Goal: Task Accomplishment & Management: Manage account settings

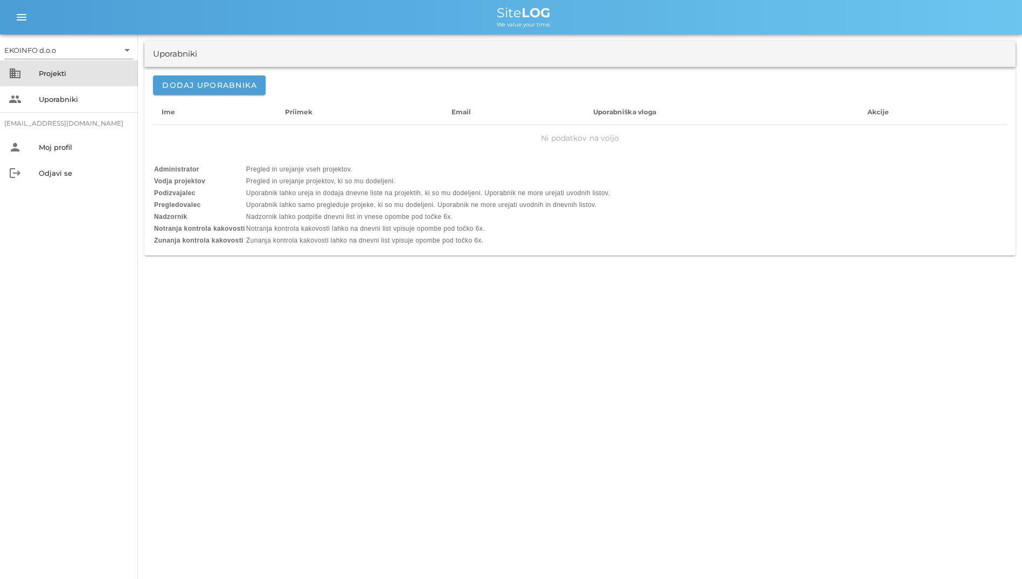
click at [47, 68] on div "Projekti" at bounding box center [84, 73] width 91 height 17
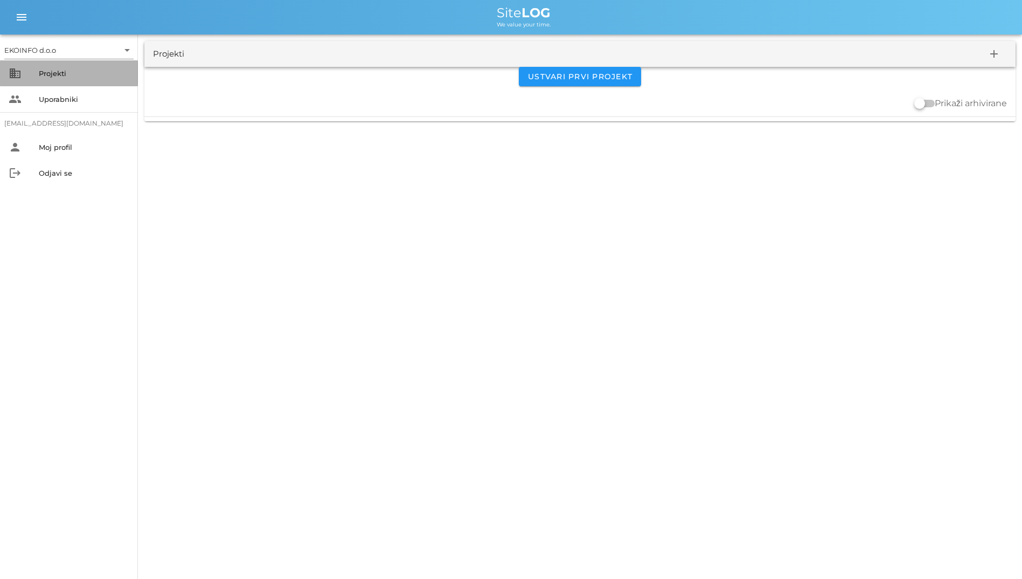
click at [64, 74] on div "Projekti" at bounding box center [84, 73] width 91 height 9
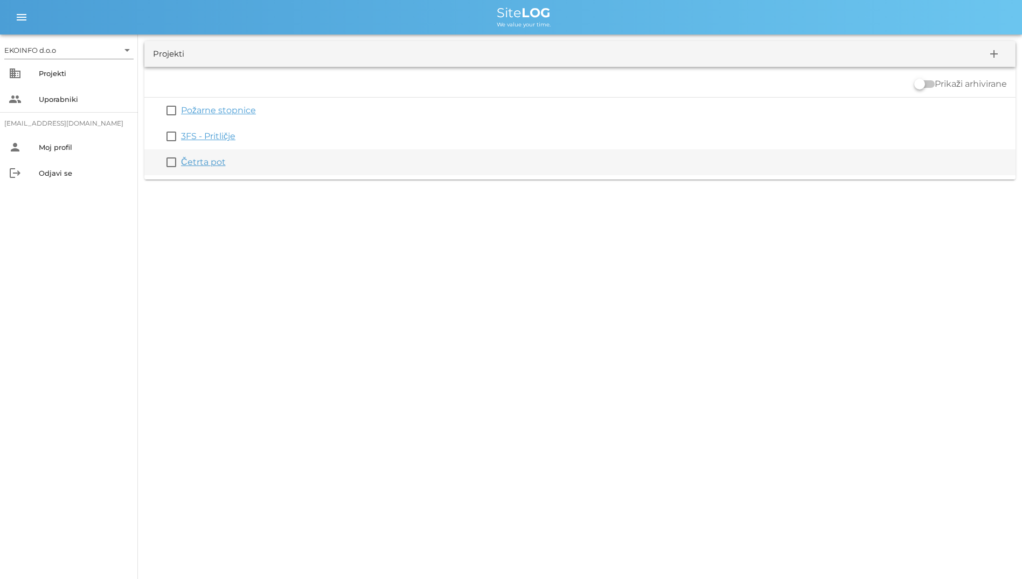
click at [201, 164] on link "Četrta pot" at bounding box center [203, 162] width 45 height 10
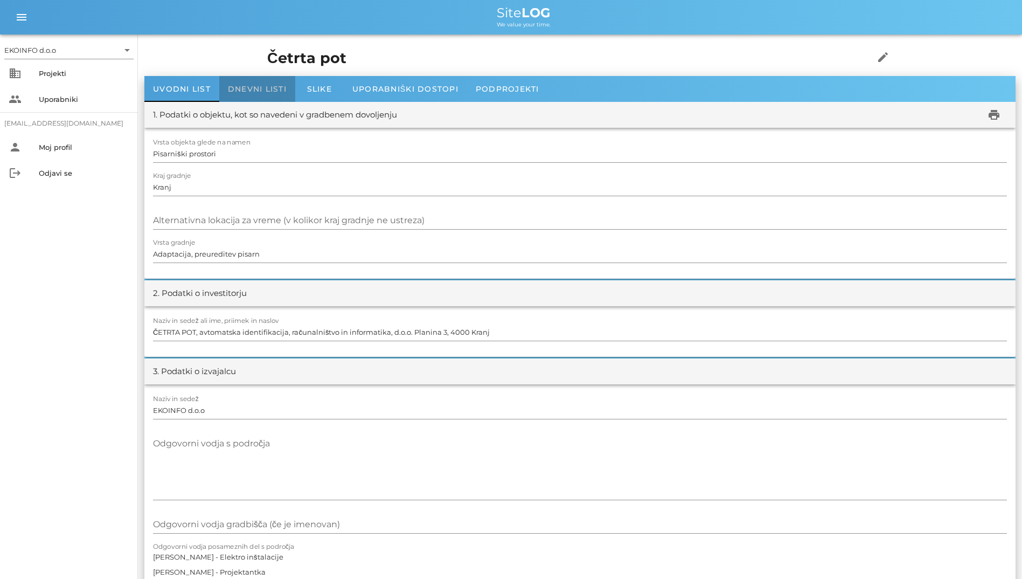
click at [237, 95] on div "Dnevni listi" at bounding box center [257, 89] width 76 height 26
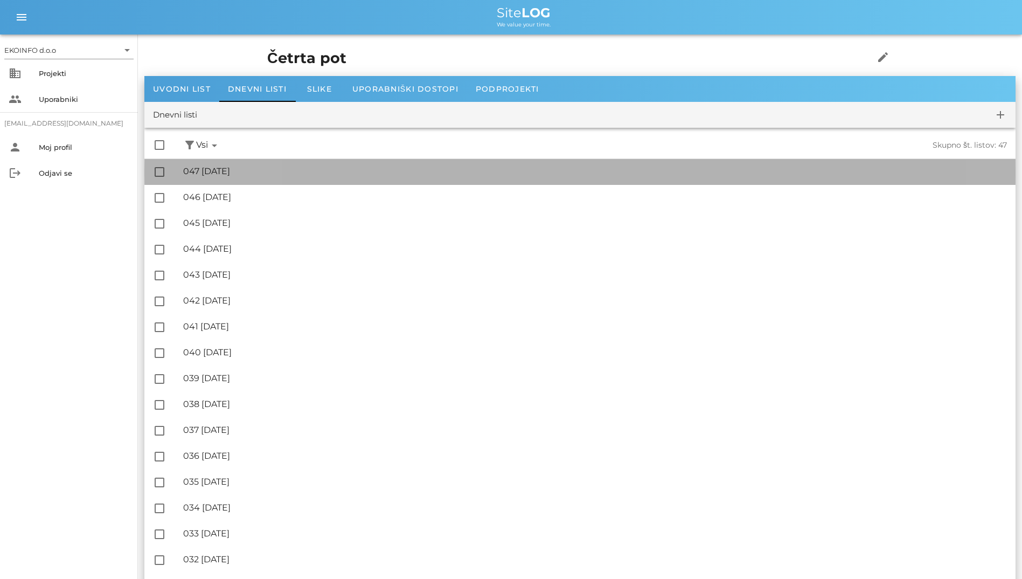
click at [240, 170] on div "🔏 047 torek, 12.08.2025" at bounding box center [595, 171] width 824 height 10
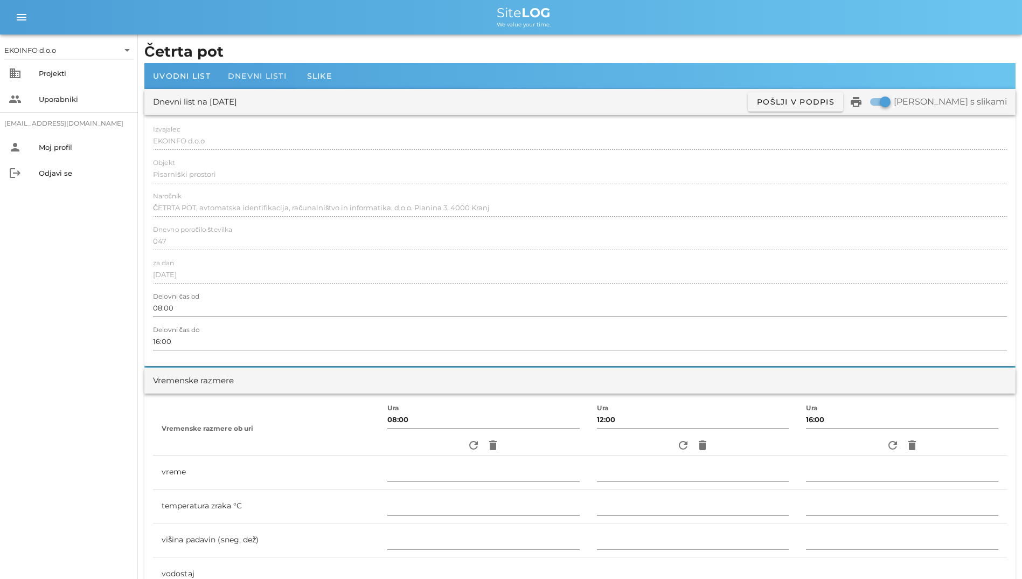
click at [253, 83] on div "Dnevni listi" at bounding box center [257, 76] width 76 height 26
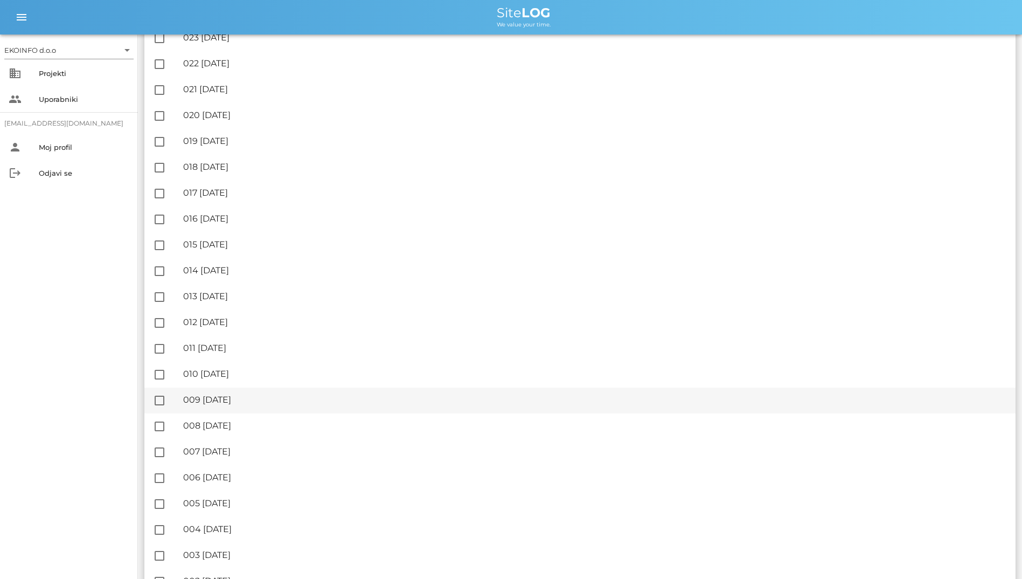
scroll to position [806, 0]
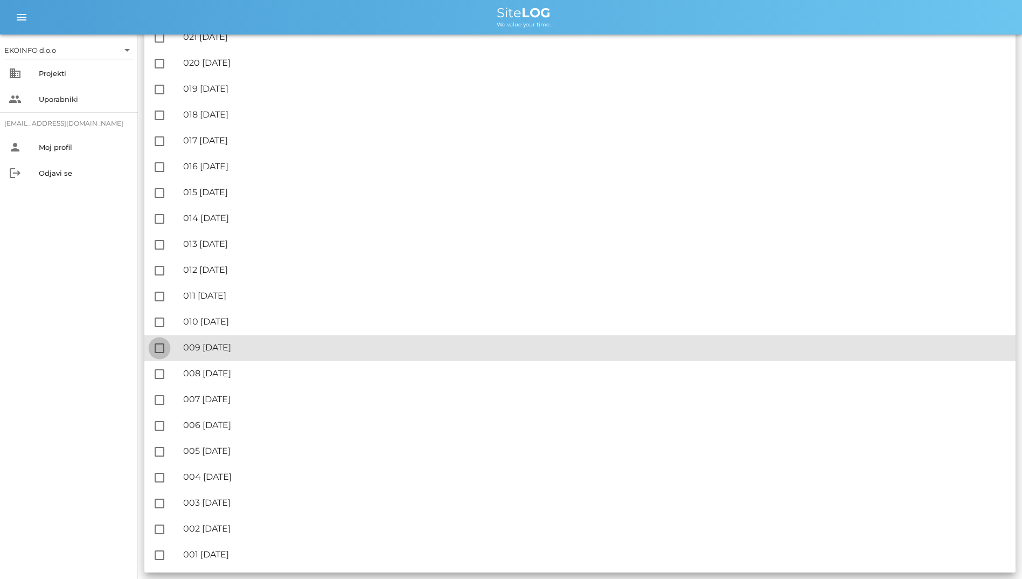
click at [164, 346] on div at bounding box center [159, 348] width 18 height 18
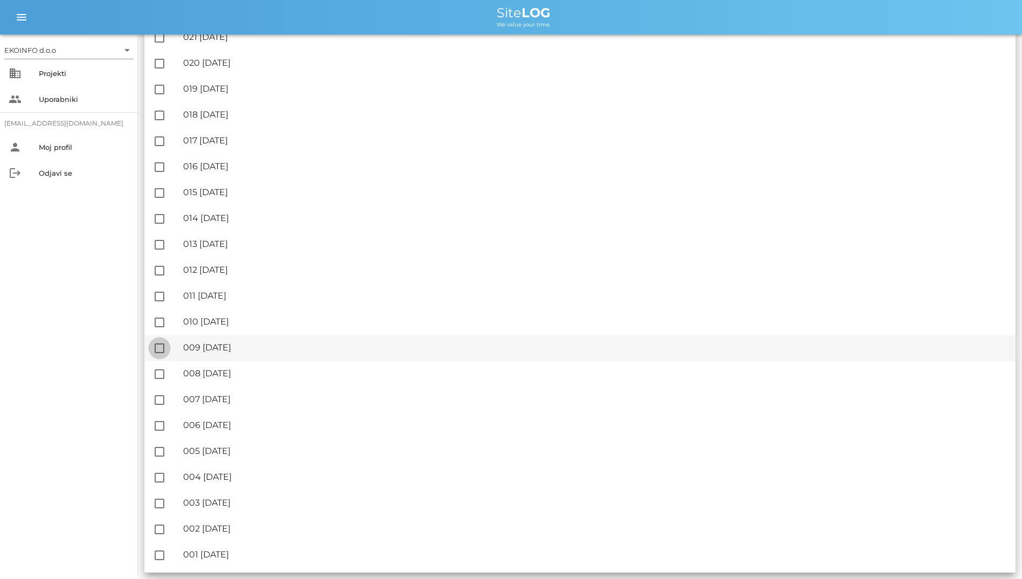
checkbox input "true"
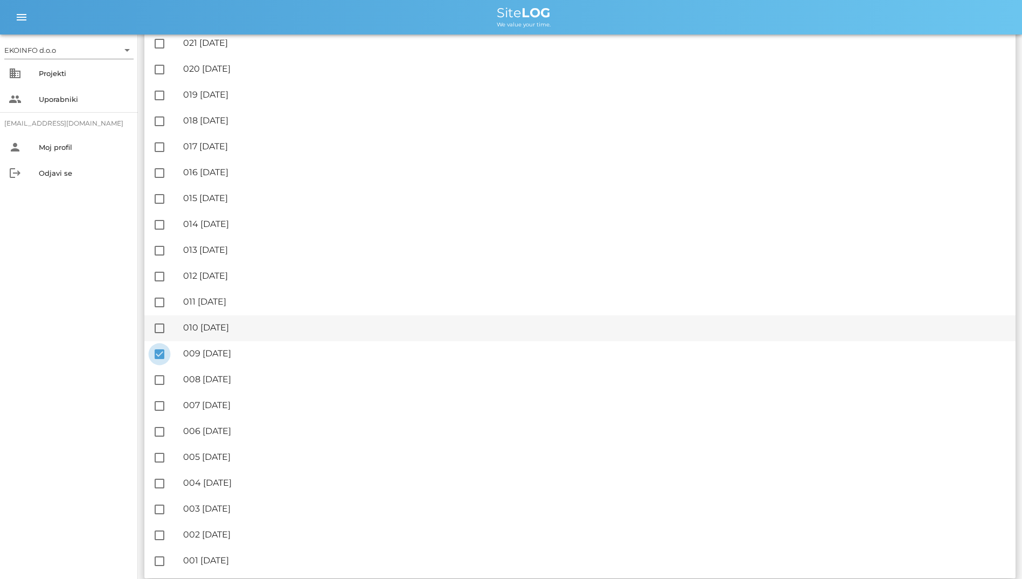
scroll to position [812, 0]
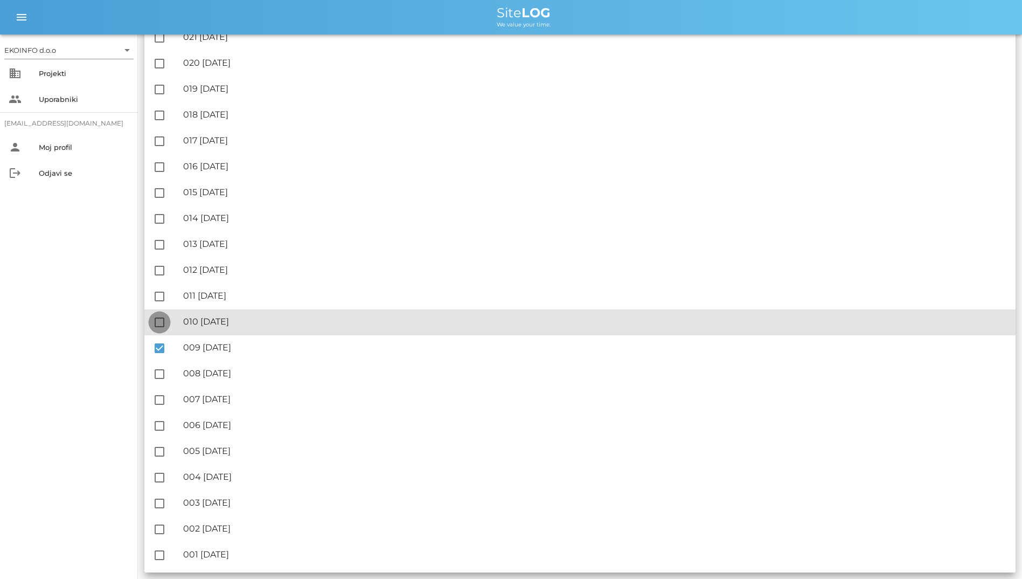
click at [160, 326] on div at bounding box center [159, 322] width 18 height 18
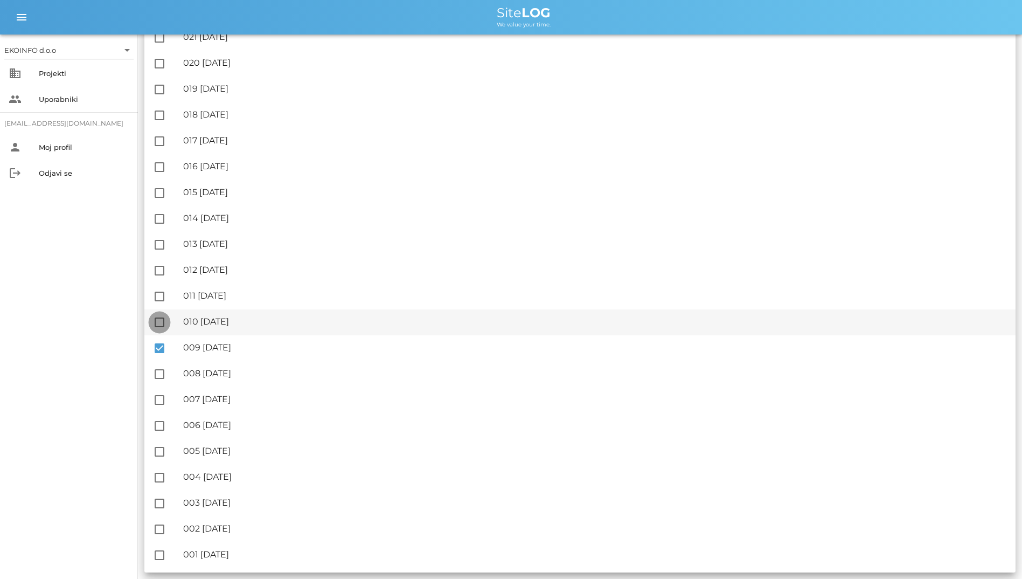
checkbox input "true"
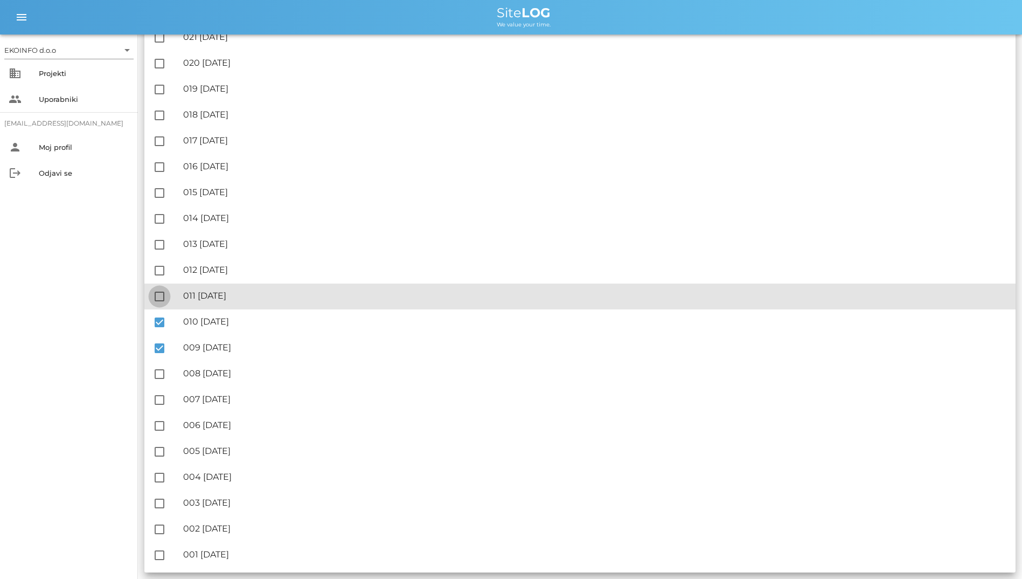
click at [153, 298] on div at bounding box center [159, 296] width 18 height 18
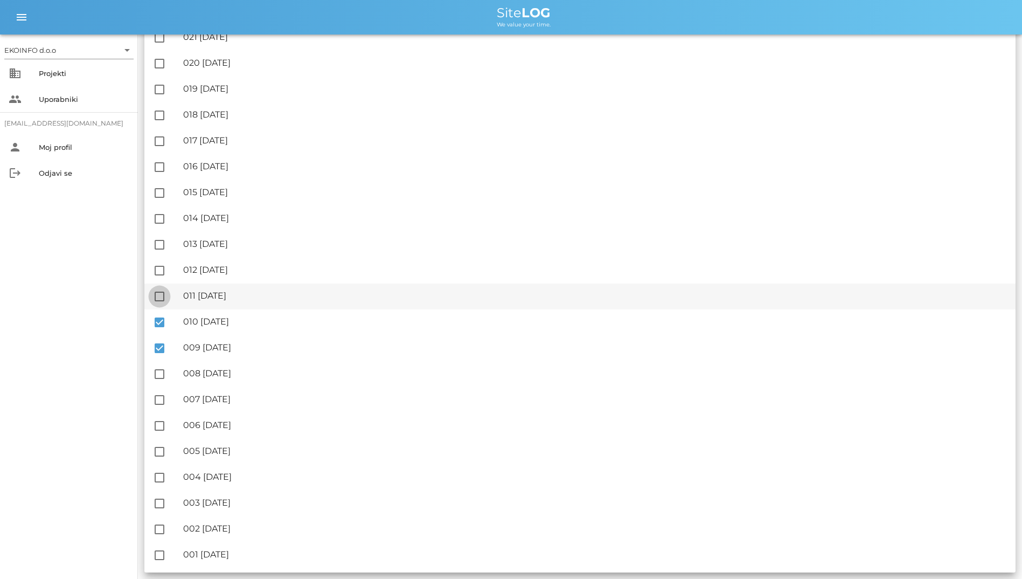
checkbox input "true"
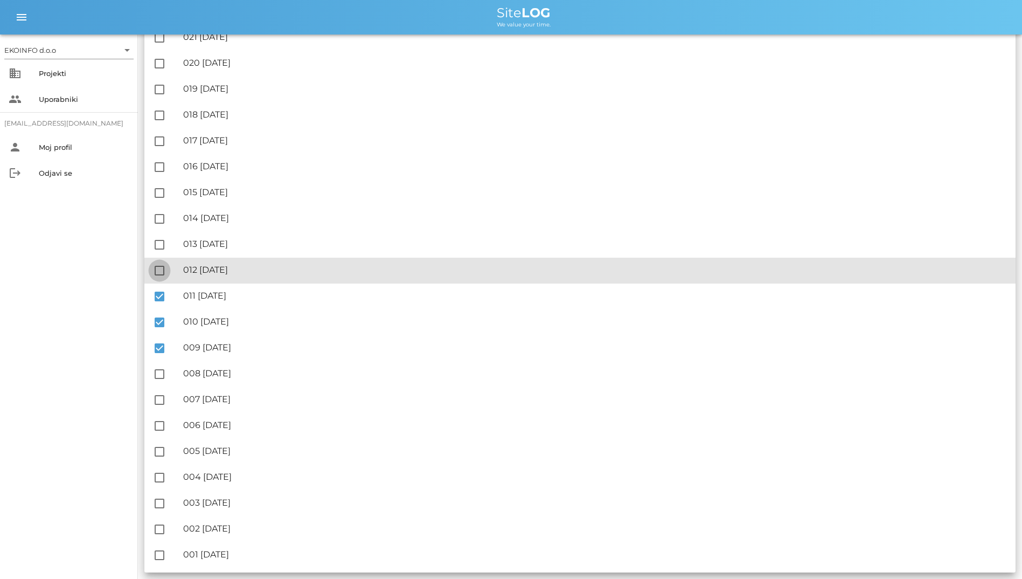
click at [156, 275] on div at bounding box center [159, 270] width 18 height 18
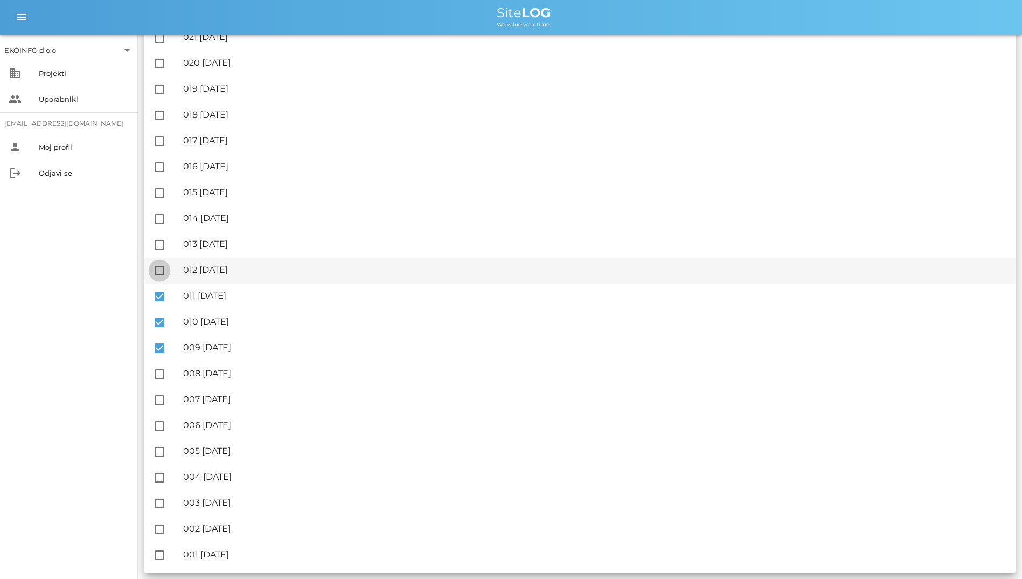
checkbox input "true"
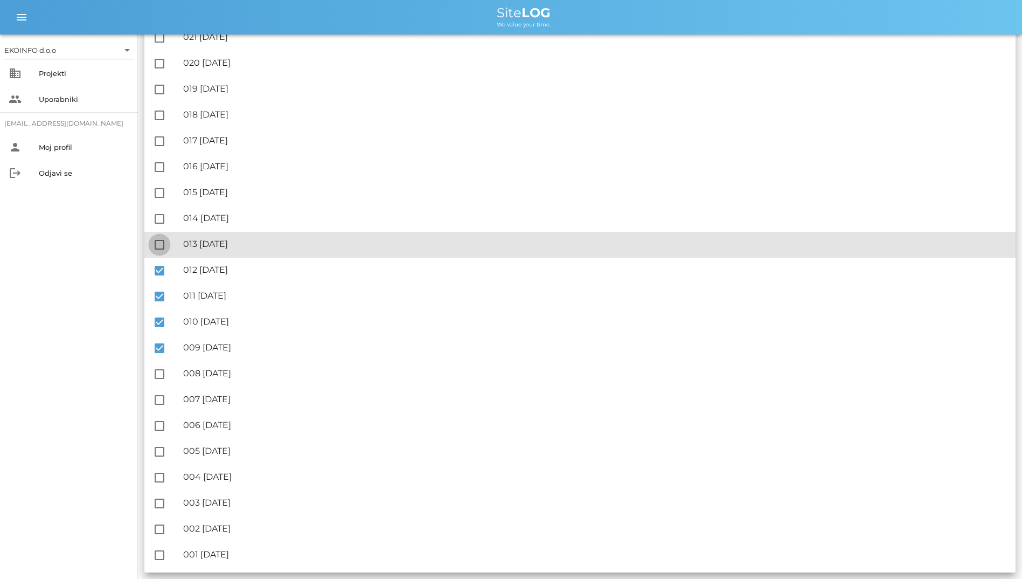
click at [158, 248] on div at bounding box center [159, 244] width 18 height 18
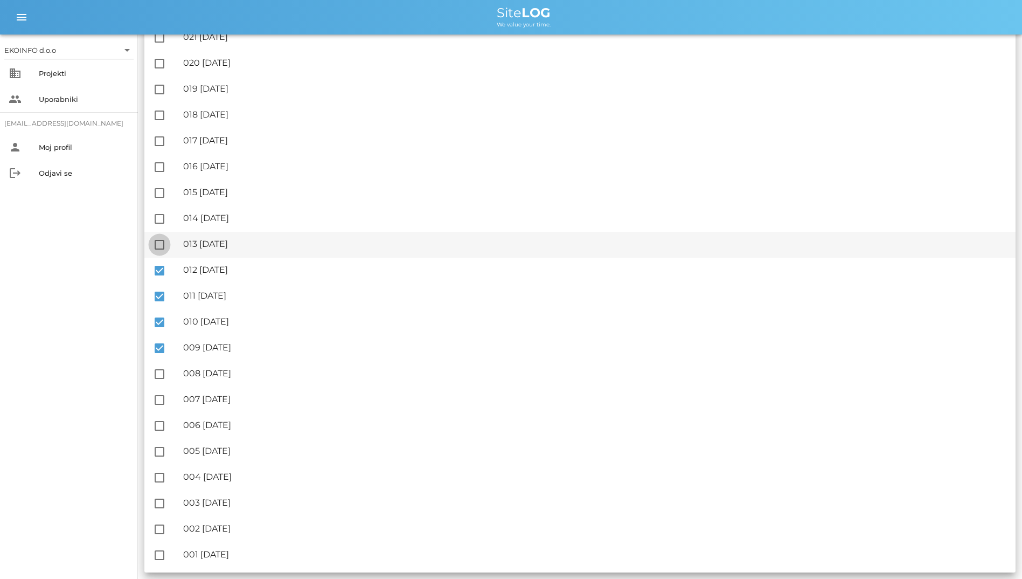
checkbox input "true"
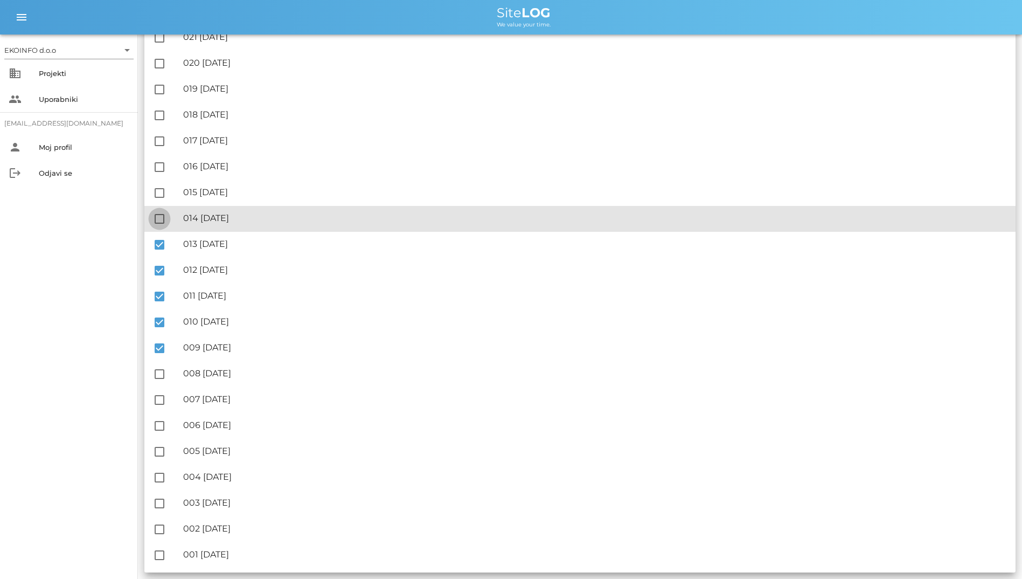
click at [158, 222] on div at bounding box center [159, 219] width 18 height 18
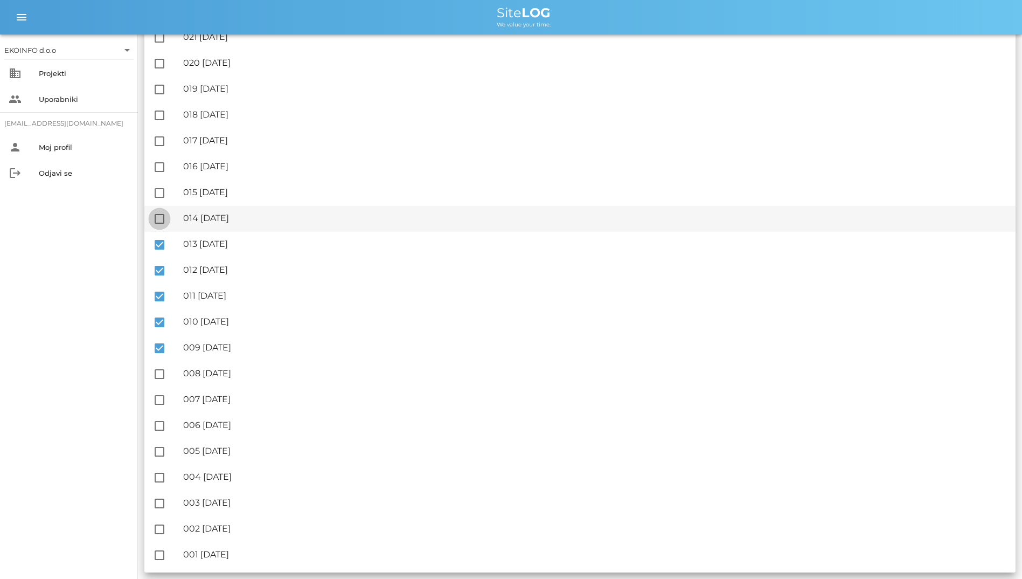
checkbox input "true"
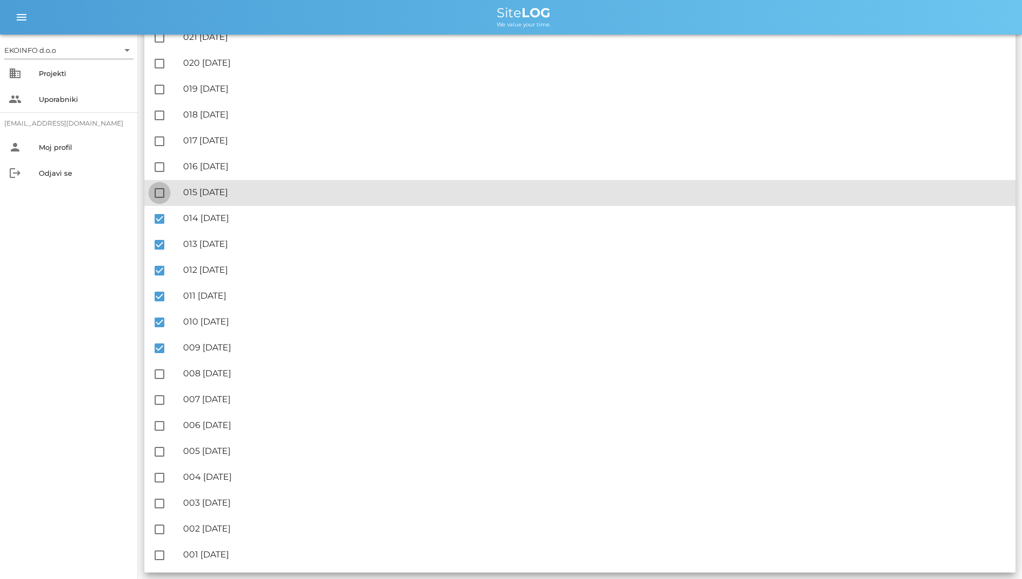
click at [160, 193] on div at bounding box center [159, 193] width 18 height 18
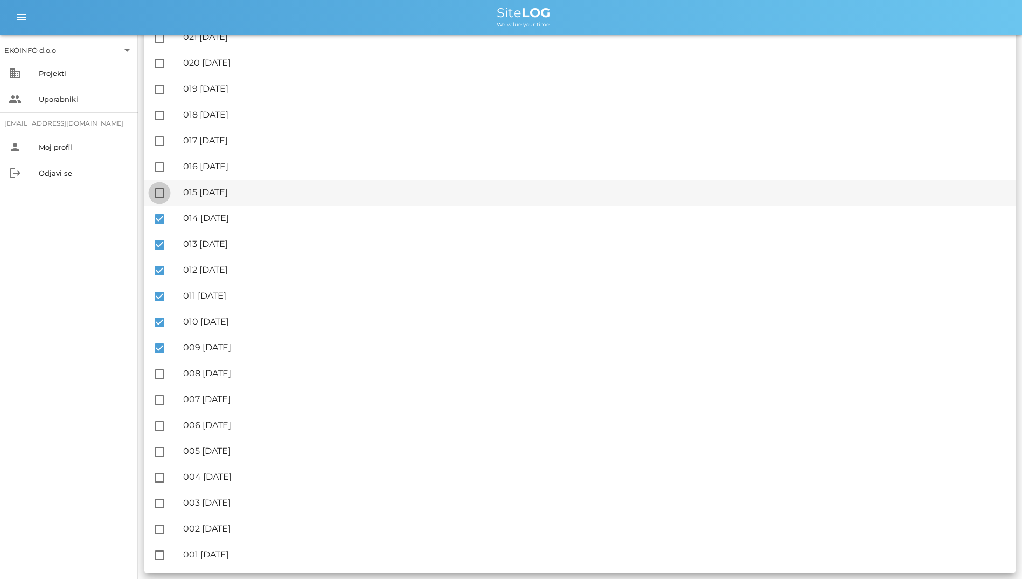
checkbox input "true"
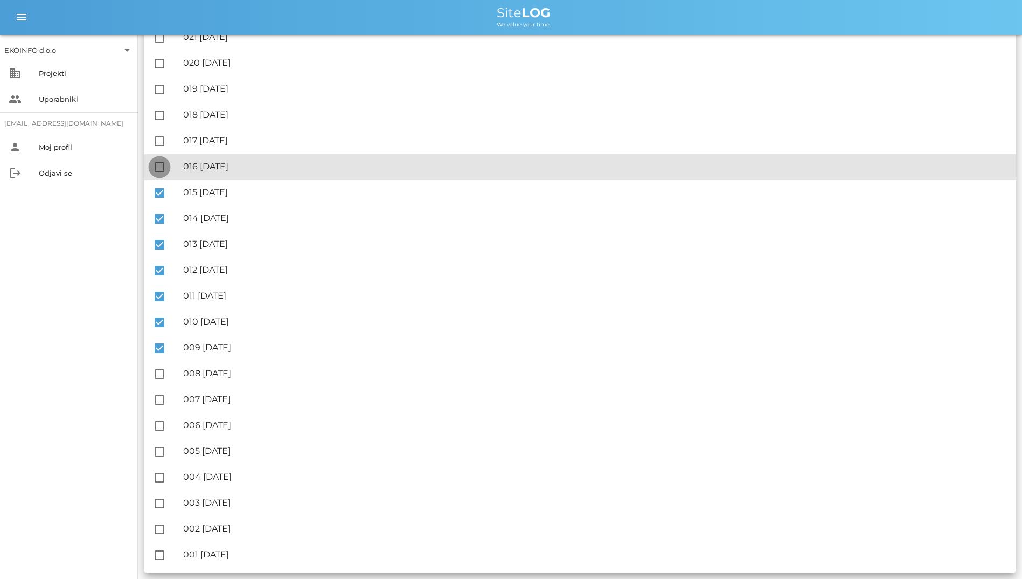
click at [159, 173] on div at bounding box center [159, 167] width 18 height 18
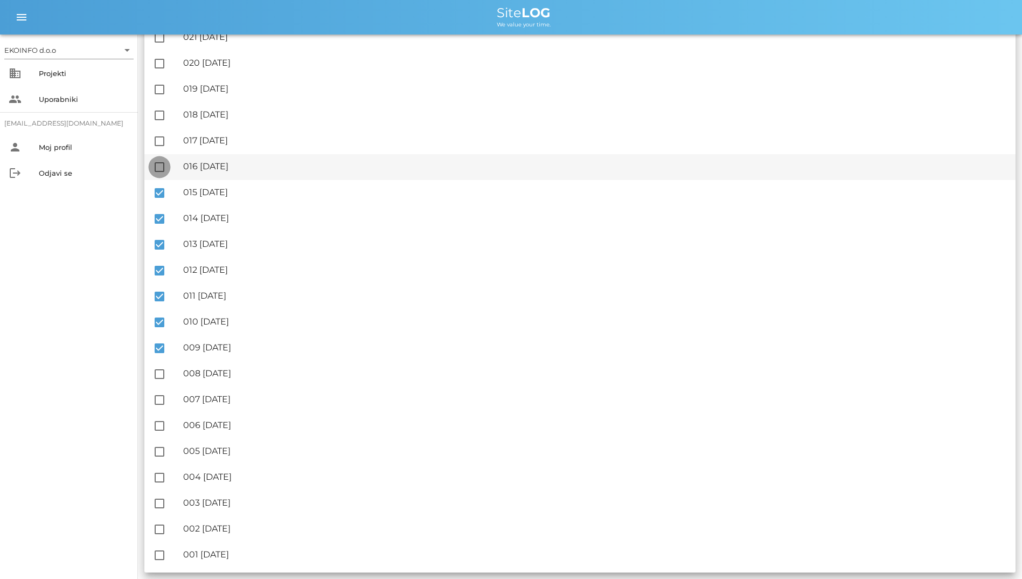
checkbox input "true"
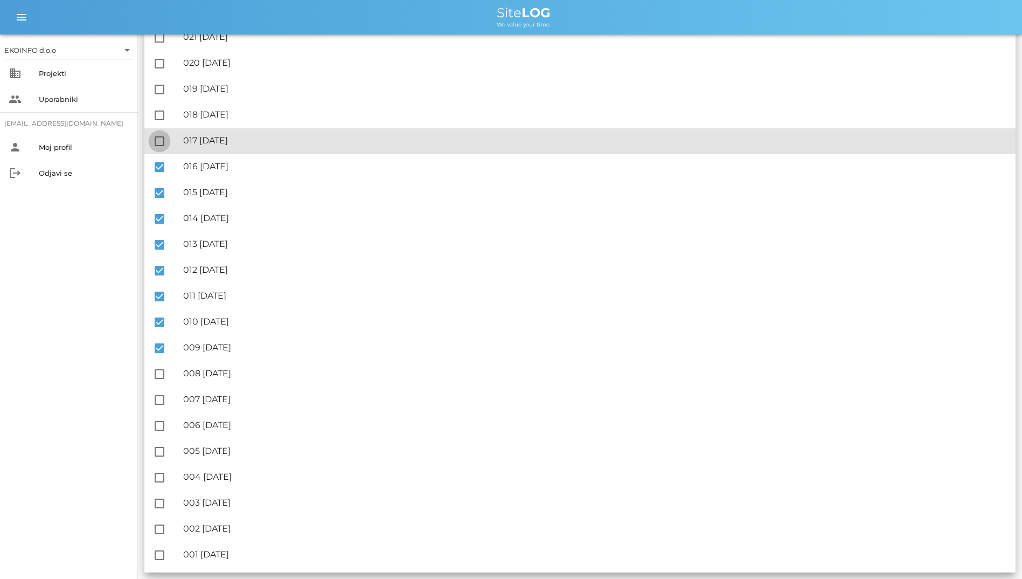
click at [158, 145] on div at bounding box center [159, 141] width 18 height 18
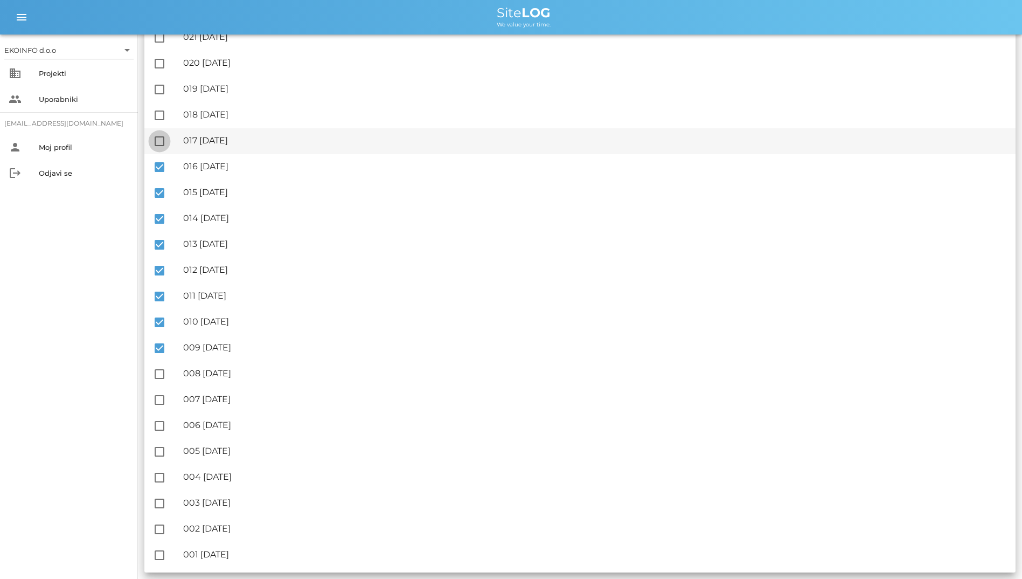
checkbox input "true"
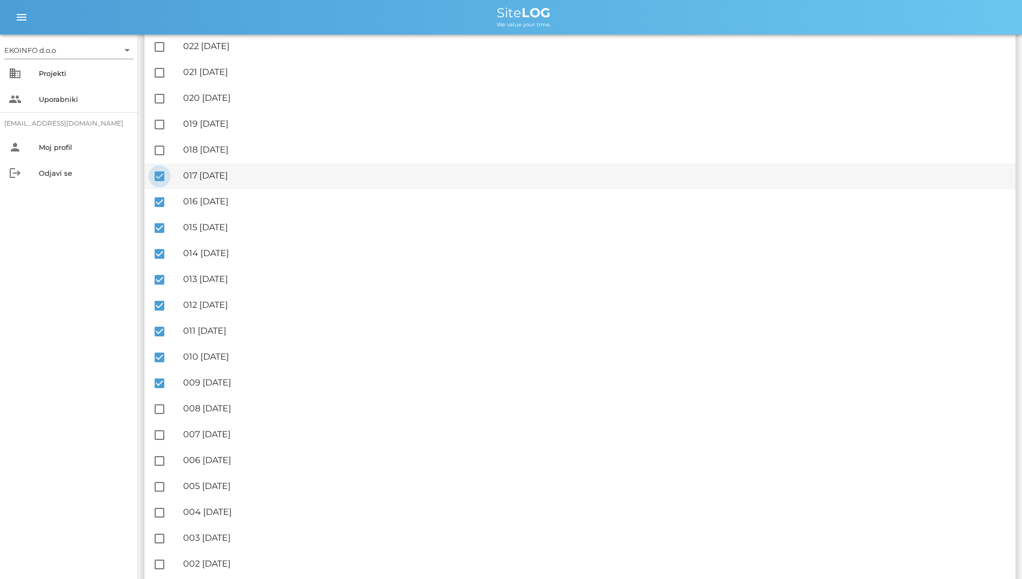
scroll to position [758, 0]
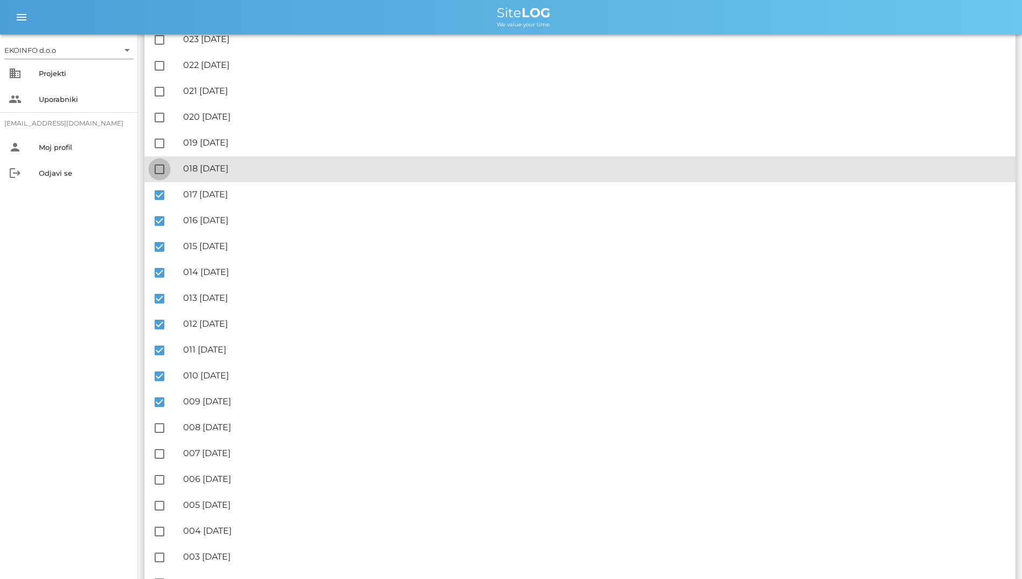
click at [165, 163] on div at bounding box center [159, 169] width 18 height 18
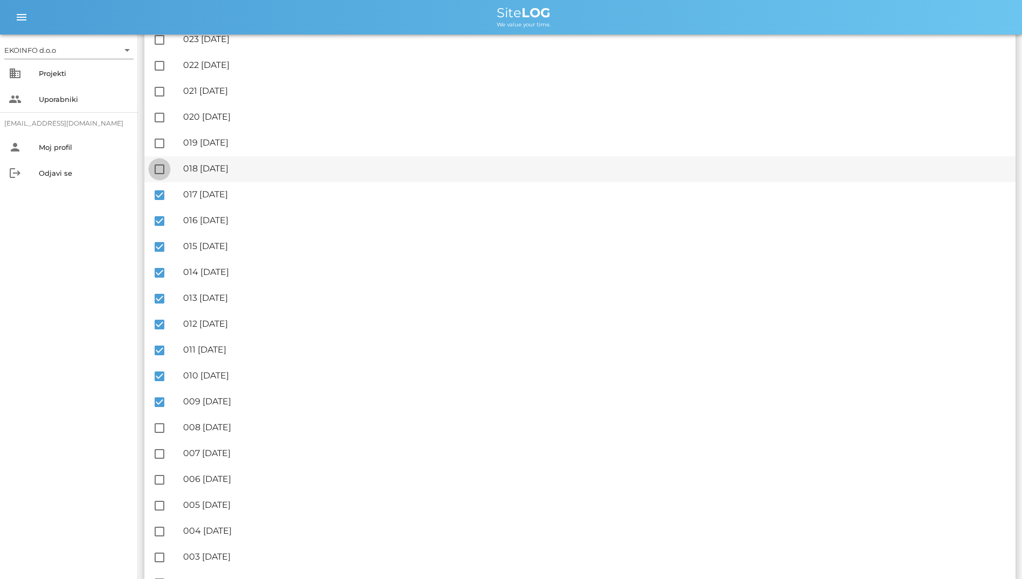
checkbox input "true"
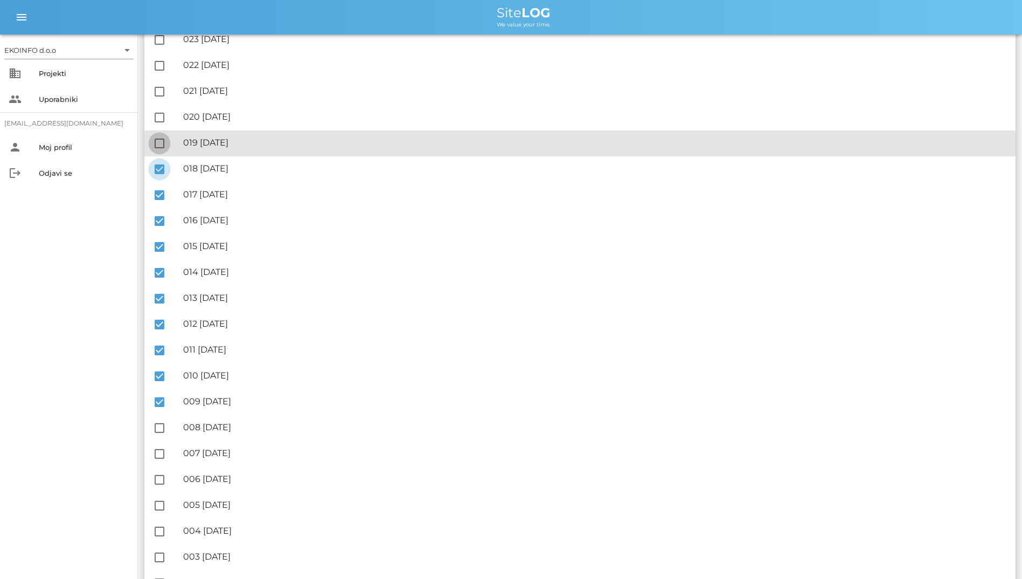
click at [157, 140] on div at bounding box center [159, 143] width 18 height 18
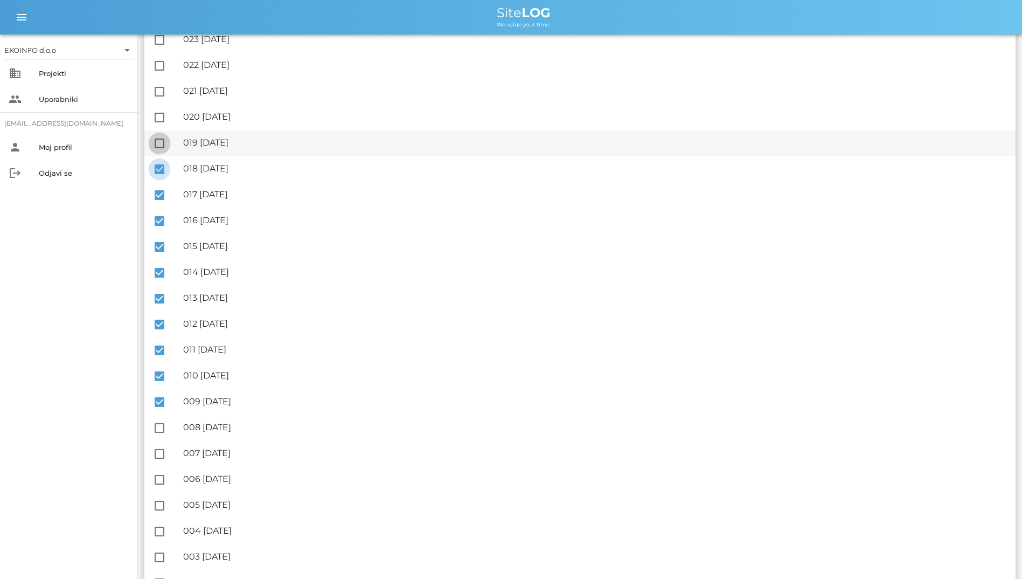
checkbox input "true"
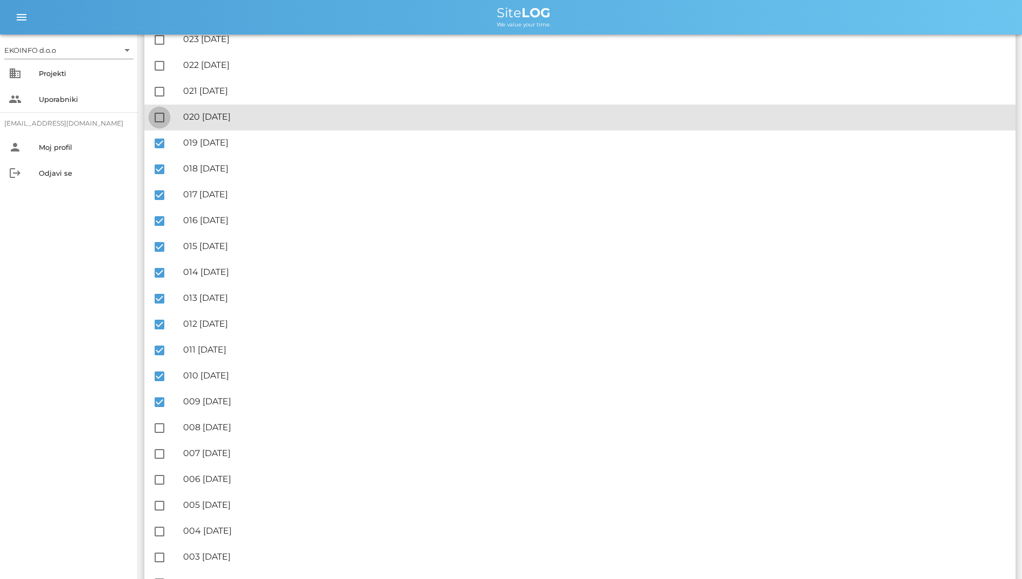
click at [159, 123] on div at bounding box center [159, 117] width 18 height 18
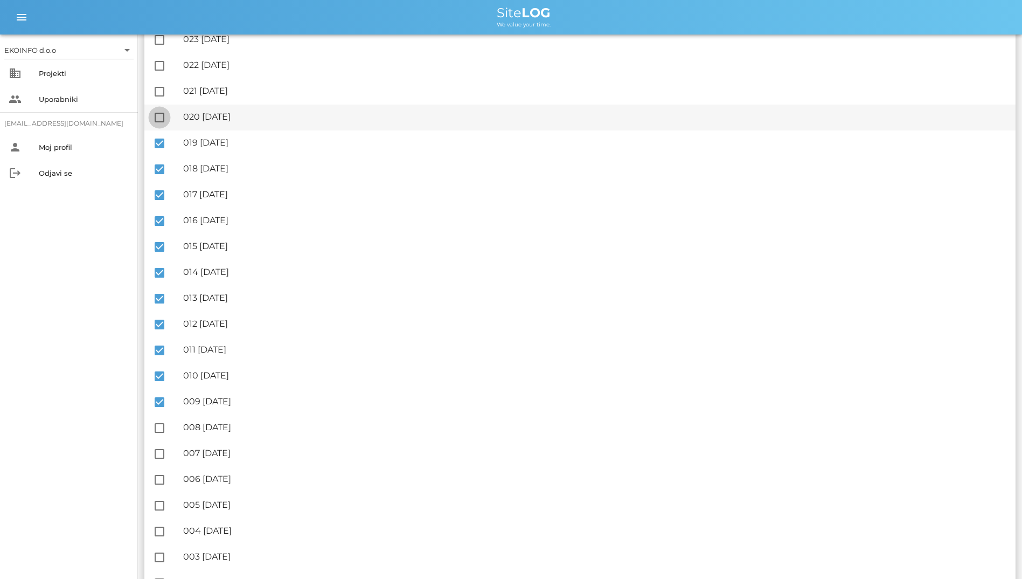
checkbox input "true"
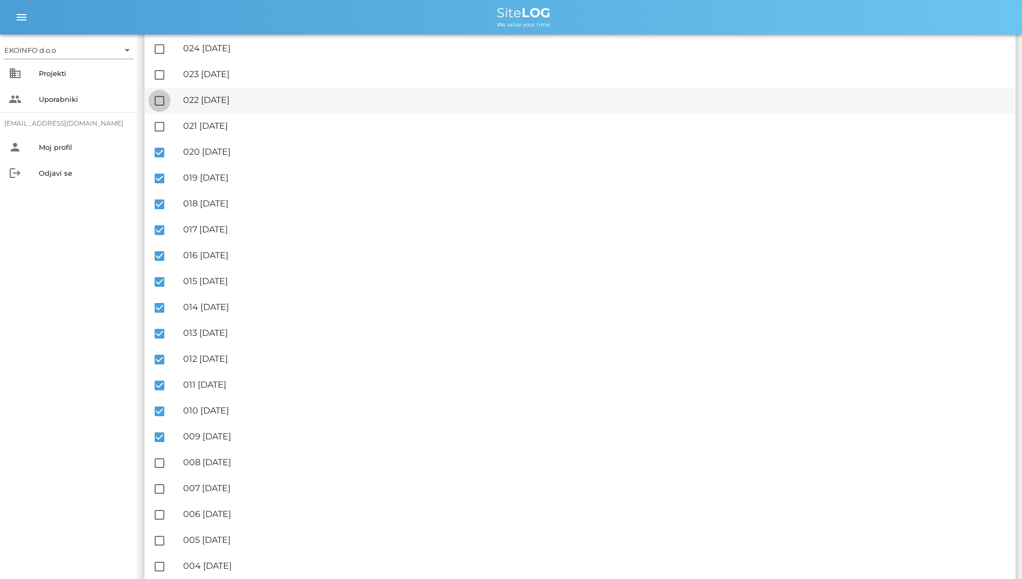
scroll to position [705, 0]
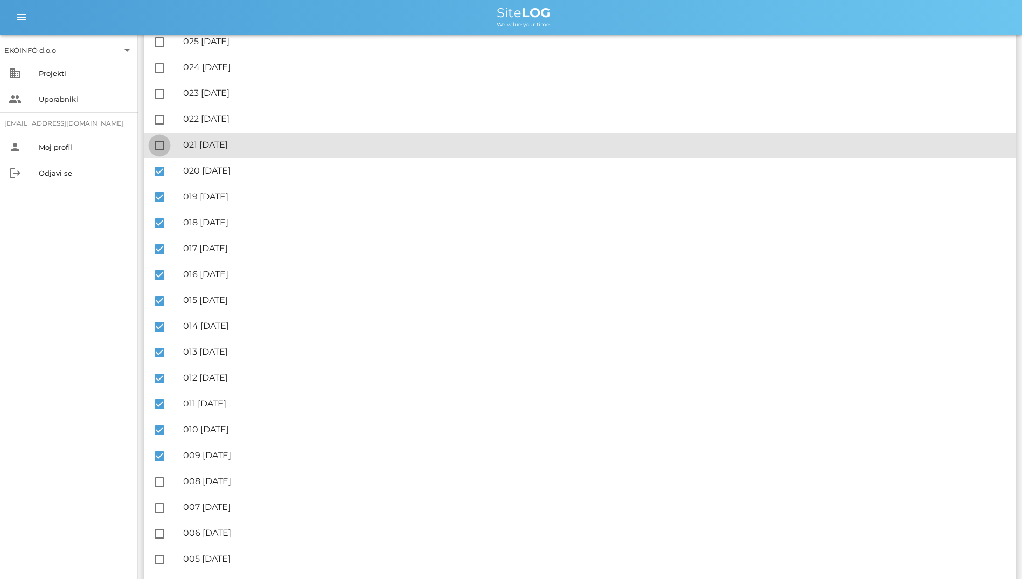
click at [157, 147] on div at bounding box center [159, 145] width 18 height 18
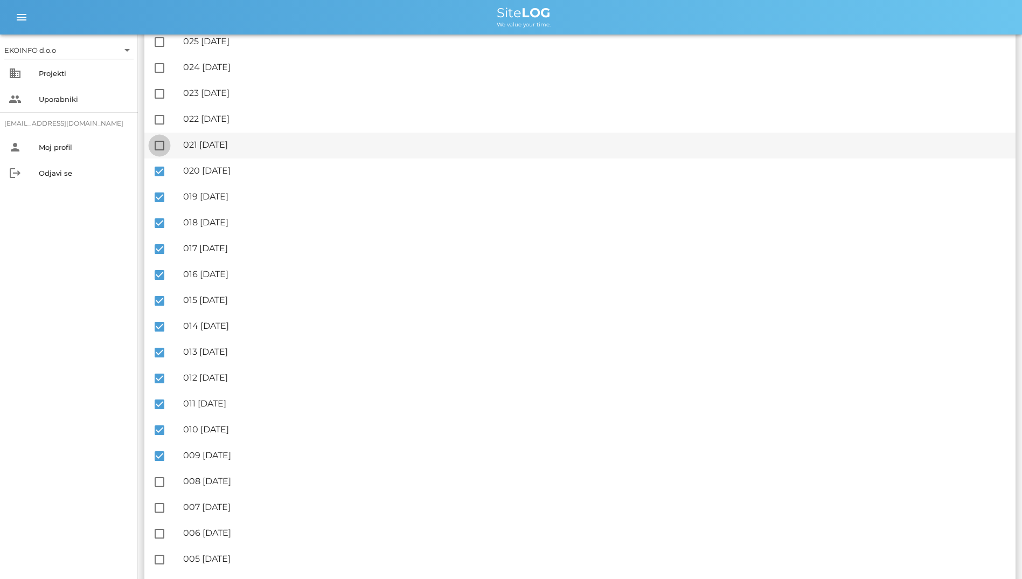
checkbox input "true"
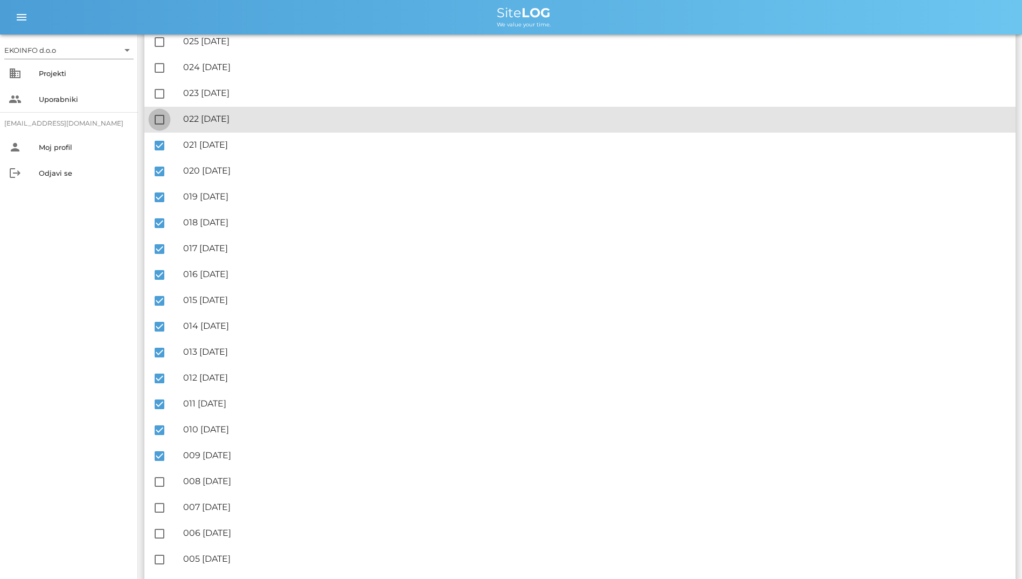
click at [162, 121] on div at bounding box center [159, 119] width 18 height 18
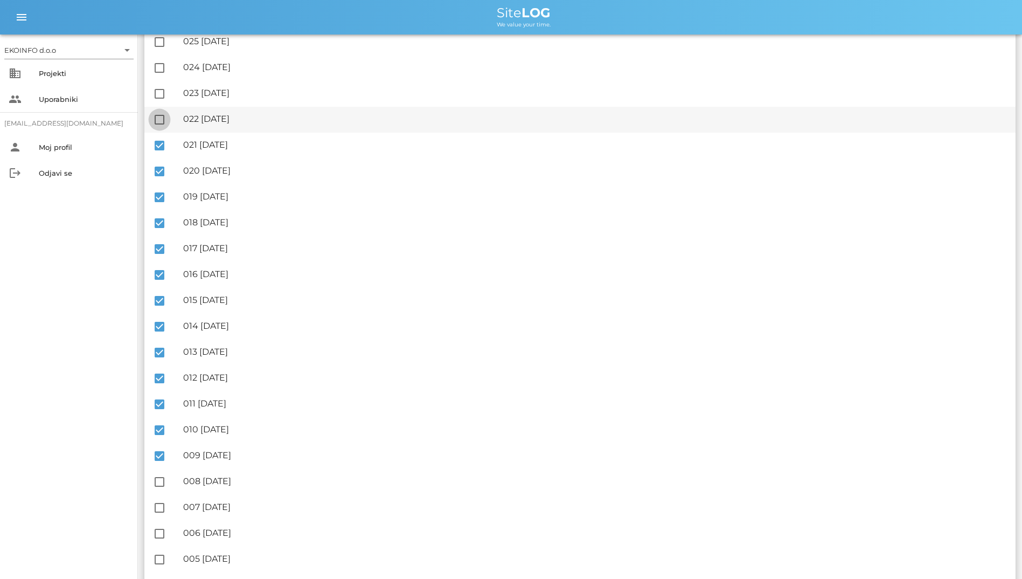
checkbox input "true"
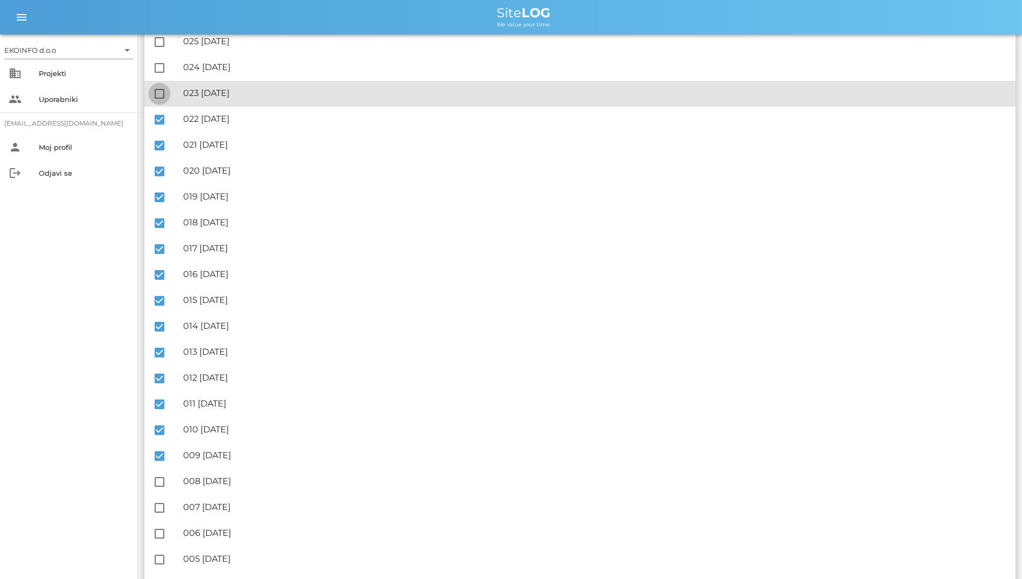
click at [162, 100] on div at bounding box center [159, 94] width 18 height 18
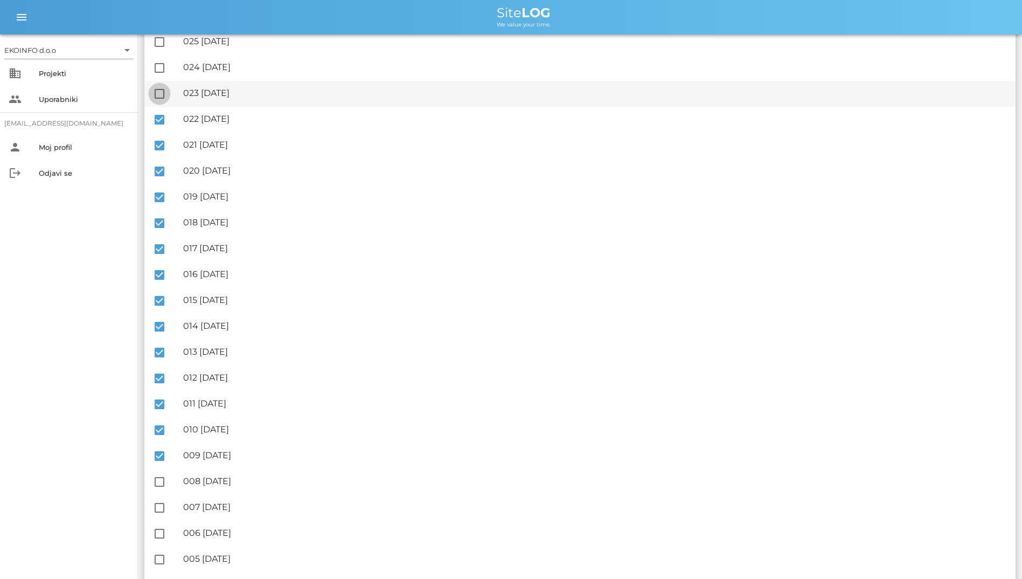
checkbox input "true"
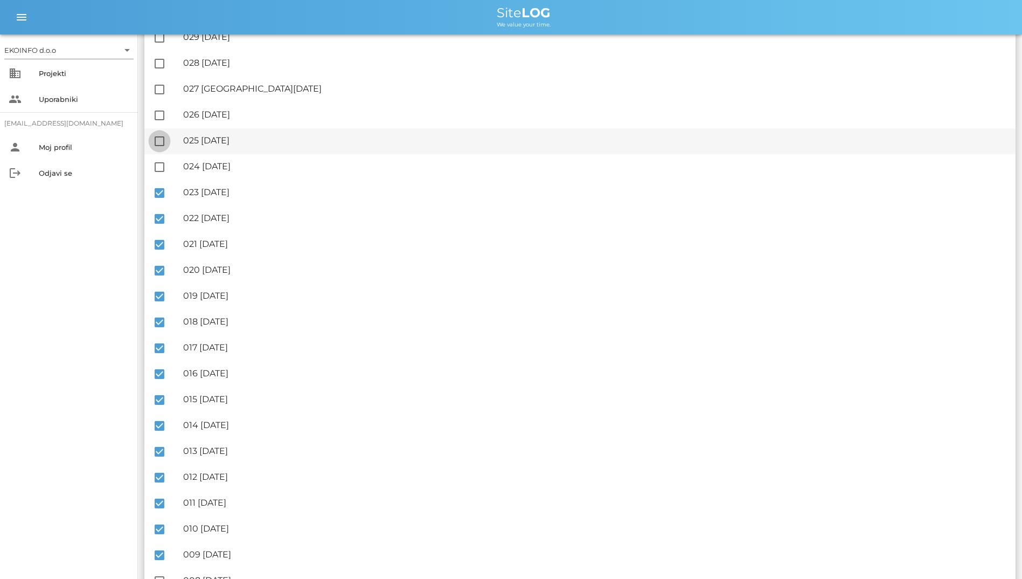
scroll to position [597, 0]
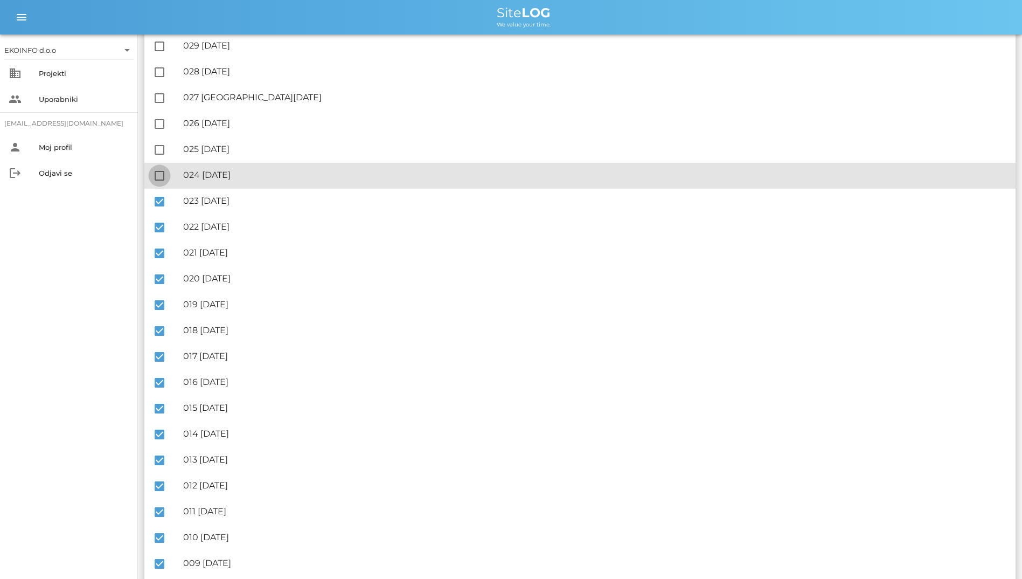
click at [162, 171] on div at bounding box center [159, 175] width 18 height 18
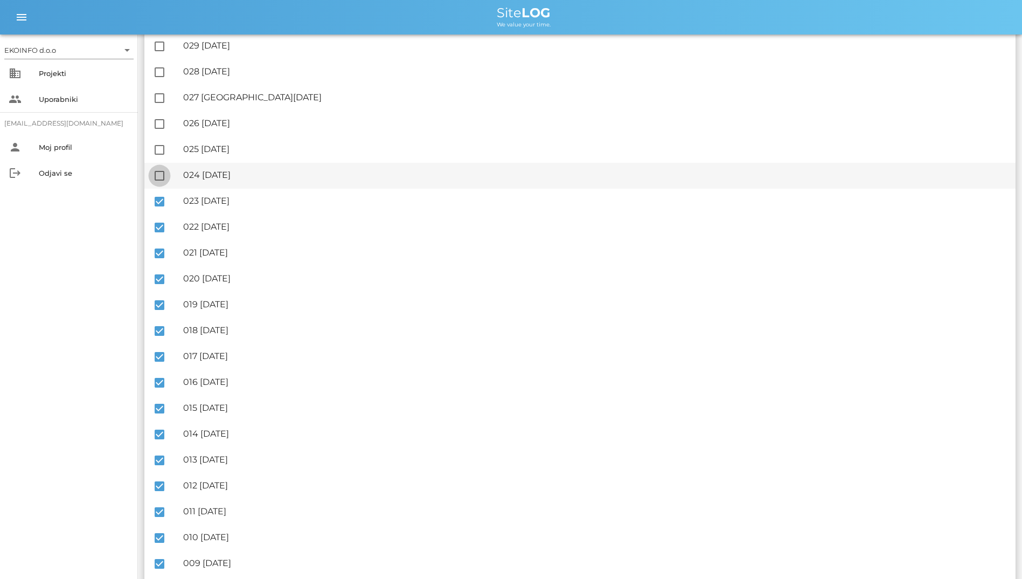
checkbox input "true"
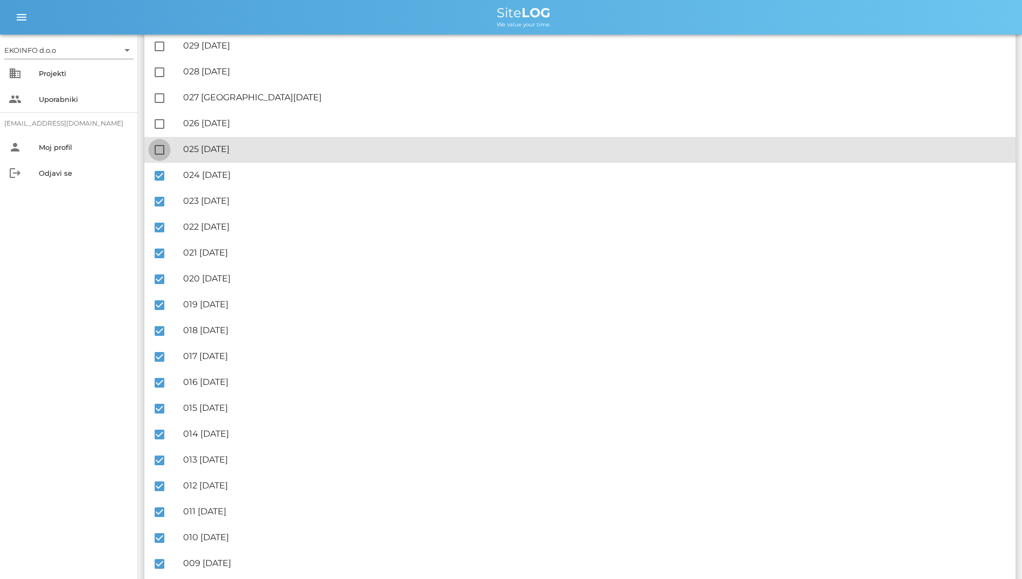
click at [158, 151] on div at bounding box center [159, 150] width 18 height 18
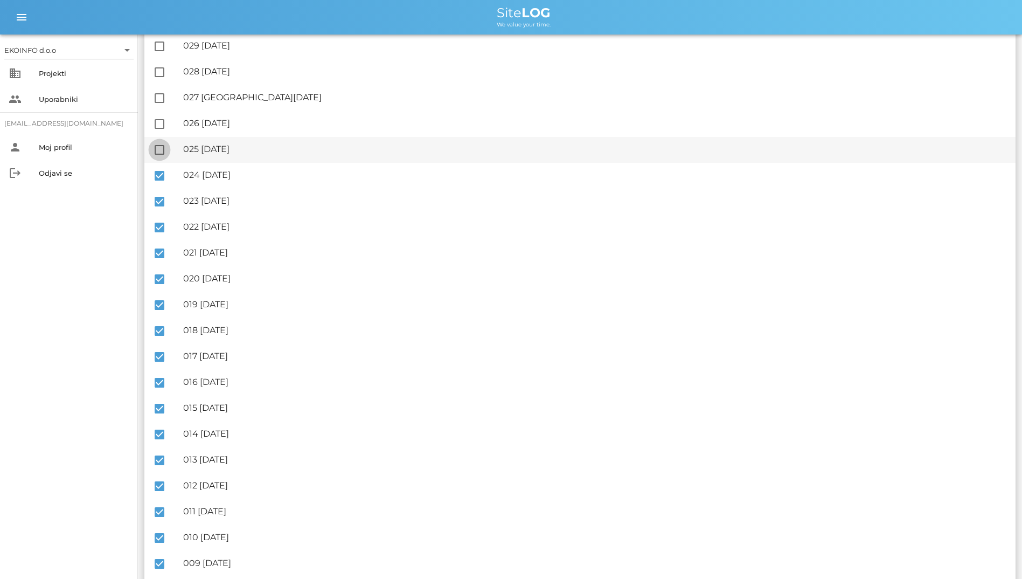
checkbox input "true"
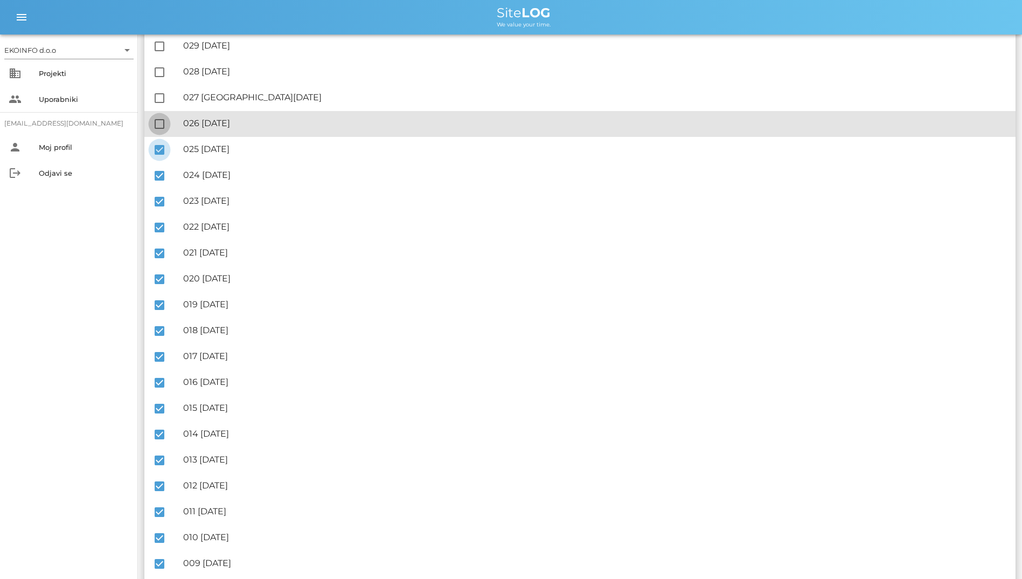
click at [158, 131] on div at bounding box center [159, 124] width 18 height 18
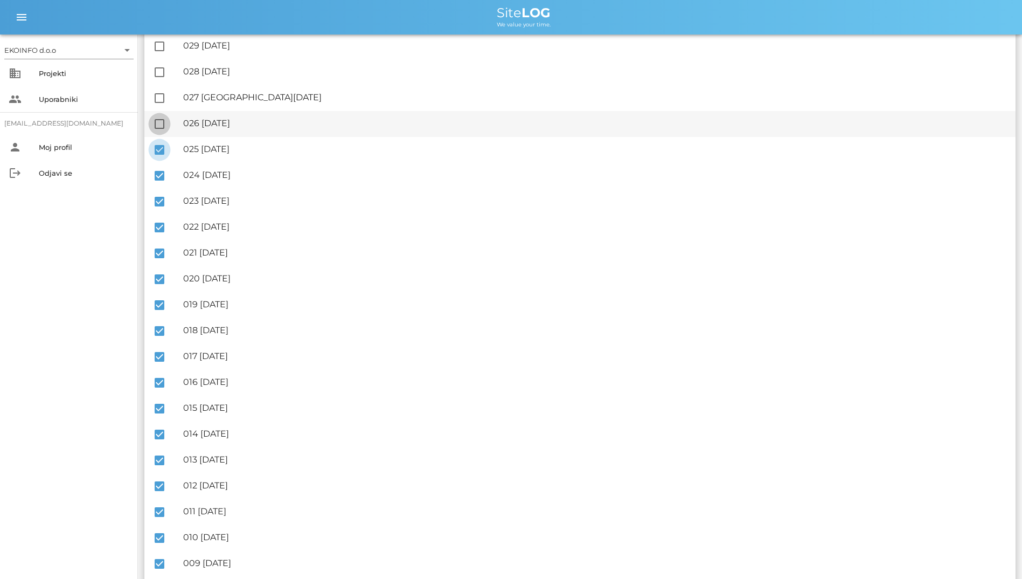
checkbox input "true"
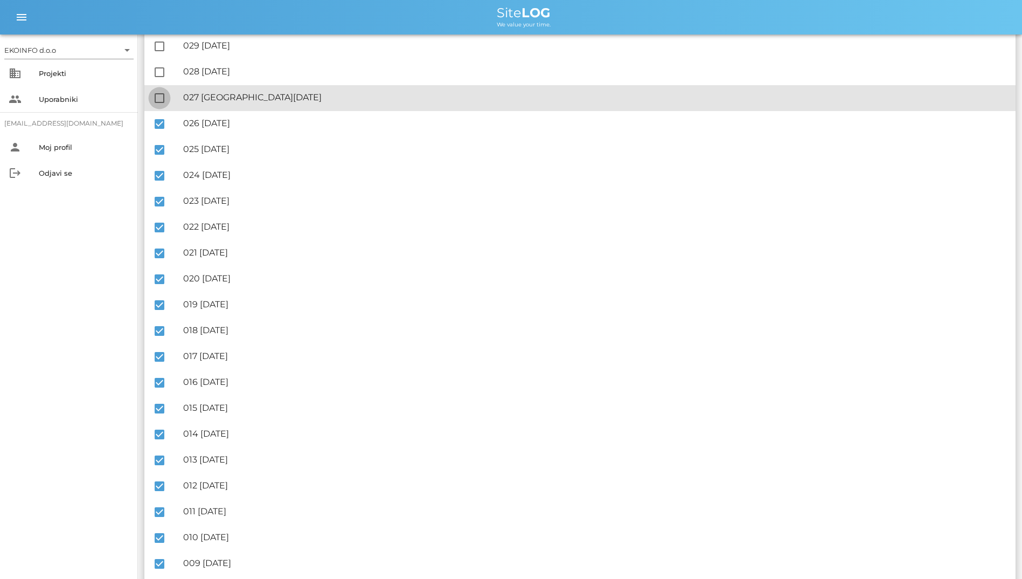
click at [161, 105] on div at bounding box center [159, 98] width 18 height 18
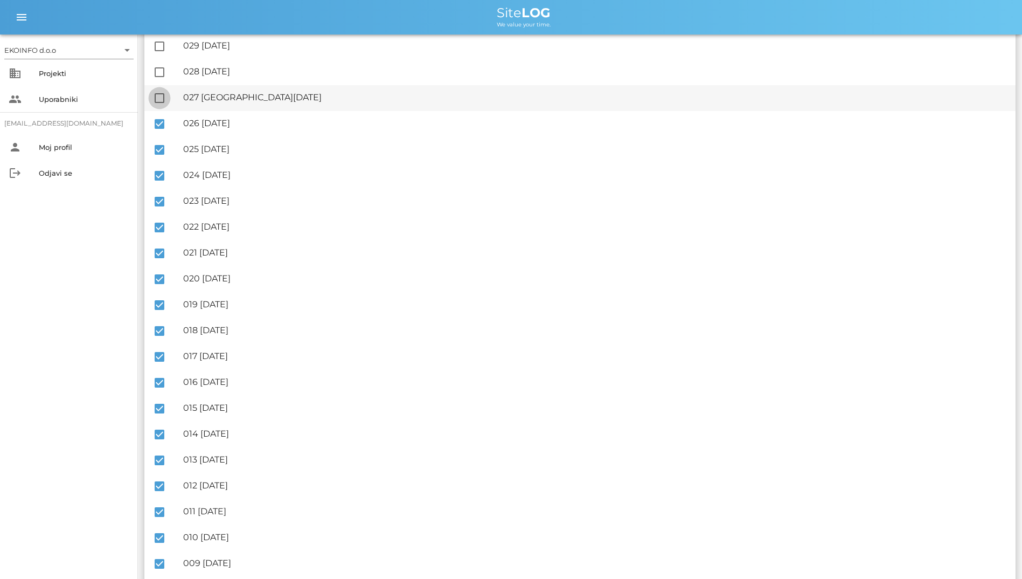
checkbox input "true"
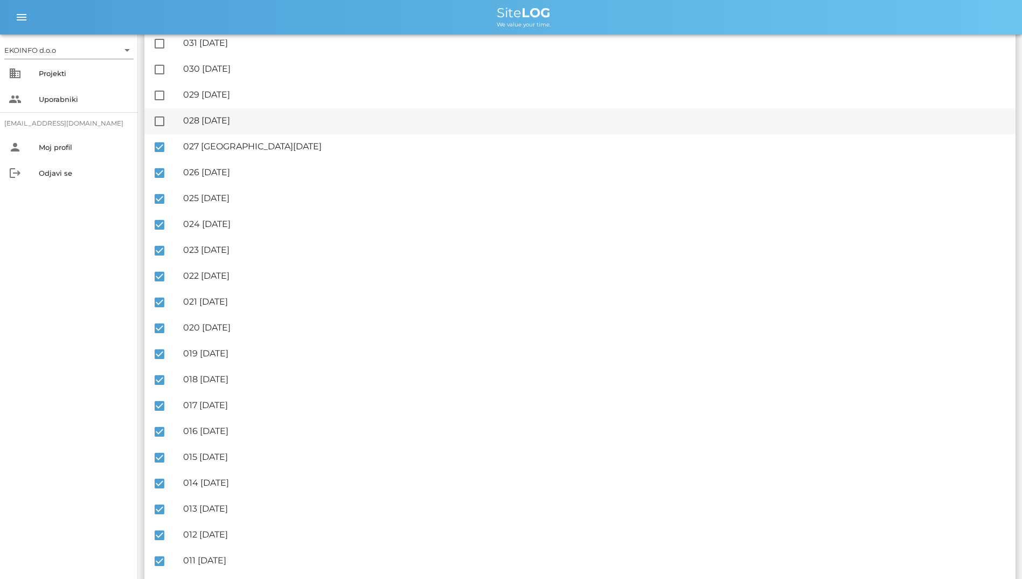
scroll to position [489, 0]
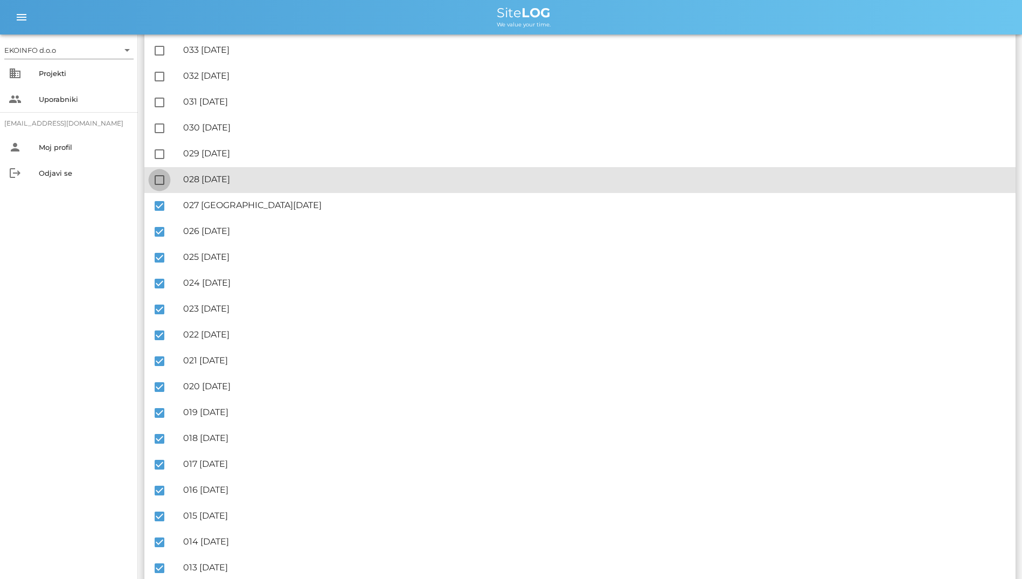
click at [159, 180] on div at bounding box center [159, 180] width 18 height 18
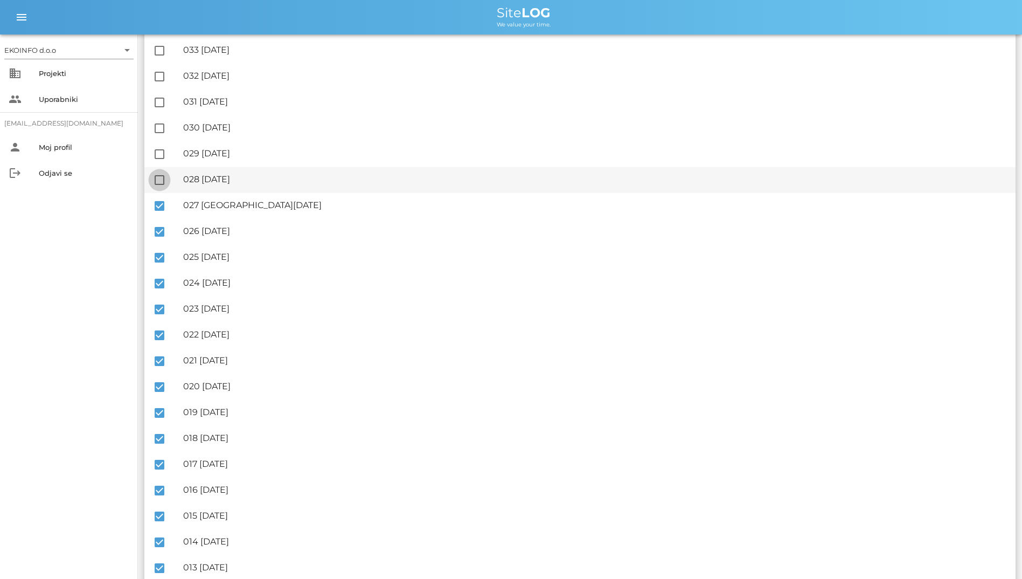
checkbox input "true"
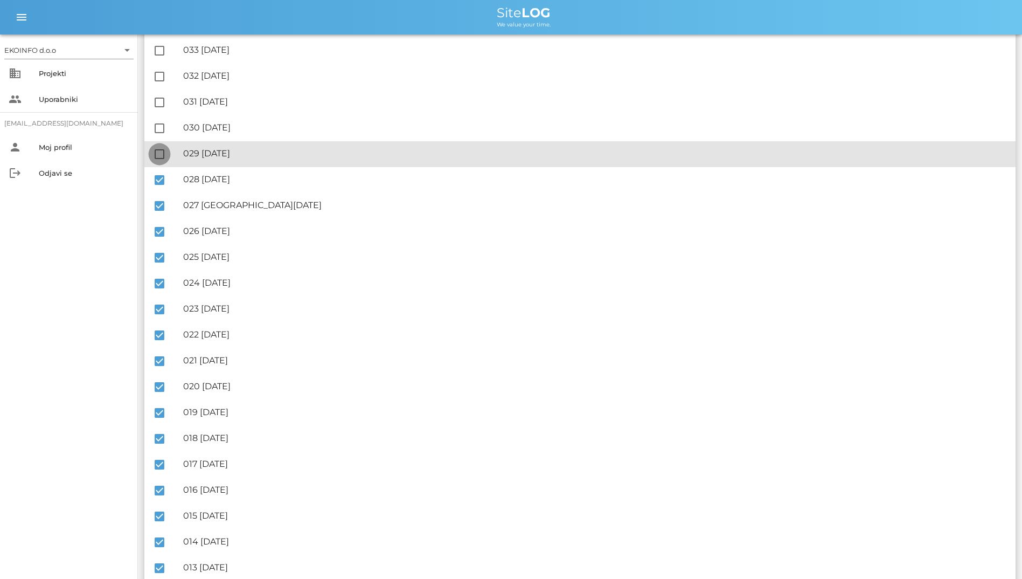
click at [161, 155] on div at bounding box center [159, 154] width 18 height 18
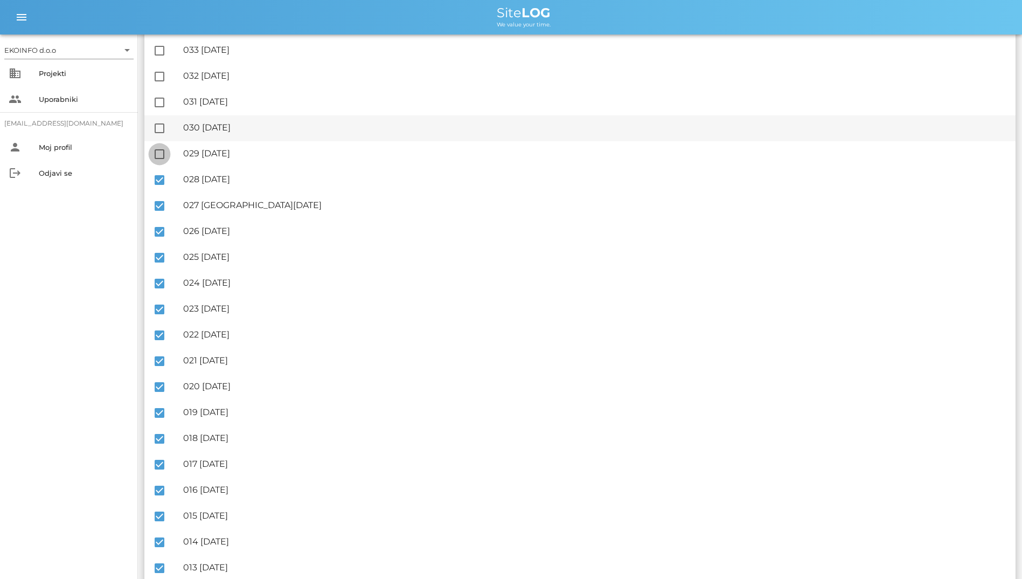
checkbox input "true"
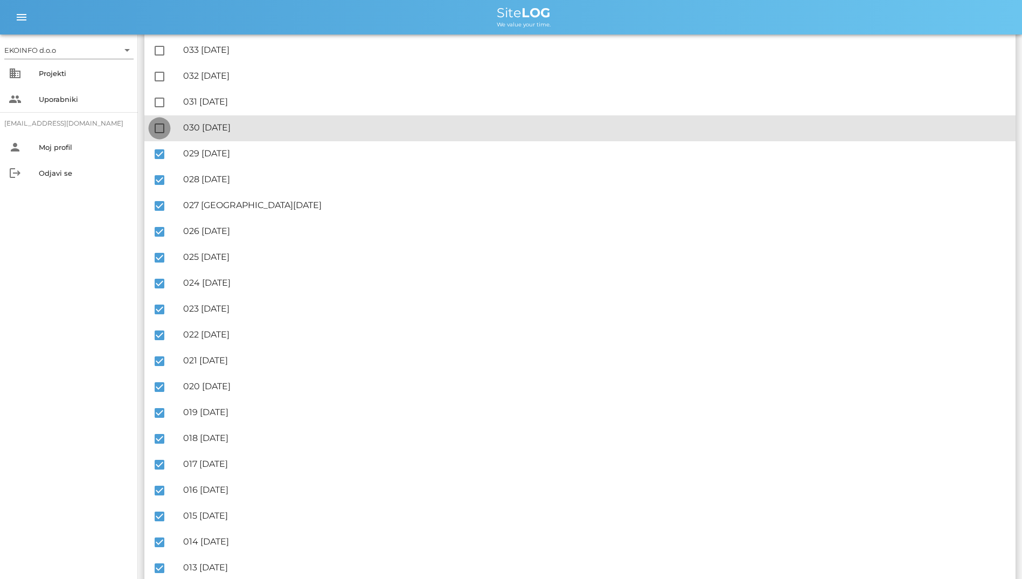
click at [157, 130] on div at bounding box center [159, 128] width 18 height 18
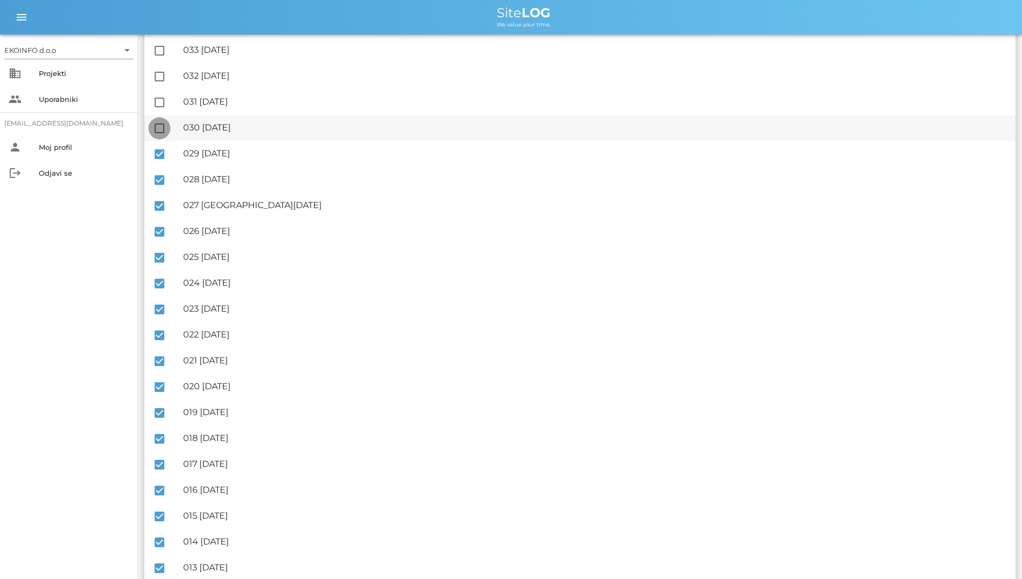
checkbox input "true"
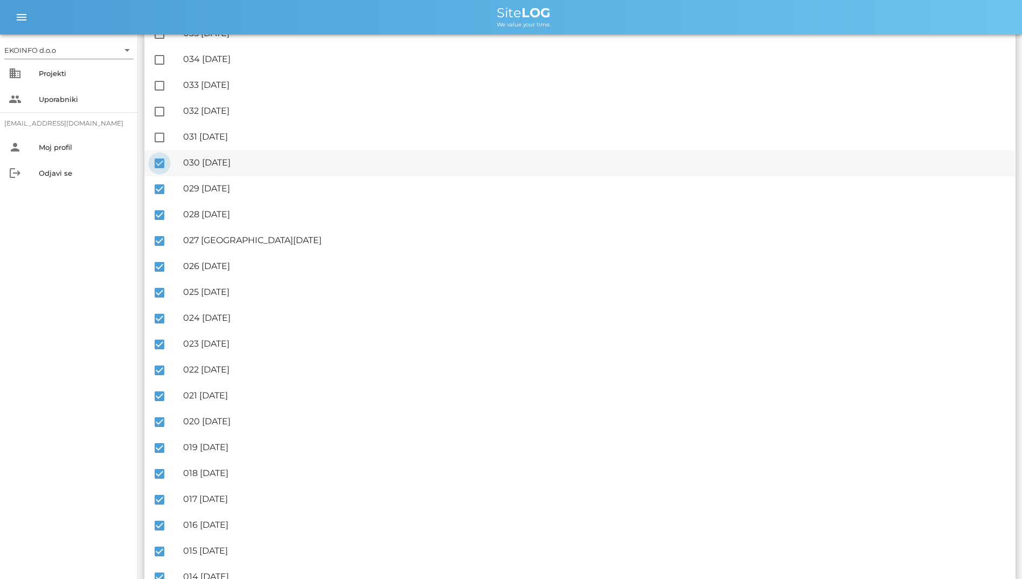
scroll to position [435, 0]
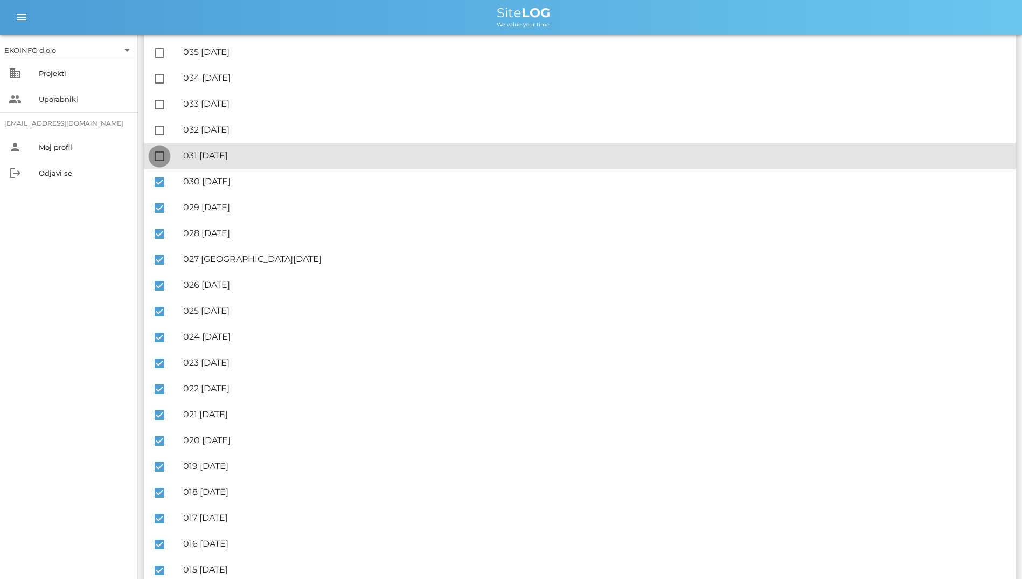
click at [159, 151] on div at bounding box center [159, 156] width 18 height 18
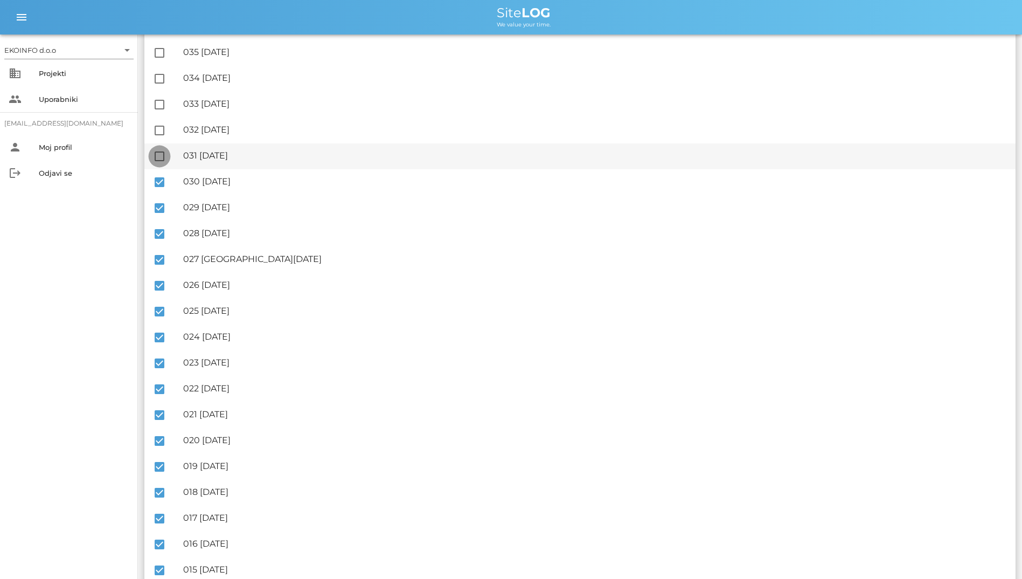
checkbox input "true"
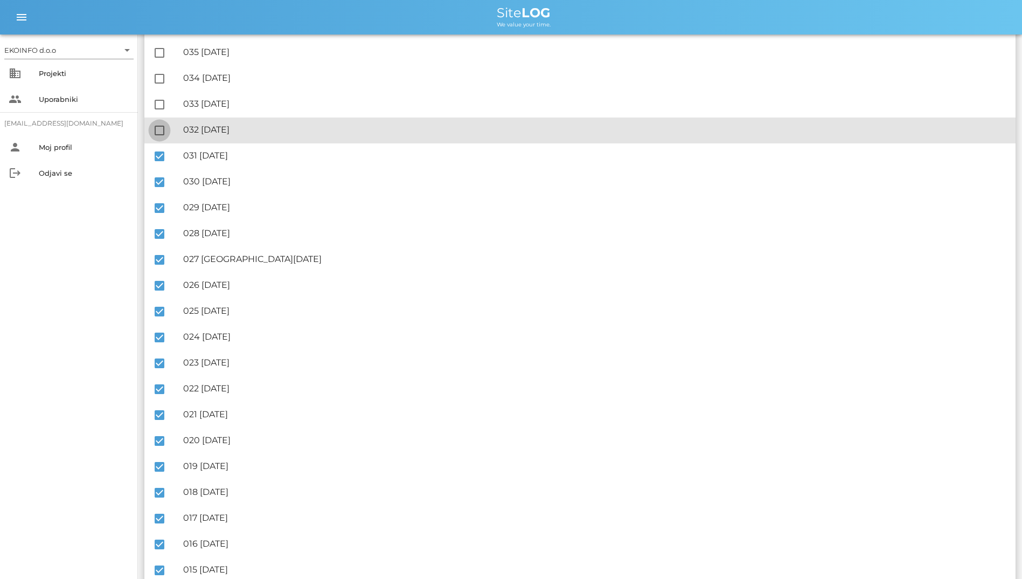
click at [159, 139] on div at bounding box center [159, 130] width 18 height 18
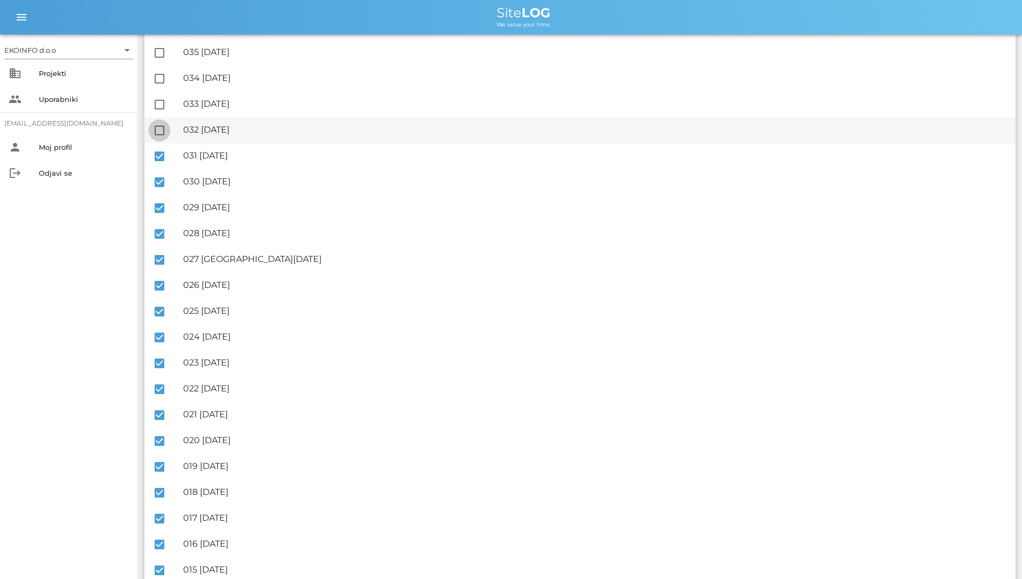
checkbox input "true"
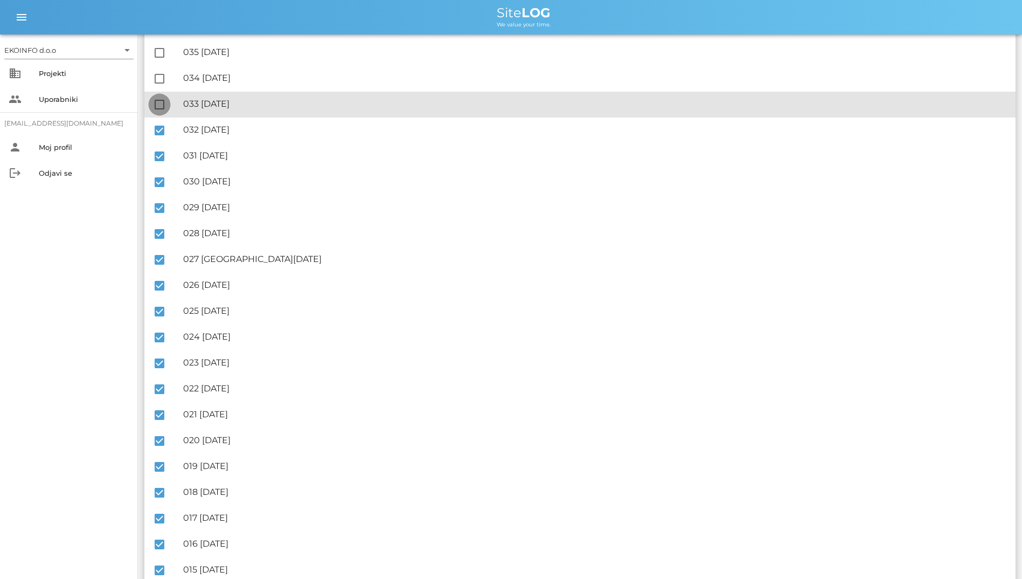
click at [162, 110] on div at bounding box center [159, 104] width 18 height 18
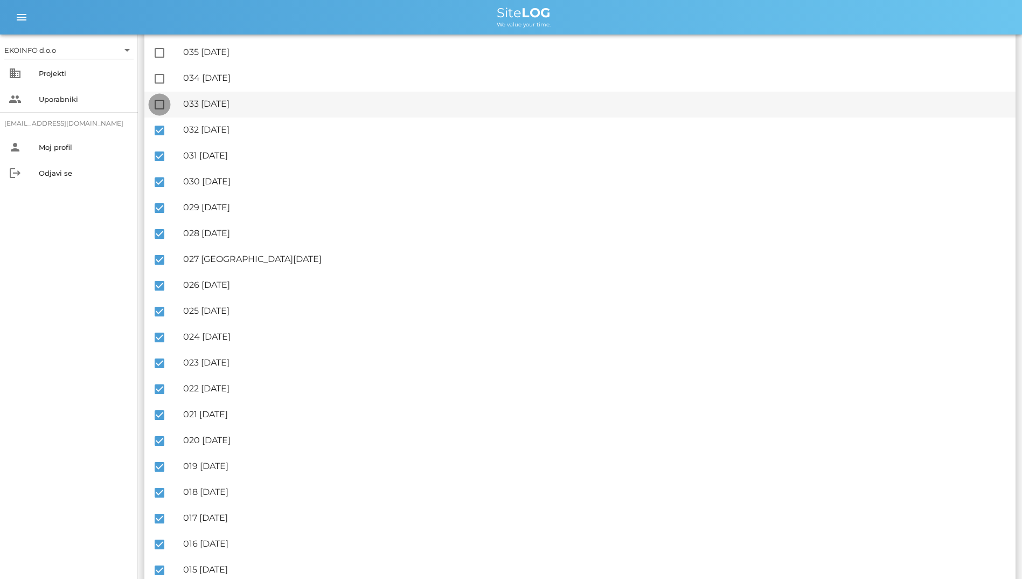
checkbox input "true"
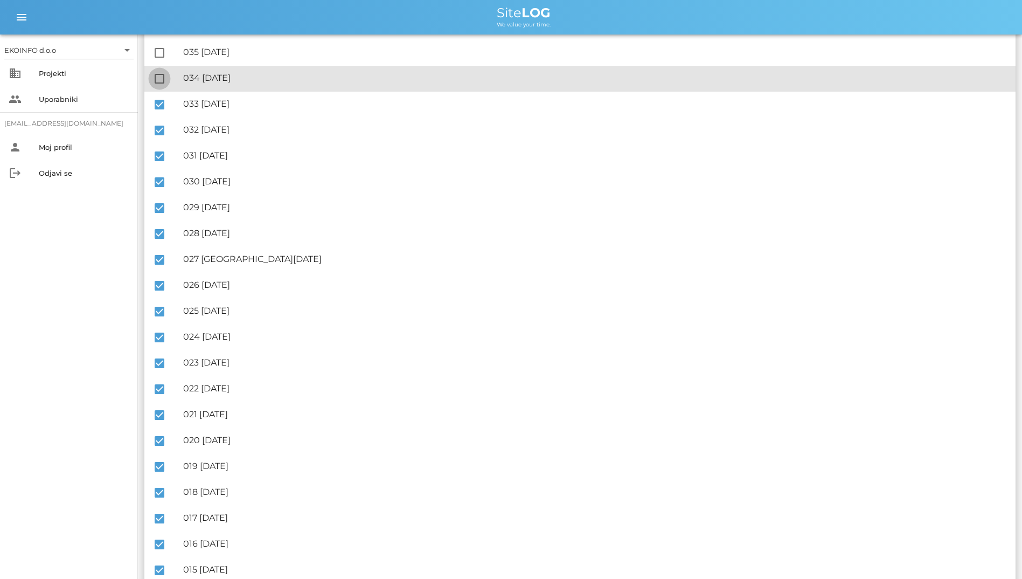
click at [163, 85] on div at bounding box center [159, 78] width 18 height 18
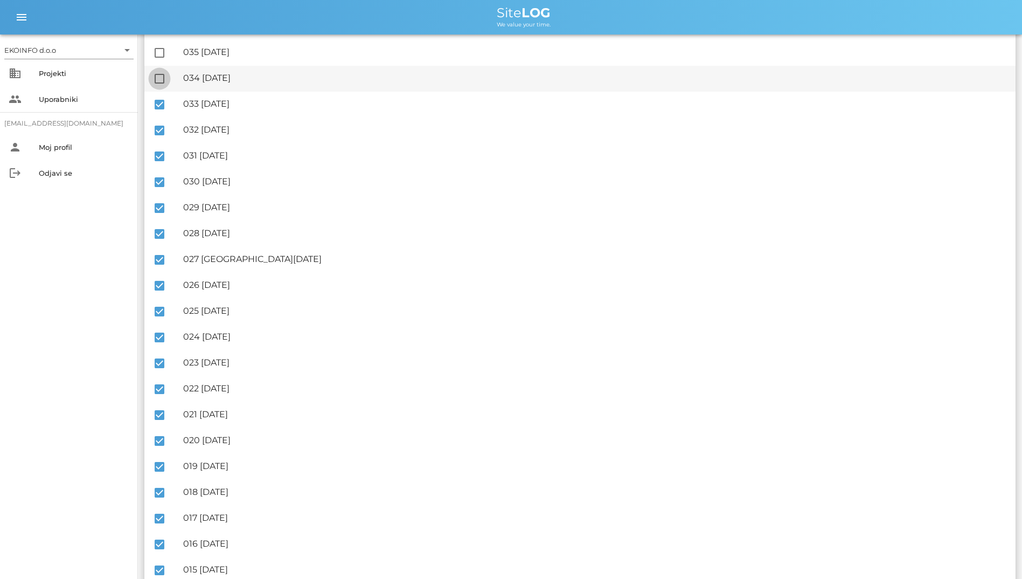
checkbox input "true"
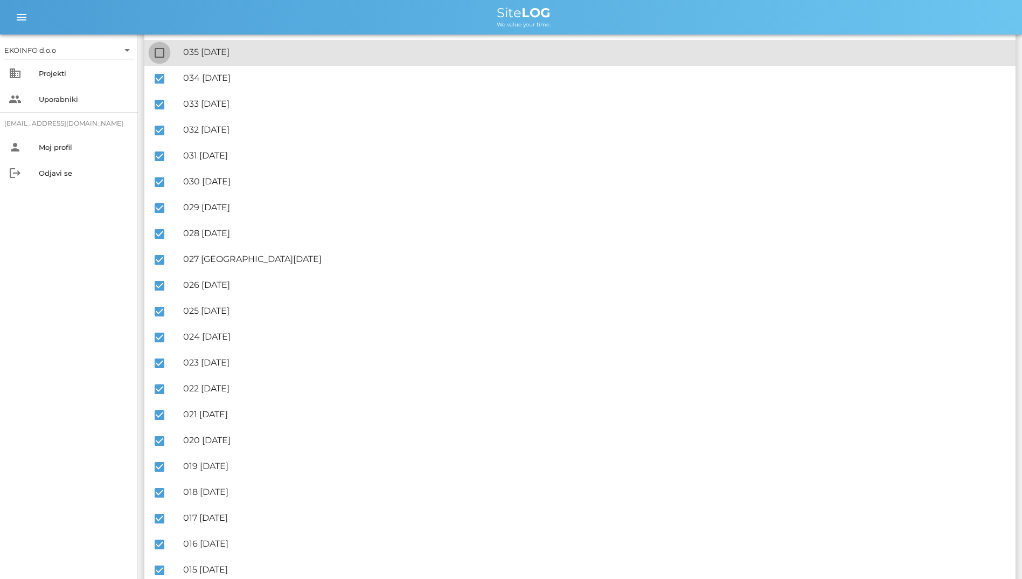
click at [168, 53] on div at bounding box center [159, 53] width 18 height 18
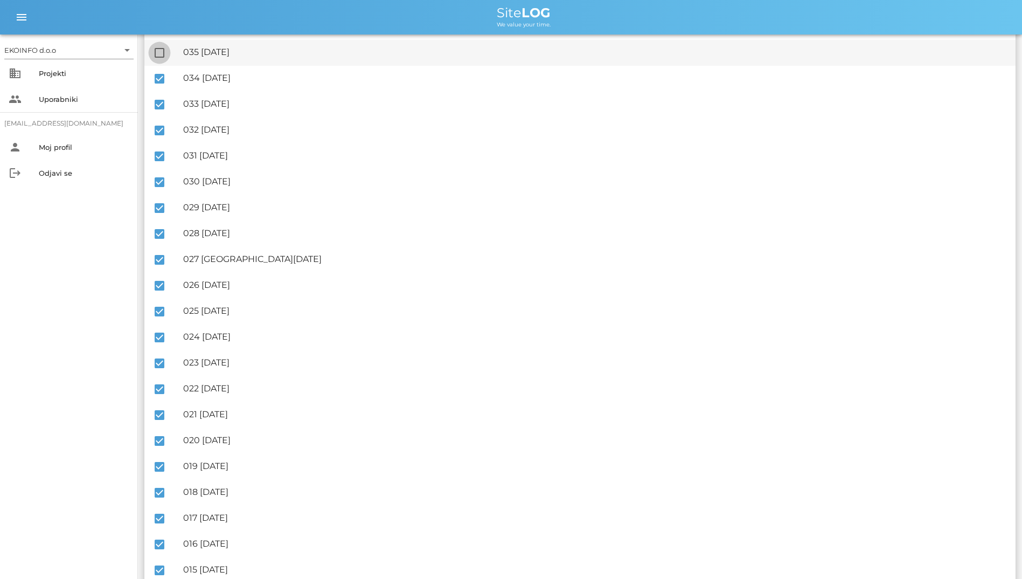
checkbox input "true"
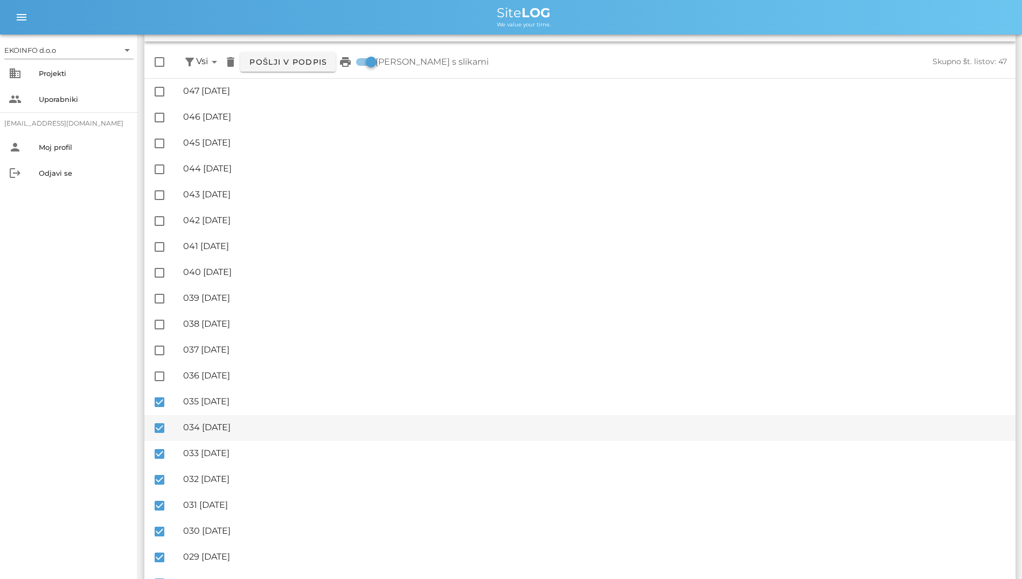
scroll to position [0, 0]
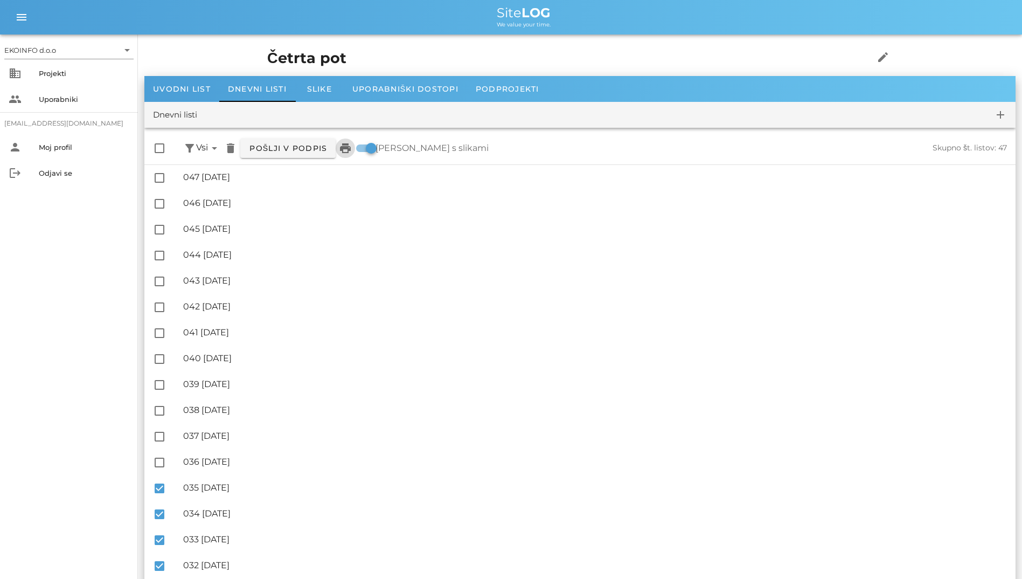
click at [344, 149] on icon "print" at bounding box center [345, 148] width 13 height 13
click at [610, 54] on h1 "Četrta pot" at bounding box center [553, 58] width 573 height 22
drag, startPoint x: 610, startPoint y: 54, endPoint x: 568, endPoint y: 58, distance: 42.7
click at [568, 58] on h1 "Četrta pot" at bounding box center [553, 58] width 573 height 22
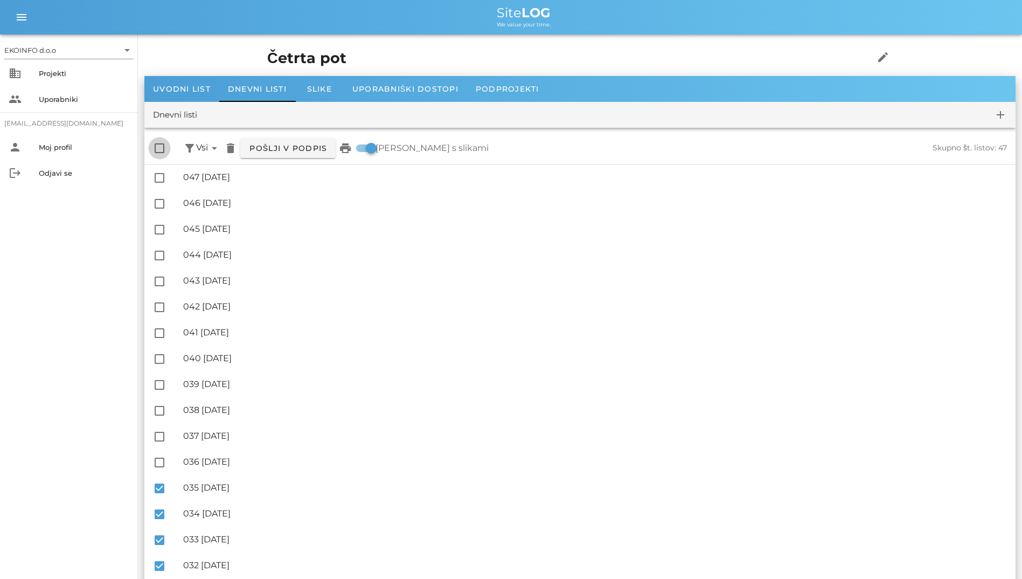
click at [161, 153] on div at bounding box center [159, 148] width 18 height 18
checkbox input "true"
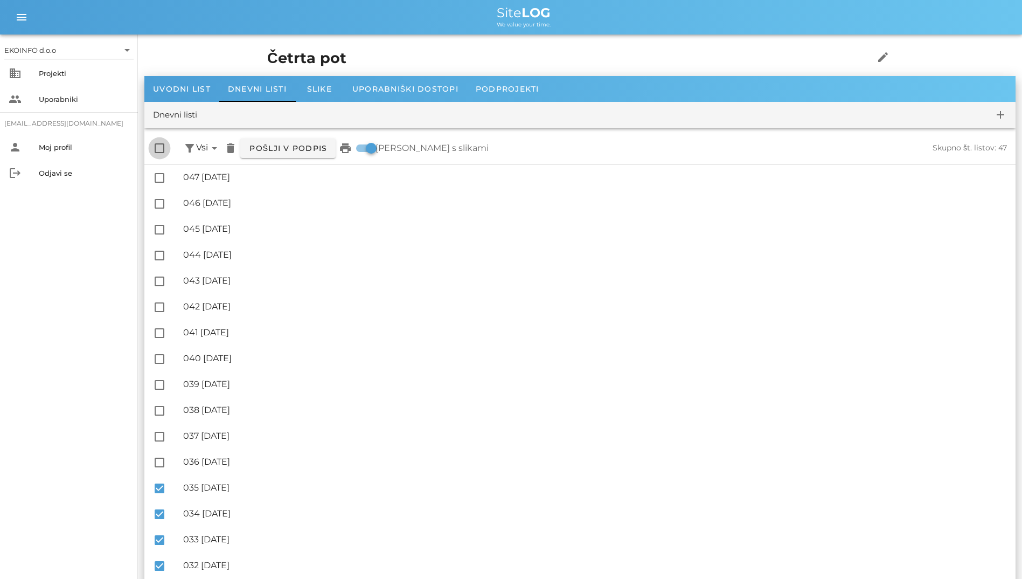
checkbox input "true"
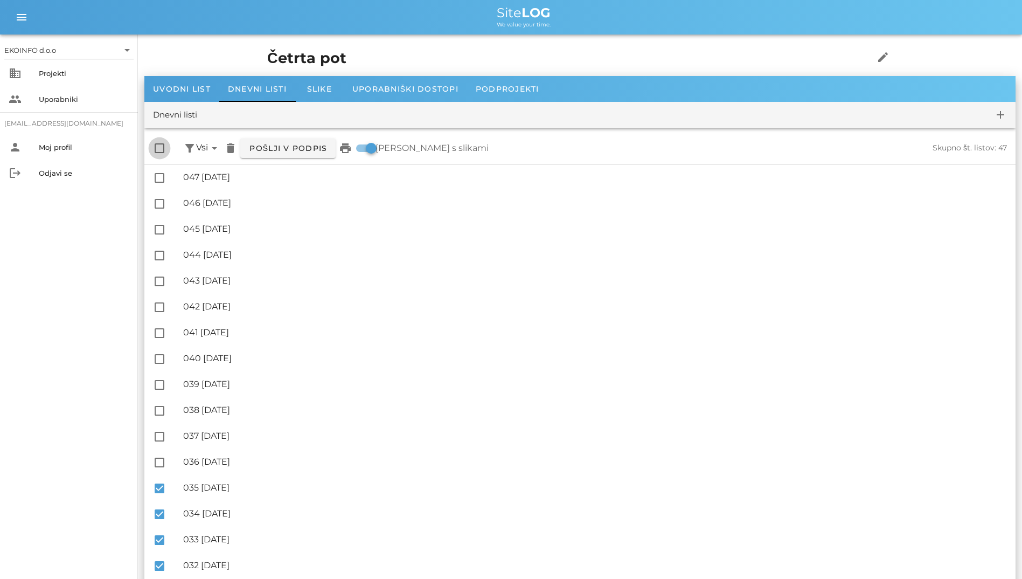
checkbox input "true"
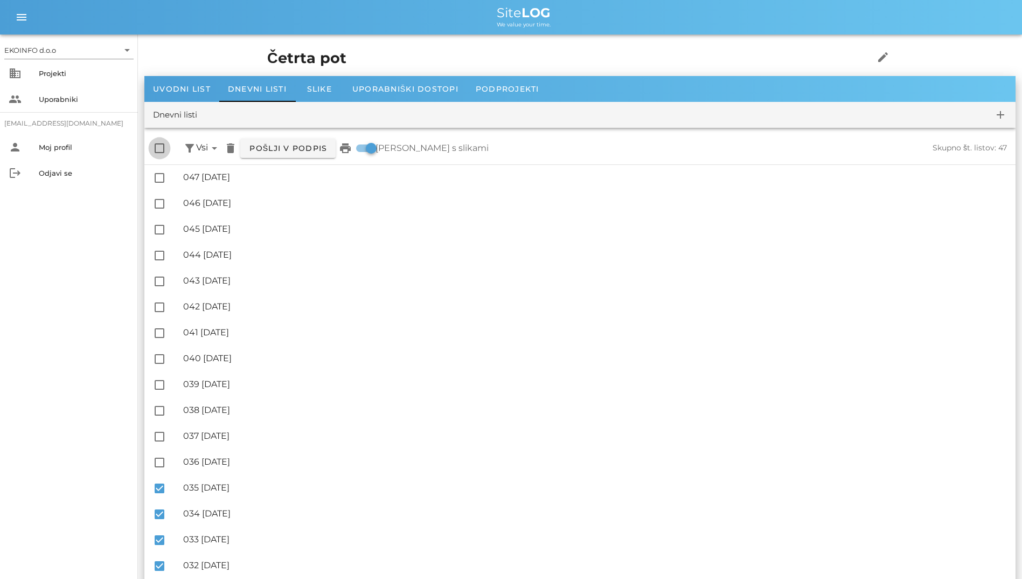
checkbox input "true"
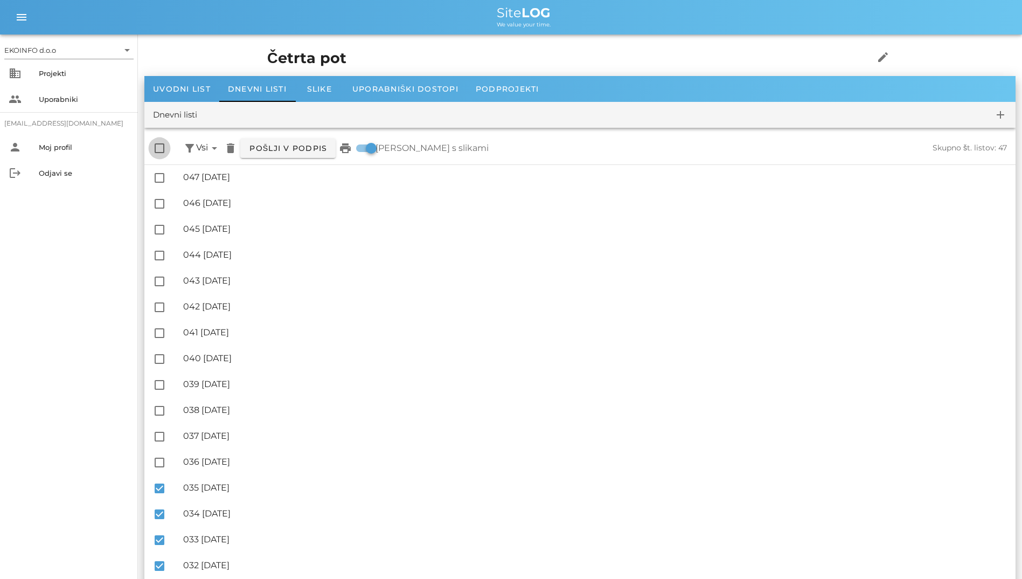
checkbox input "true"
click at [161, 153] on div at bounding box center [159, 148] width 18 height 18
checkbox input "false"
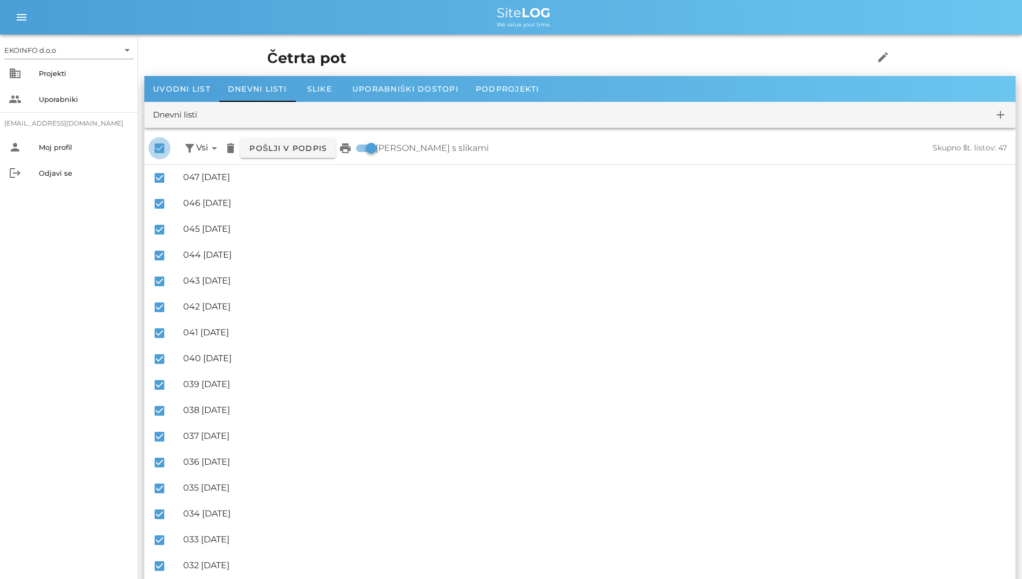
checkbox input "false"
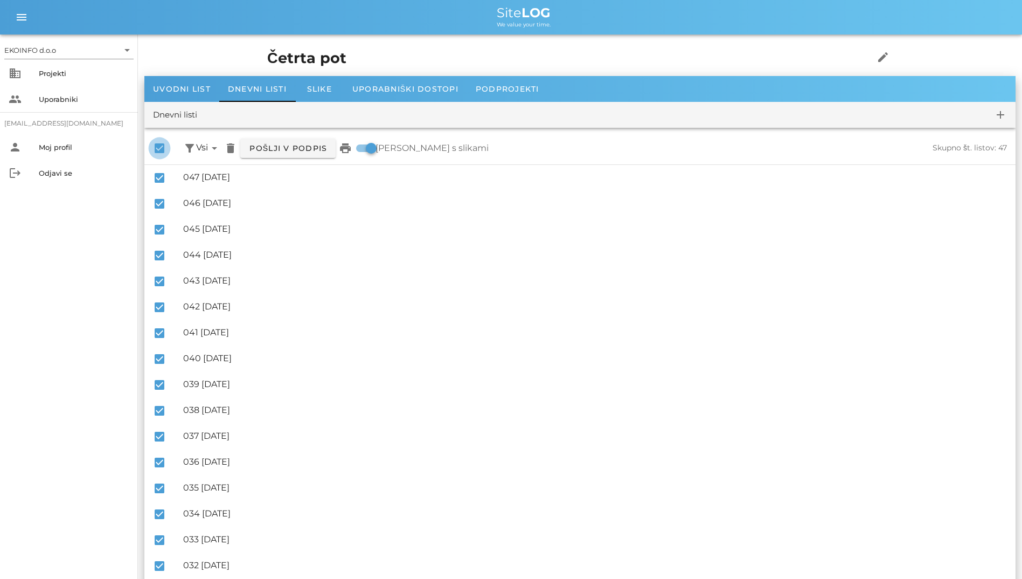
checkbox input "false"
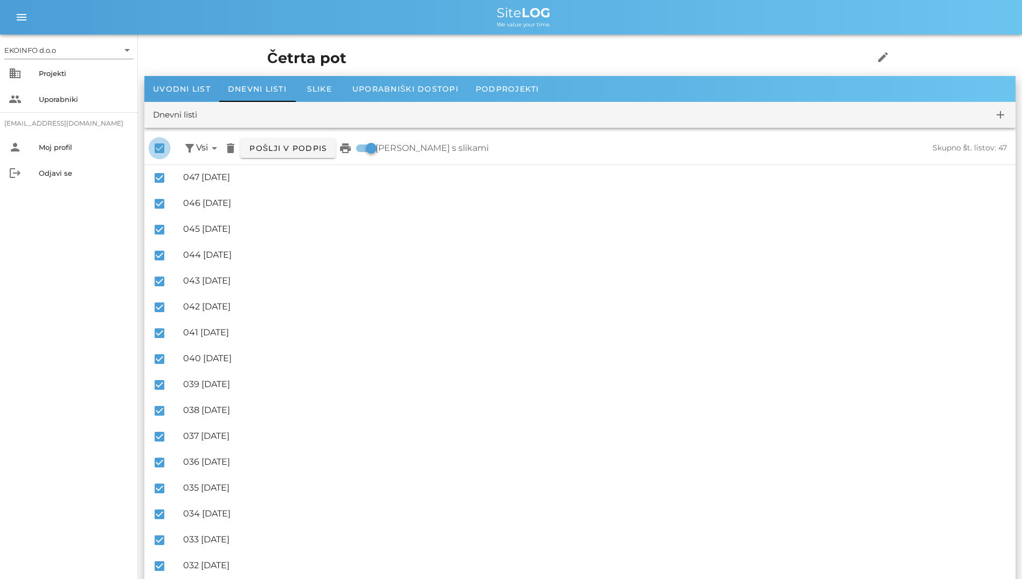
checkbox input "false"
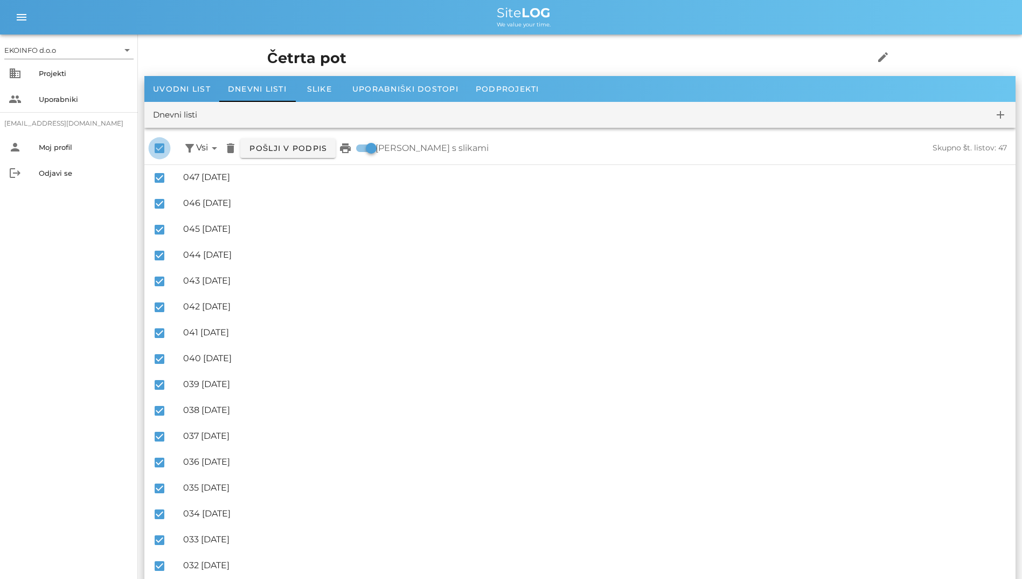
checkbox input "false"
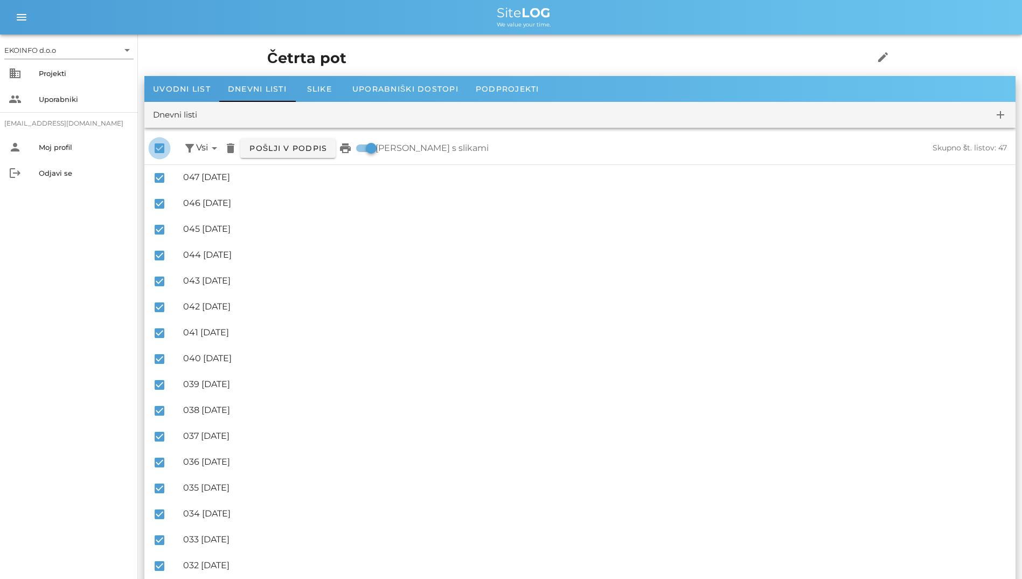
checkbox input "false"
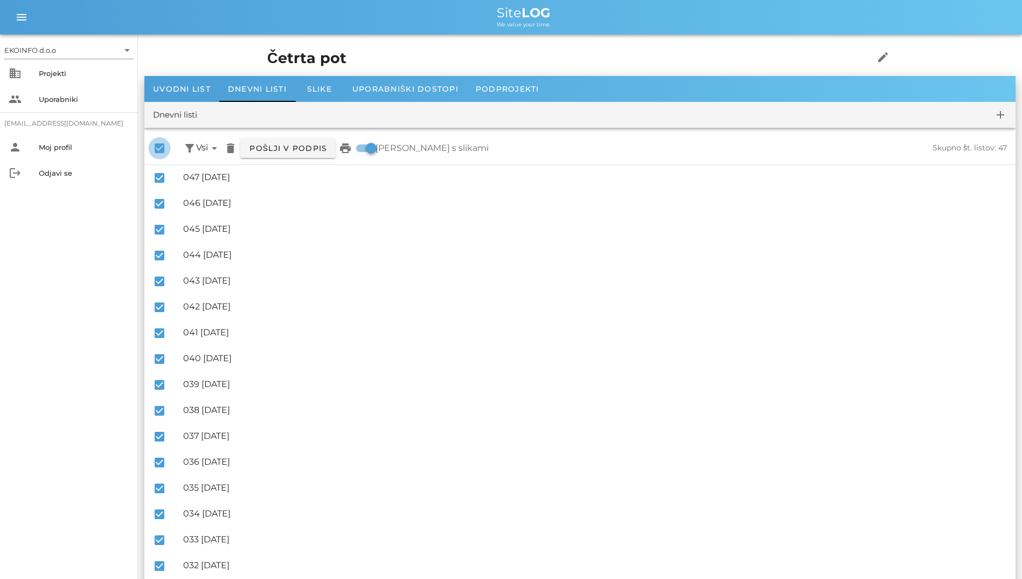
checkbox input "false"
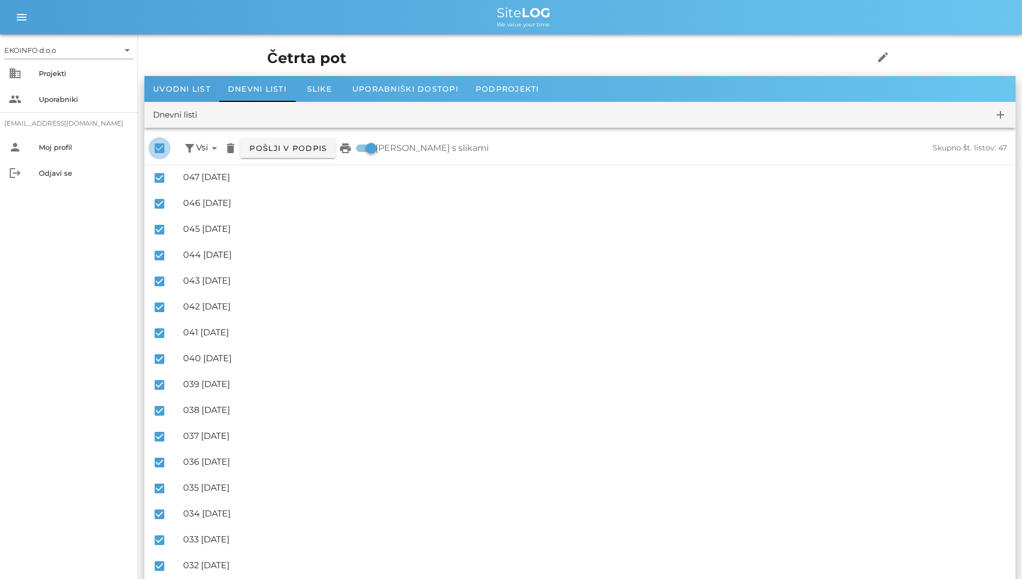
checkbox input "false"
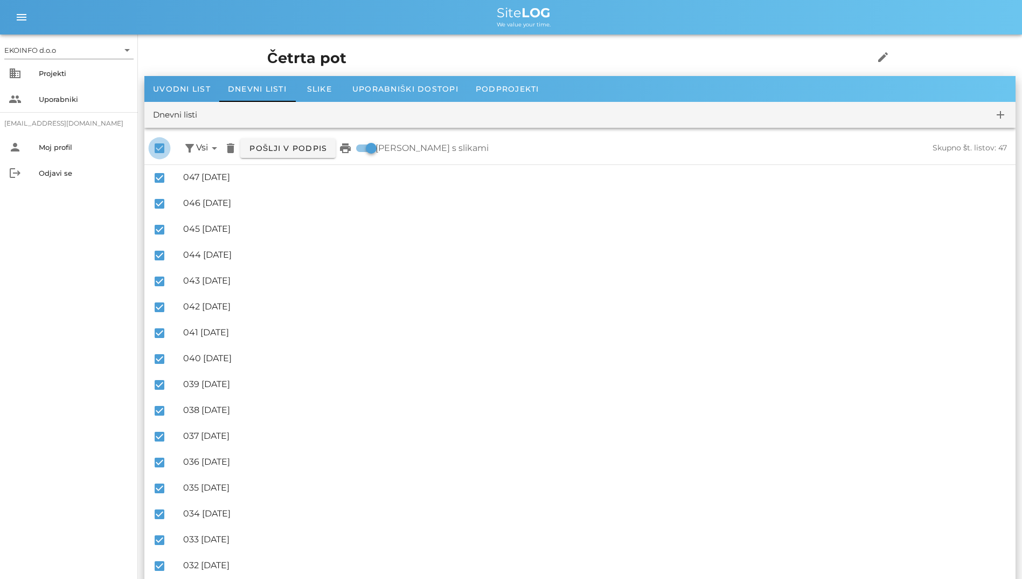
checkbox input "false"
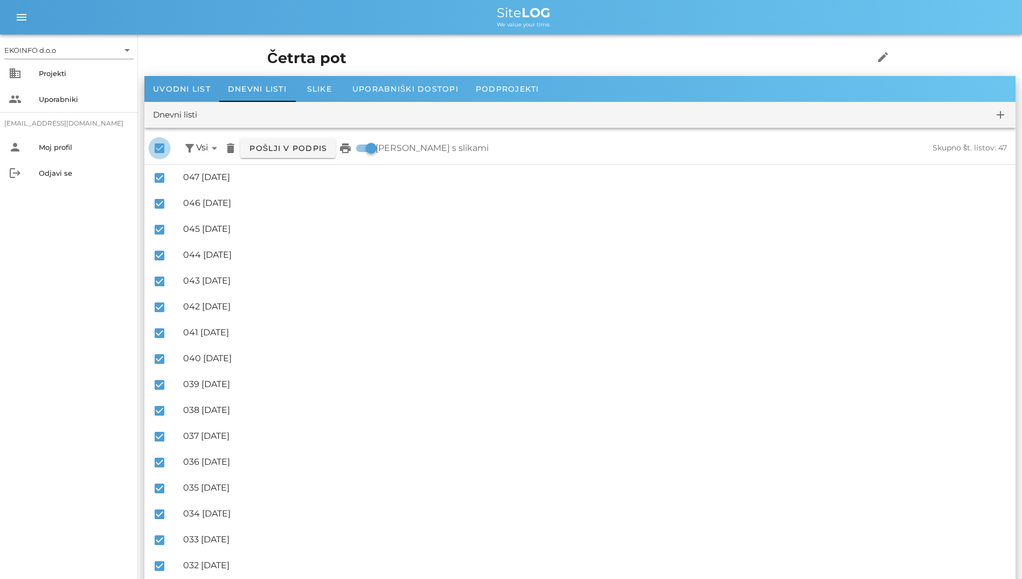
checkbox input "false"
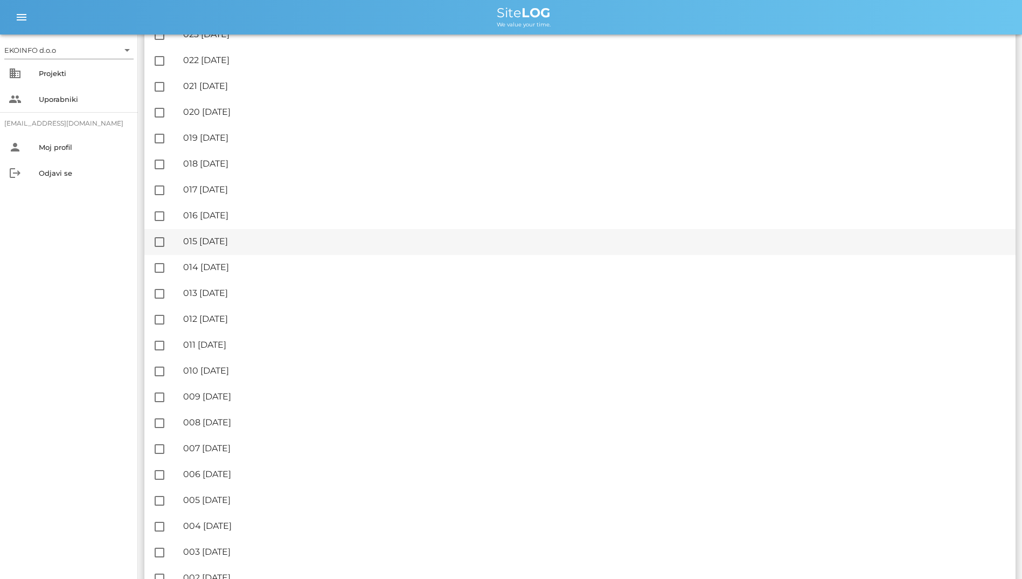
scroll to position [806, 0]
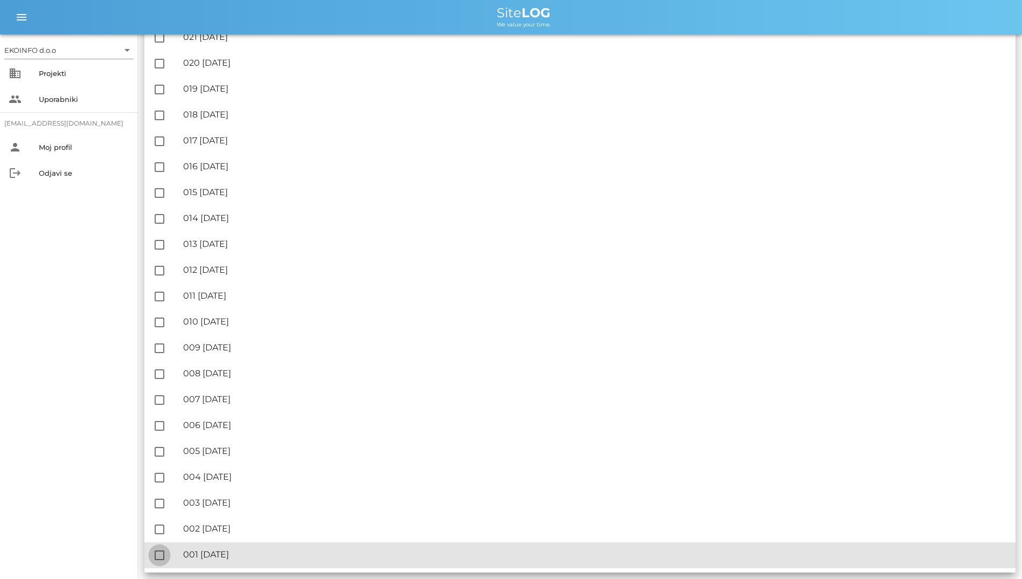
click at [150, 552] on div at bounding box center [159, 555] width 18 height 18
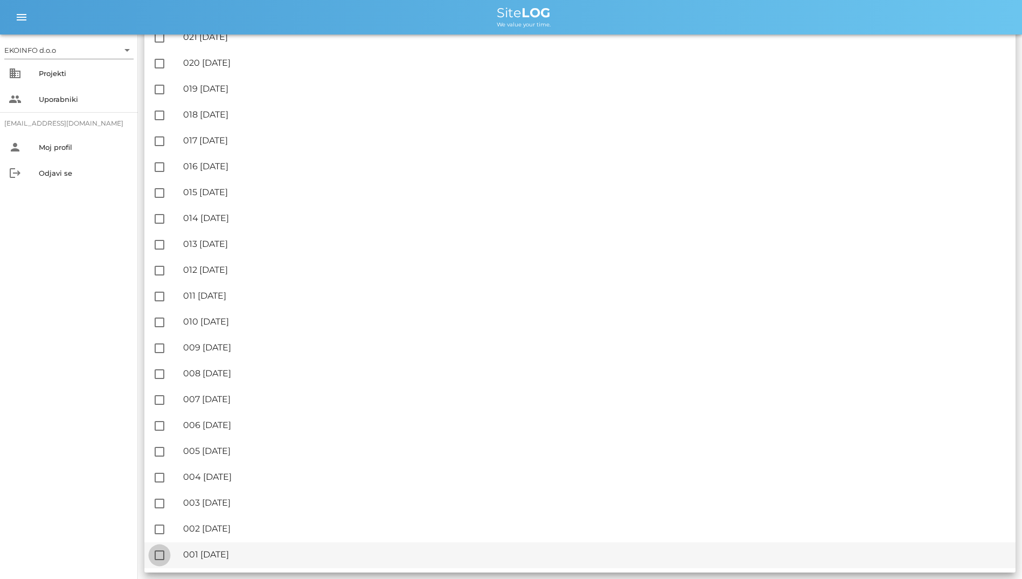
checkbox input "true"
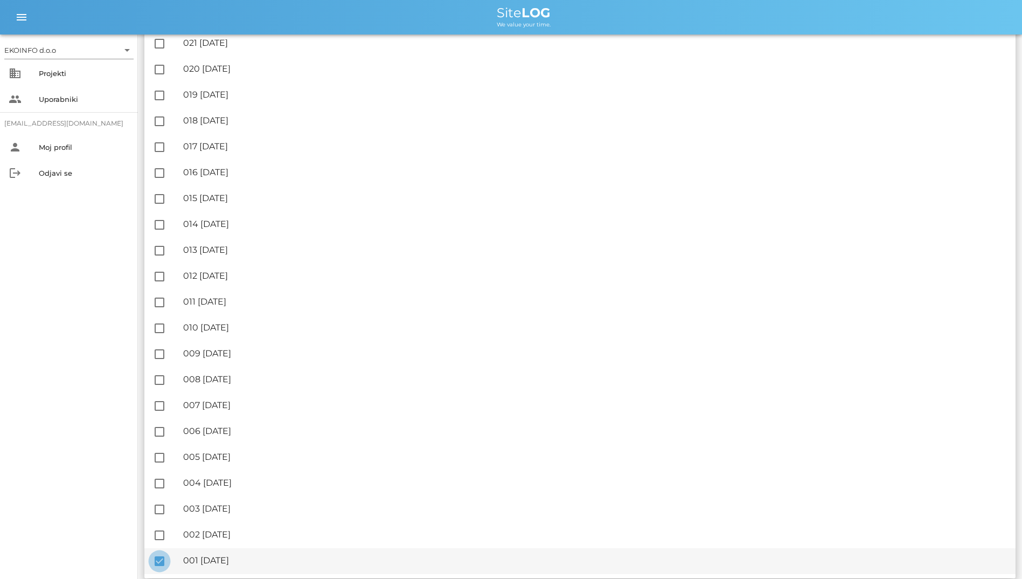
scroll to position [812, 0]
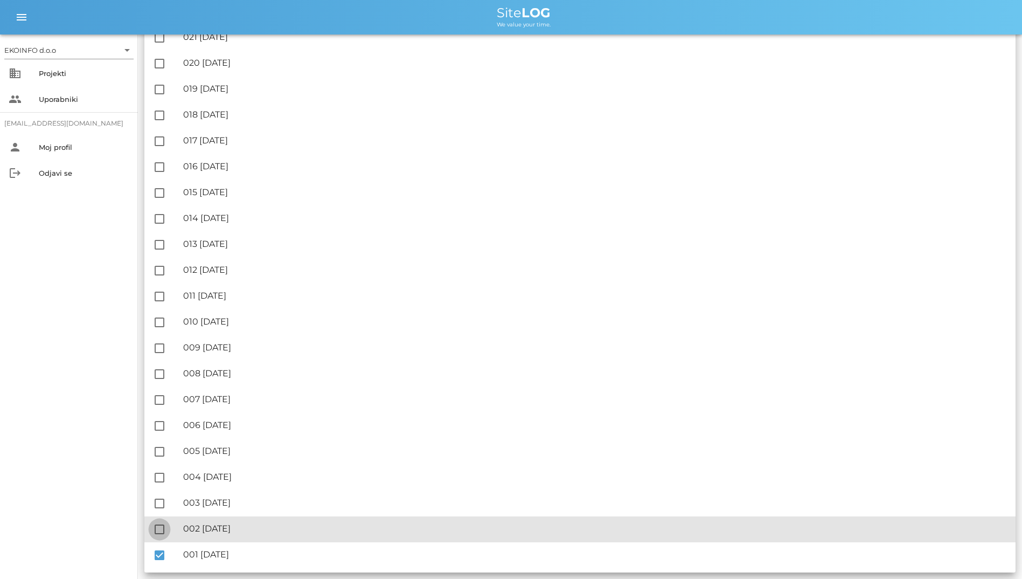
click at [158, 528] on div at bounding box center [159, 529] width 18 height 18
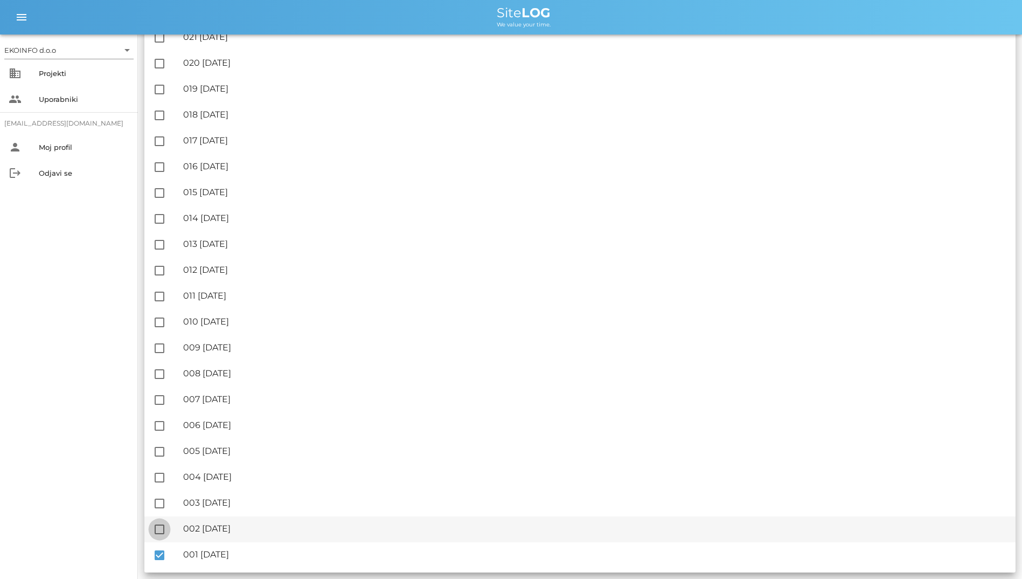
checkbox input "true"
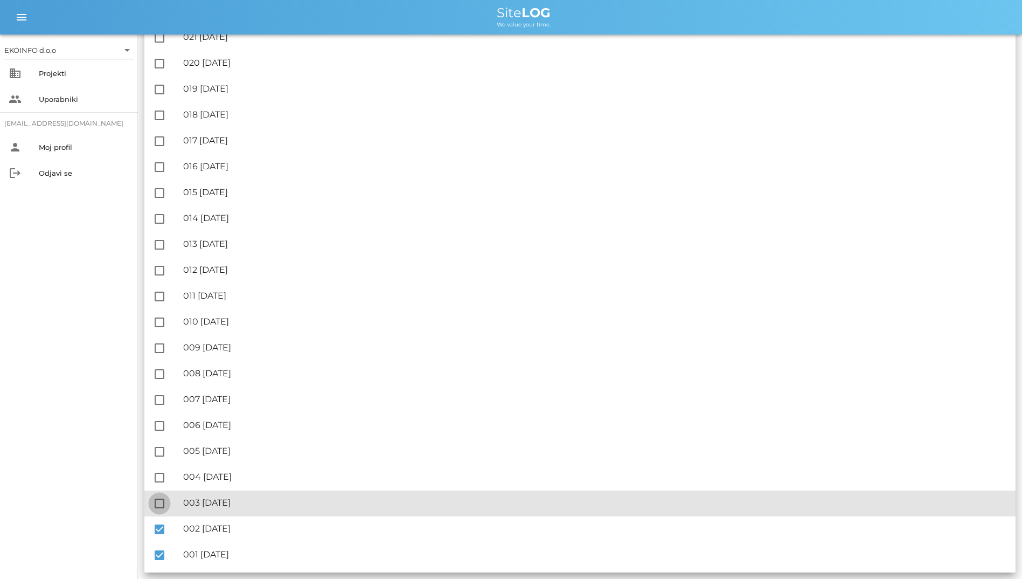
click at [157, 500] on div at bounding box center [159, 503] width 18 height 18
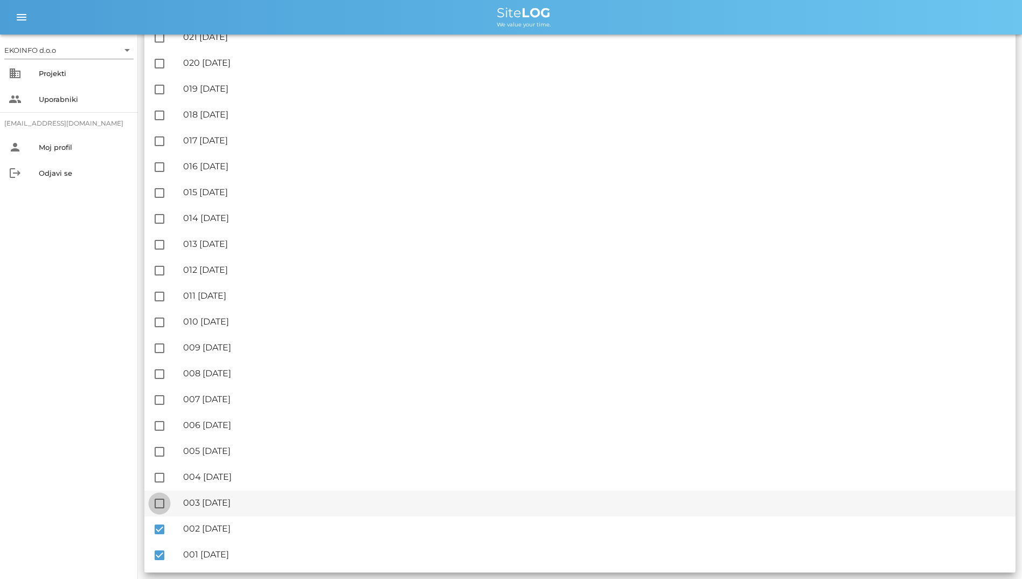
checkbox input "true"
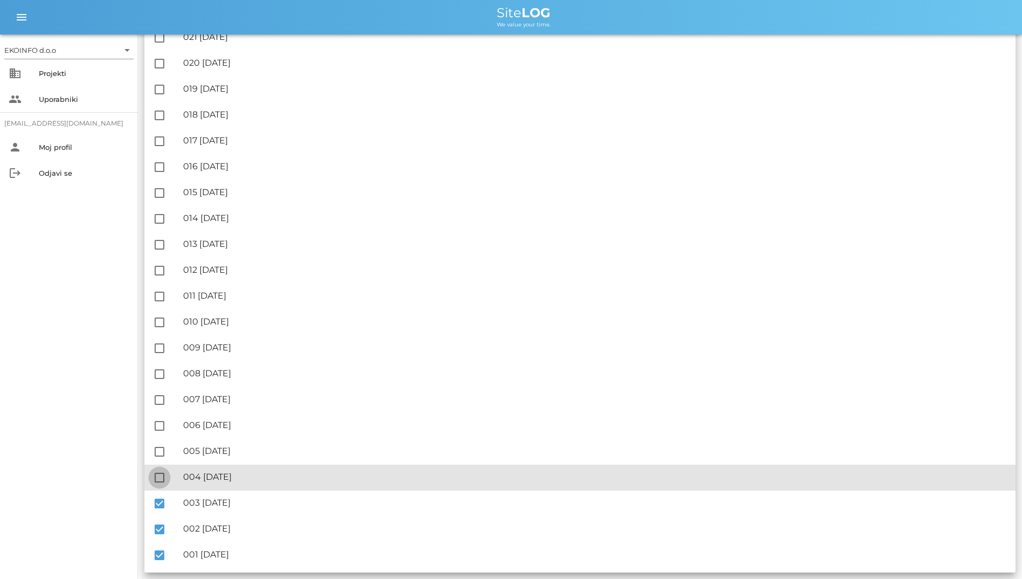
click at [157, 476] on div at bounding box center [159, 477] width 18 height 18
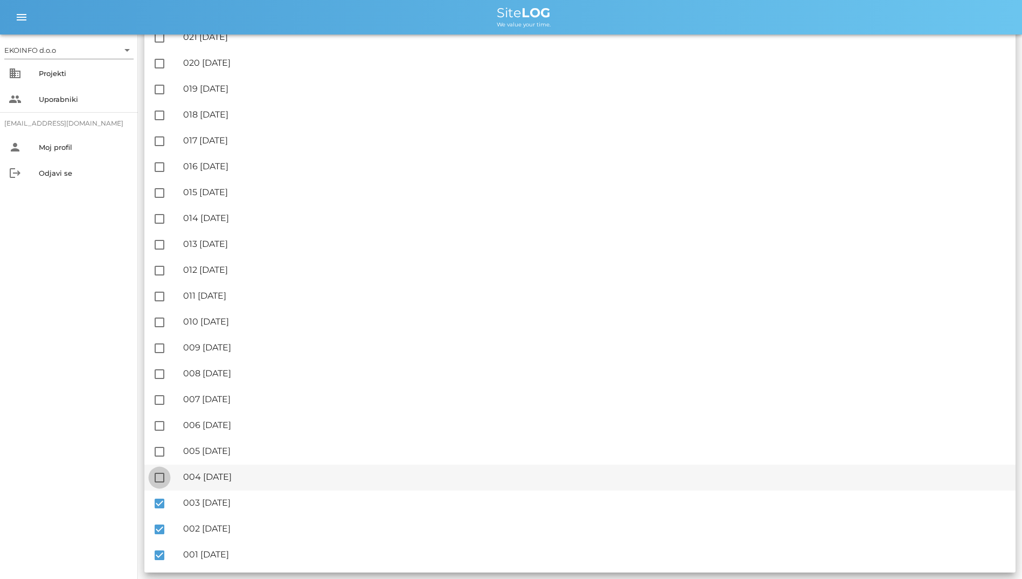
checkbox input "true"
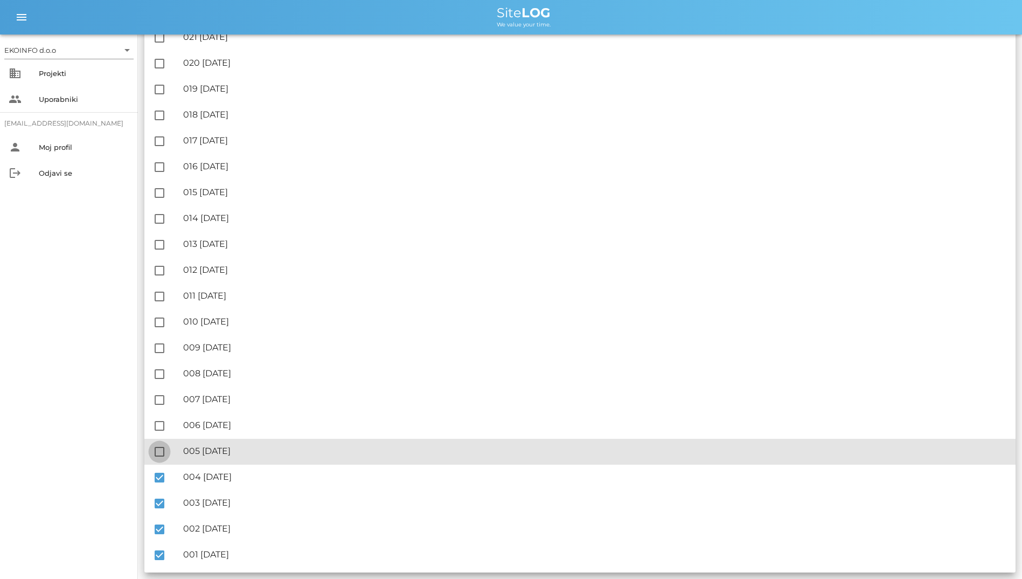
click at [156, 442] on div at bounding box center [159, 451] width 18 height 18
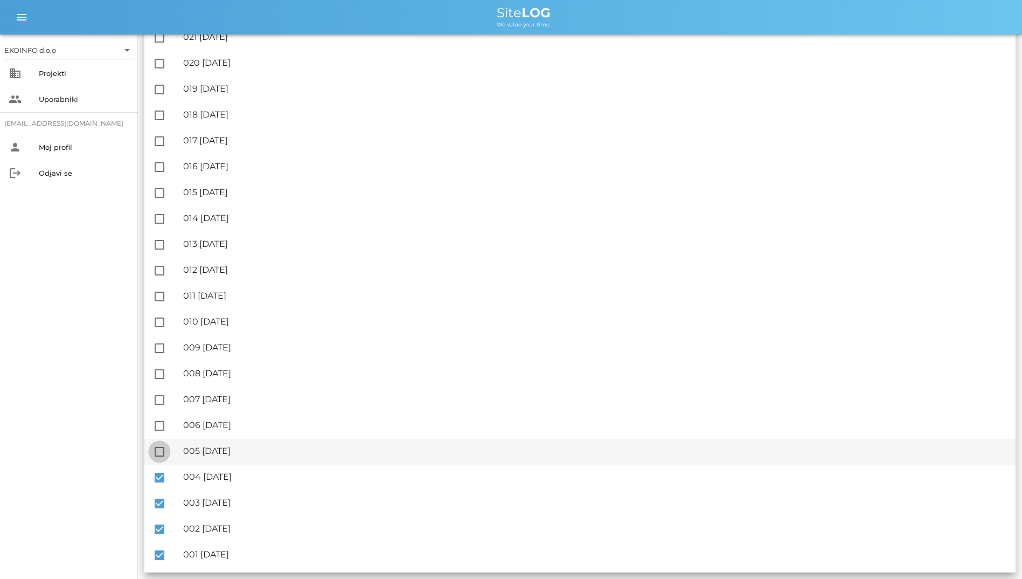
checkbox input "true"
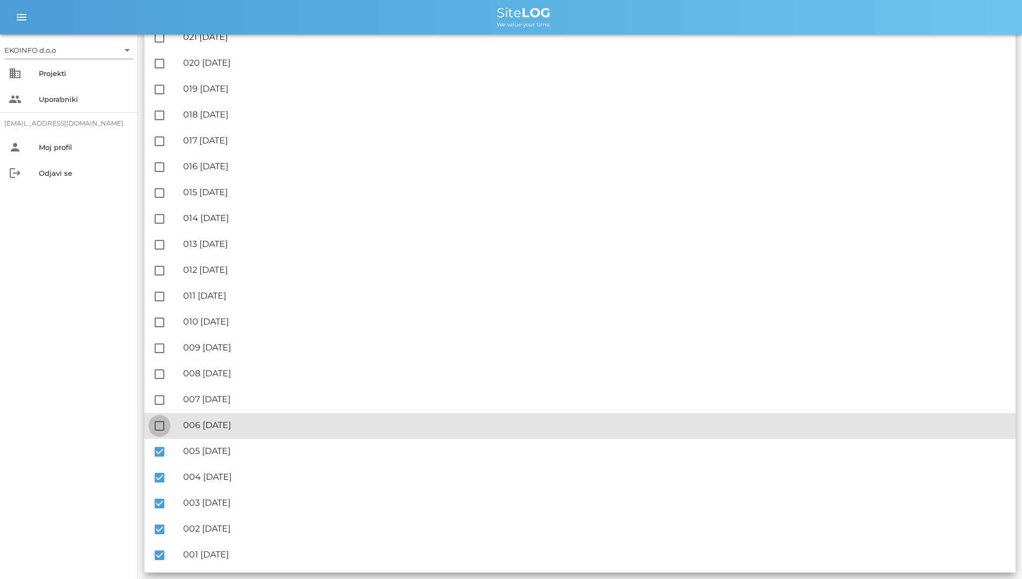
click at [158, 421] on div at bounding box center [159, 425] width 18 height 18
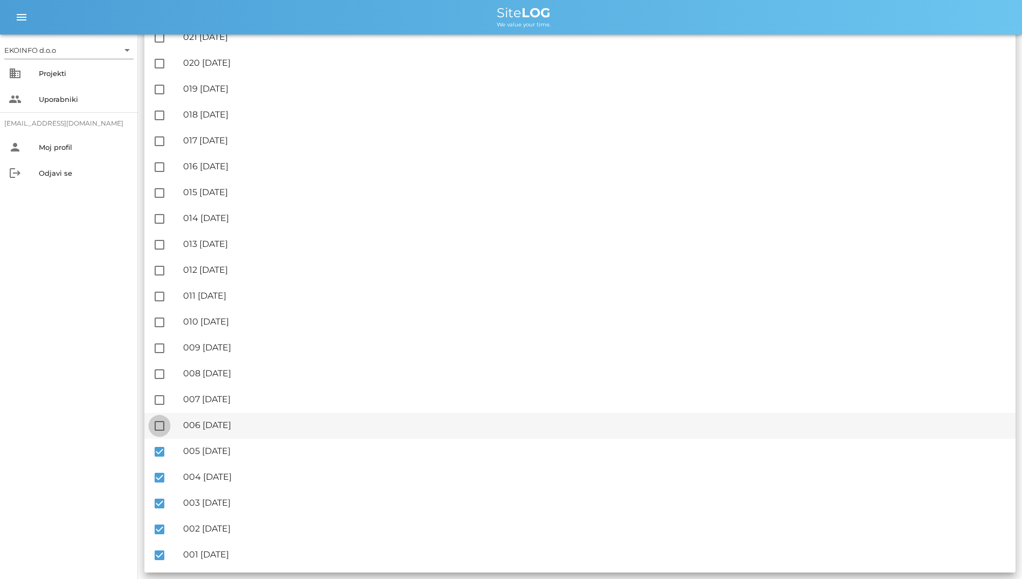
checkbox input "true"
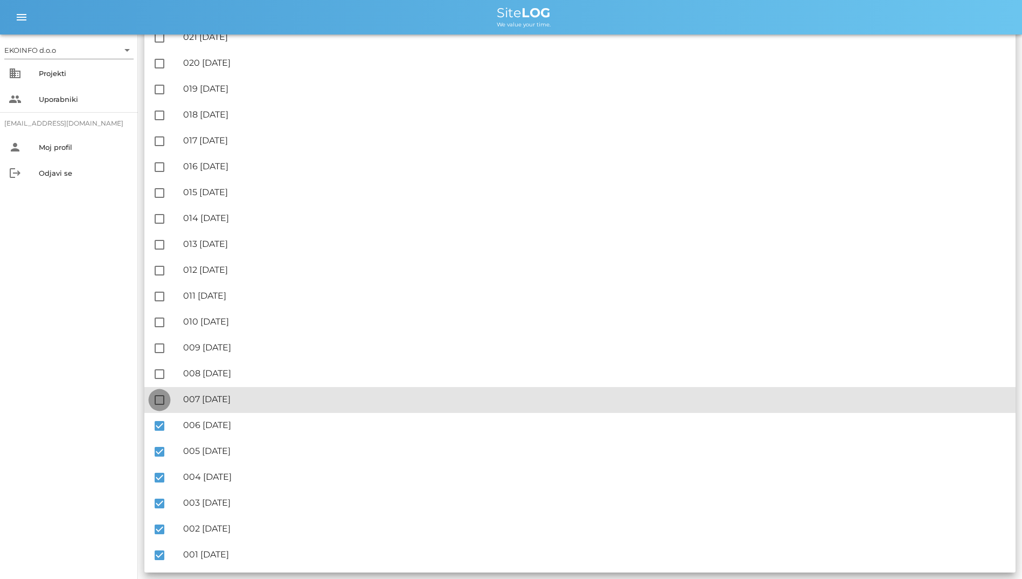
click at [161, 392] on div at bounding box center [159, 400] width 18 height 18
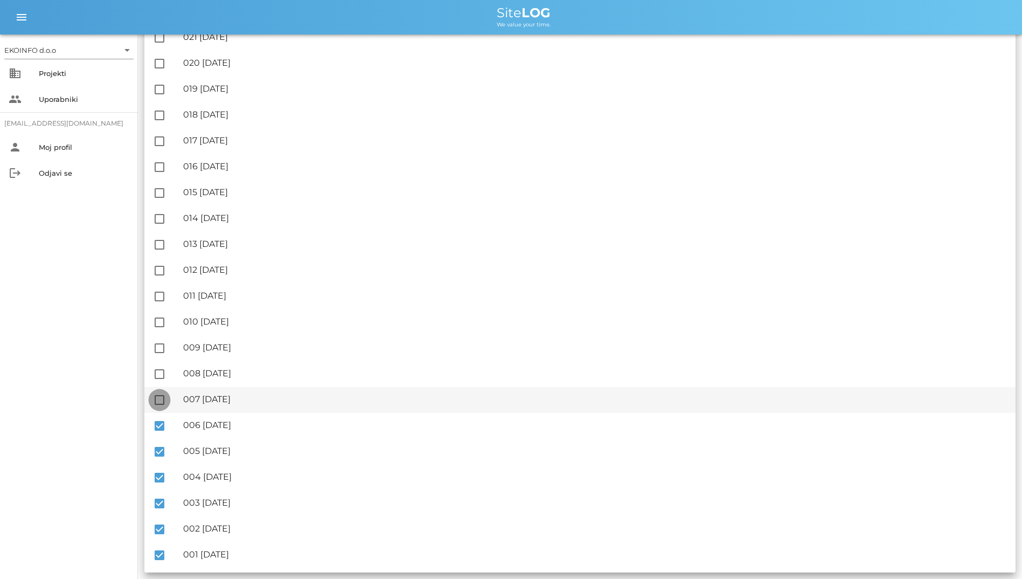
checkbox input "true"
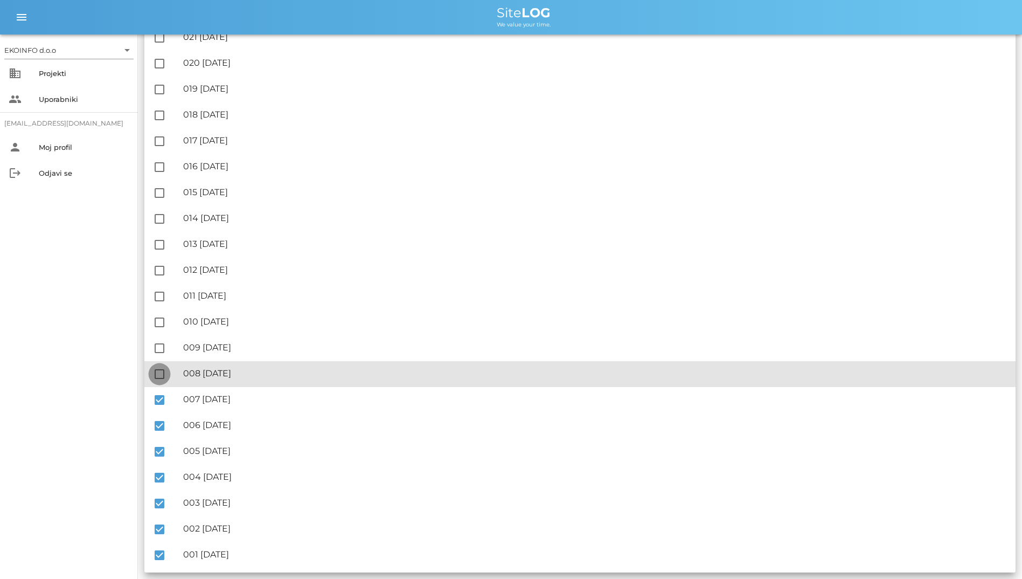
click at [159, 368] on div at bounding box center [159, 374] width 18 height 18
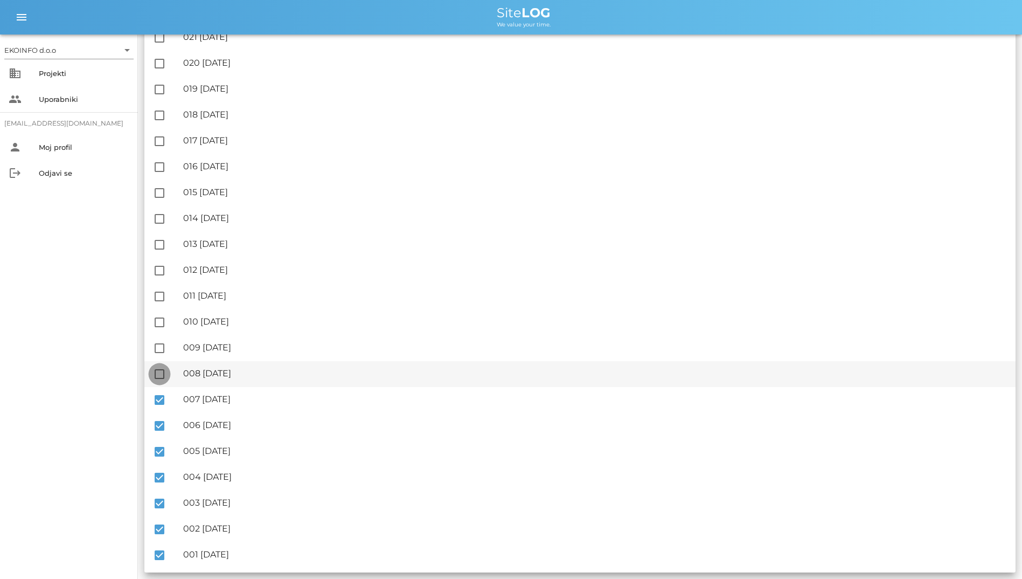
checkbox input "true"
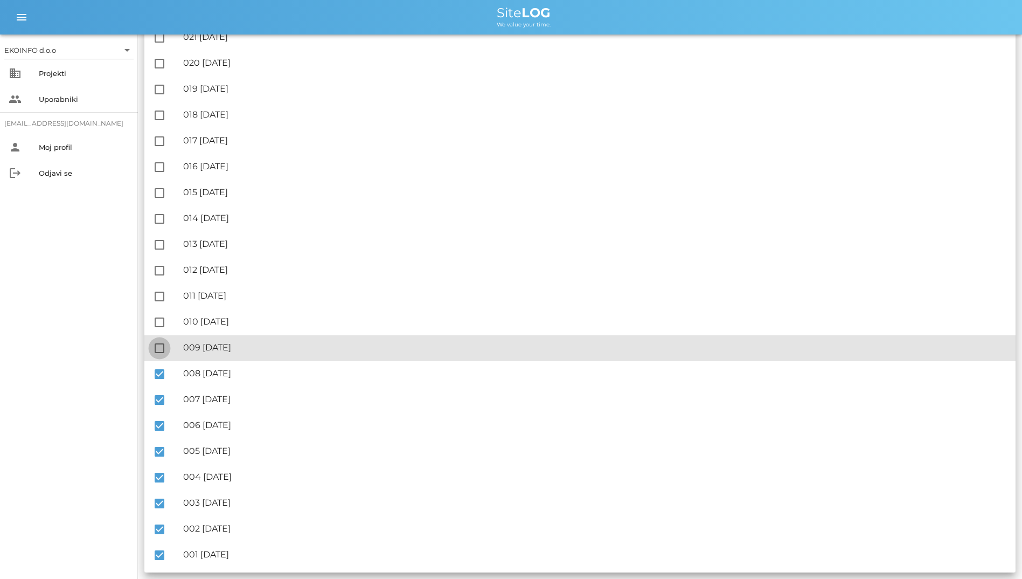
click at [159, 343] on div at bounding box center [159, 348] width 18 height 18
click at [159, 345] on div at bounding box center [159, 348] width 18 height 18
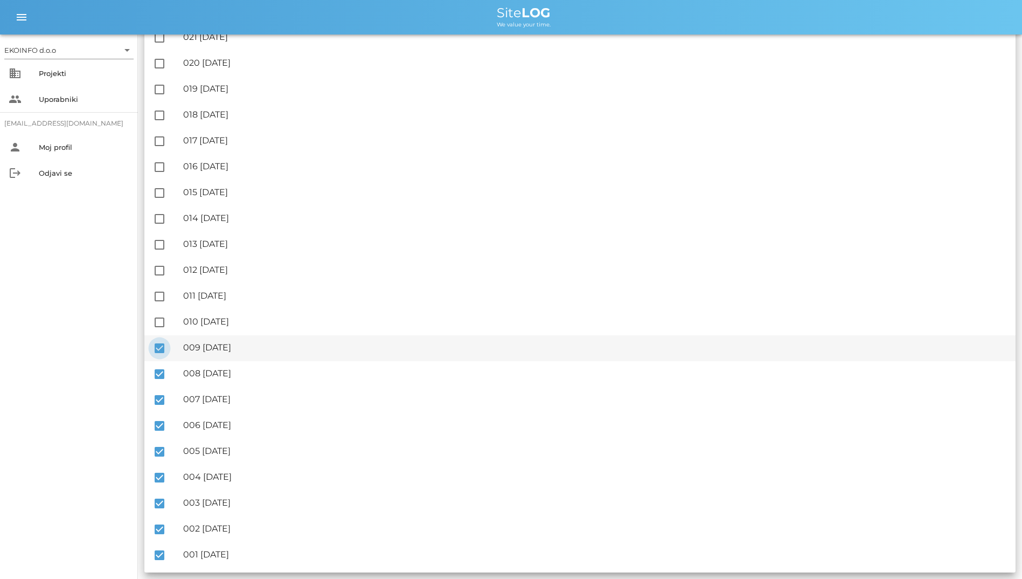
checkbox input "false"
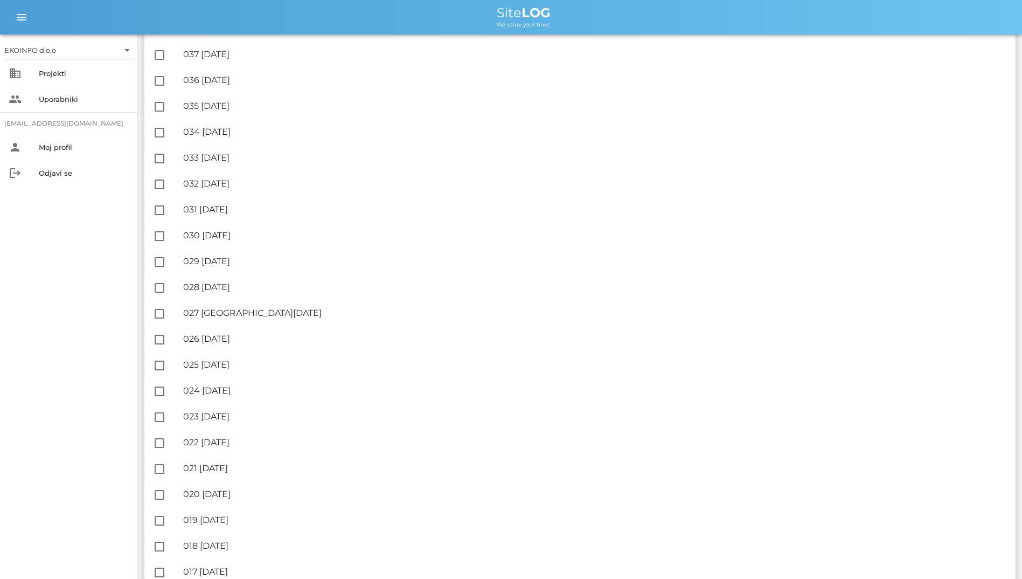
scroll to position [0, 0]
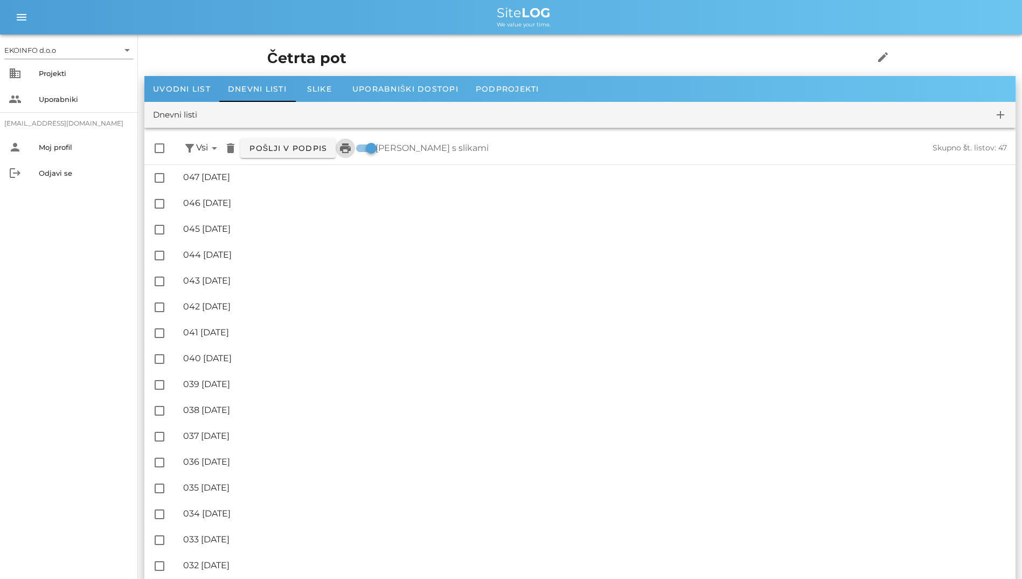
click at [345, 151] on icon "print" at bounding box center [345, 148] width 13 height 13
click at [323, 83] on div "Slike" at bounding box center [319, 89] width 48 height 26
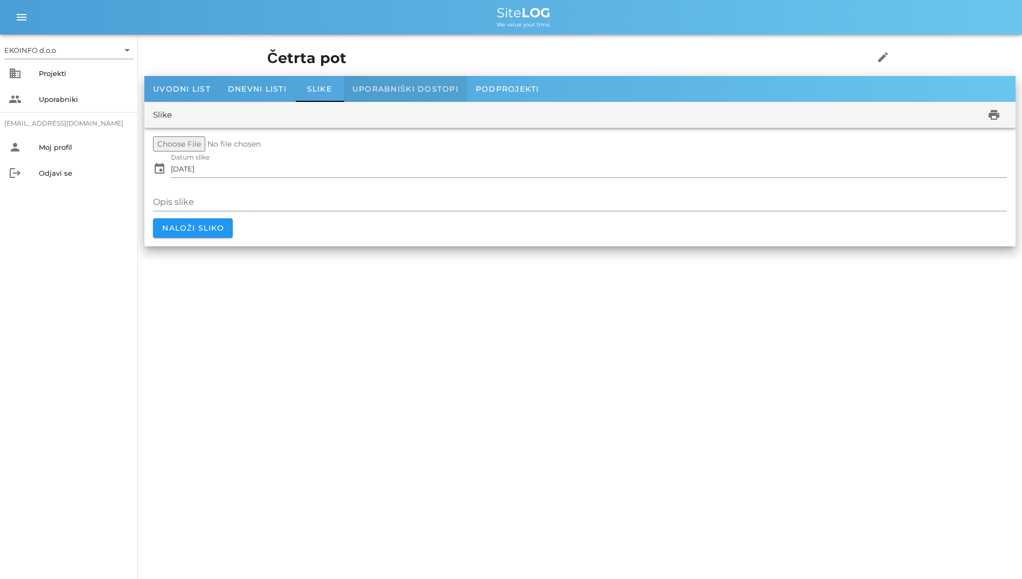
click at [387, 94] on div "Uporabniški dostopi" at bounding box center [405, 89] width 123 height 26
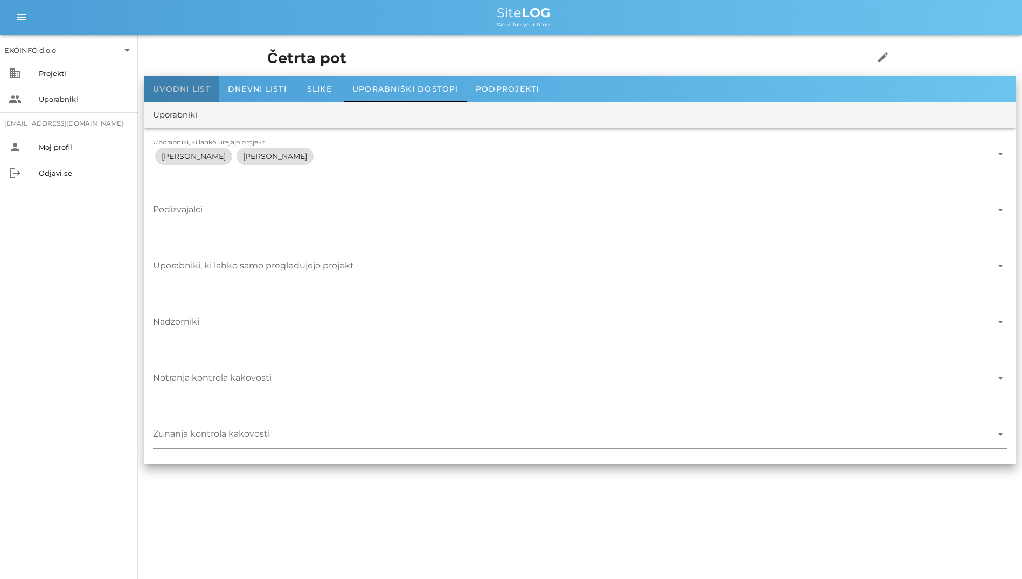
click at [180, 82] on div "Uvodni list" at bounding box center [181, 89] width 75 height 26
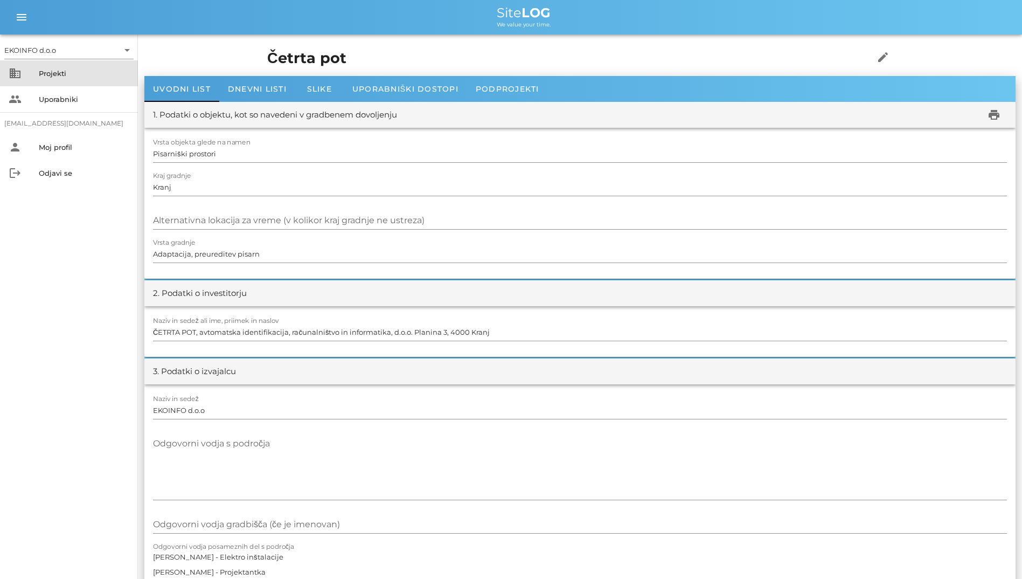
click at [19, 60] on div "business Projekti" at bounding box center [69, 73] width 138 height 26
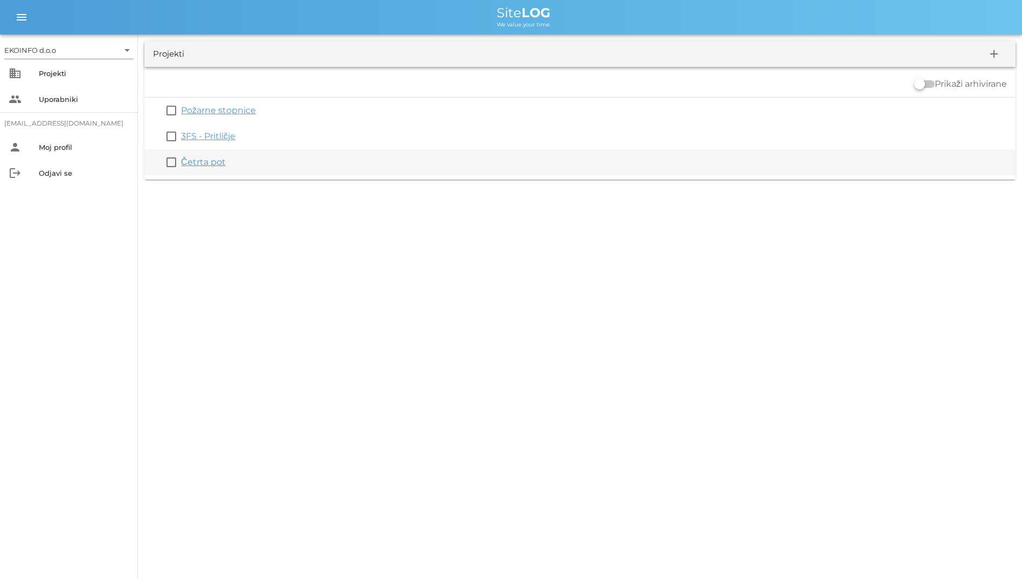
click at [210, 169] on div "check_box_outline_blank Četrta pot" at bounding box center [579, 162] width 871 height 26
click at [210, 158] on link "Četrta pot" at bounding box center [203, 162] width 45 height 10
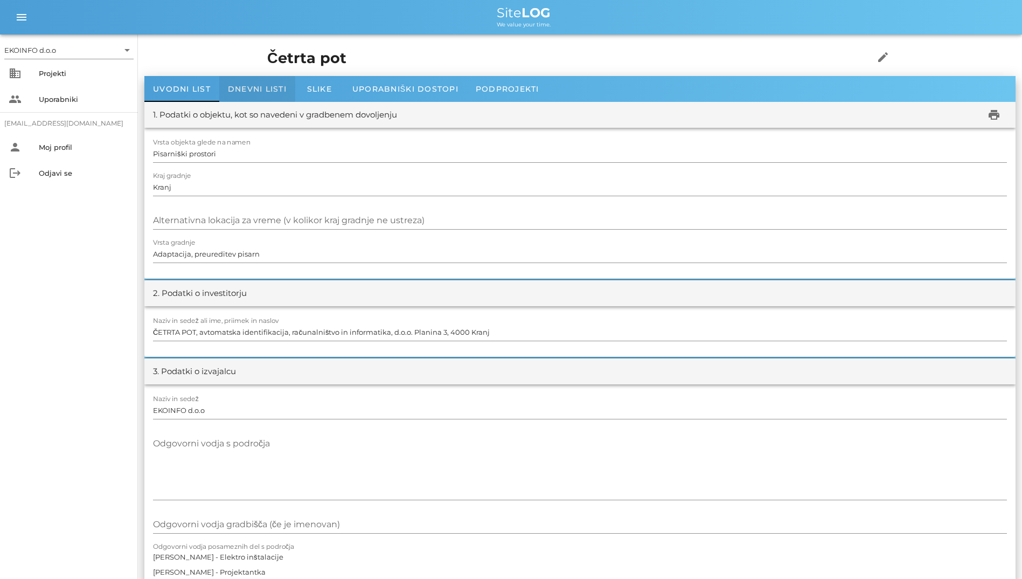
click at [250, 94] on div "Dnevni listi" at bounding box center [257, 89] width 76 height 26
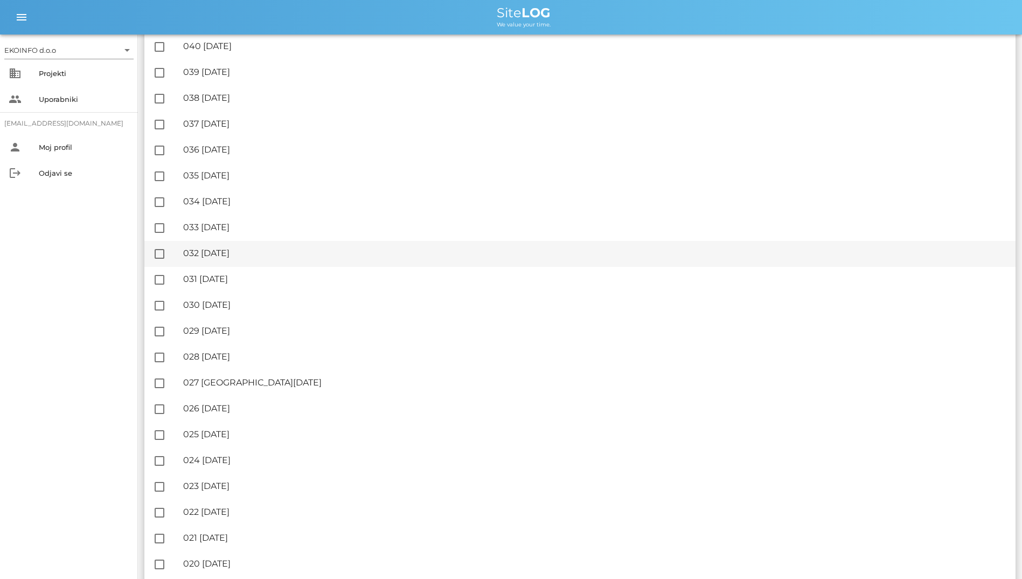
scroll to position [429, 0]
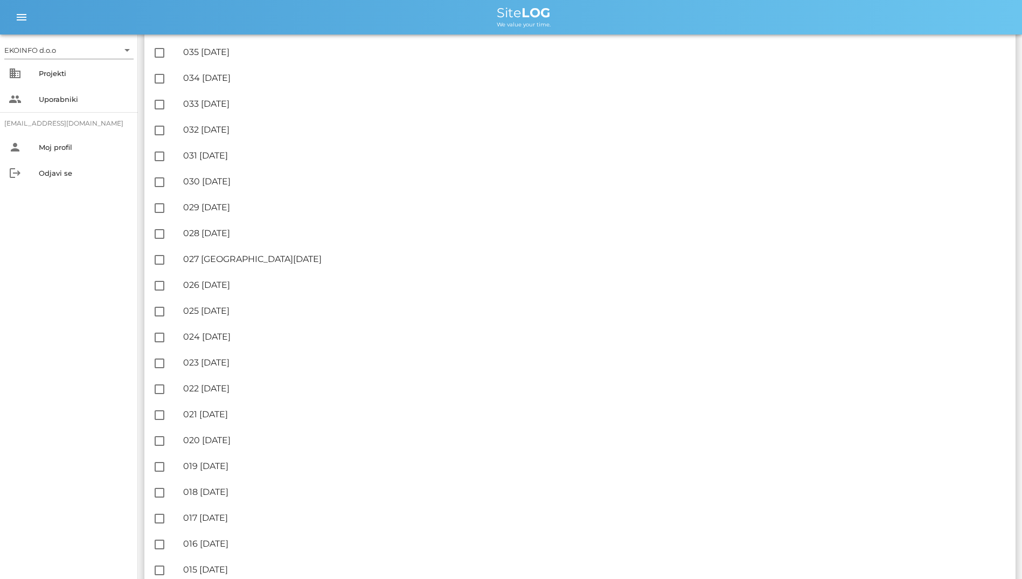
click at [34, 342] on div "EKOINFO d.o.o arrow_drop_down business Projekti people Uporabniki student2@info…" at bounding box center [69, 306] width 138 height 544
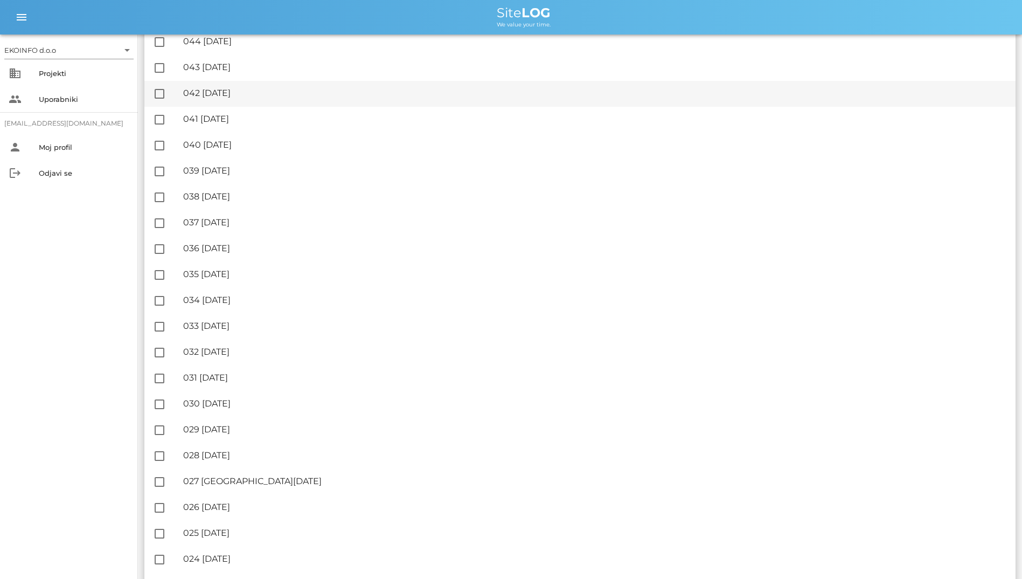
scroll to position [0, 0]
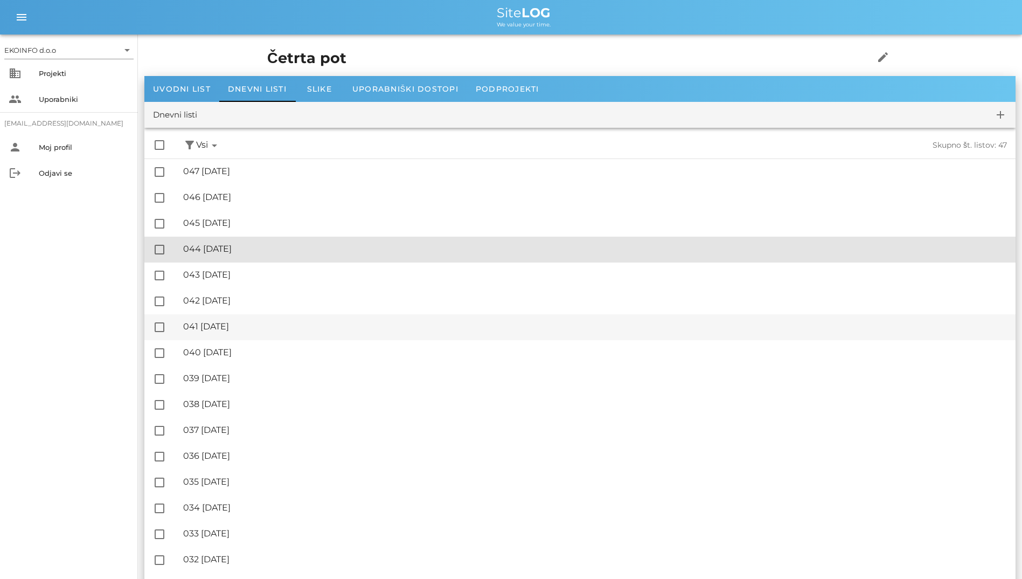
drag, startPoint x: 661, startPoint y: 255, endPoint x: 658, endPoint y: 331, distance: 76.0
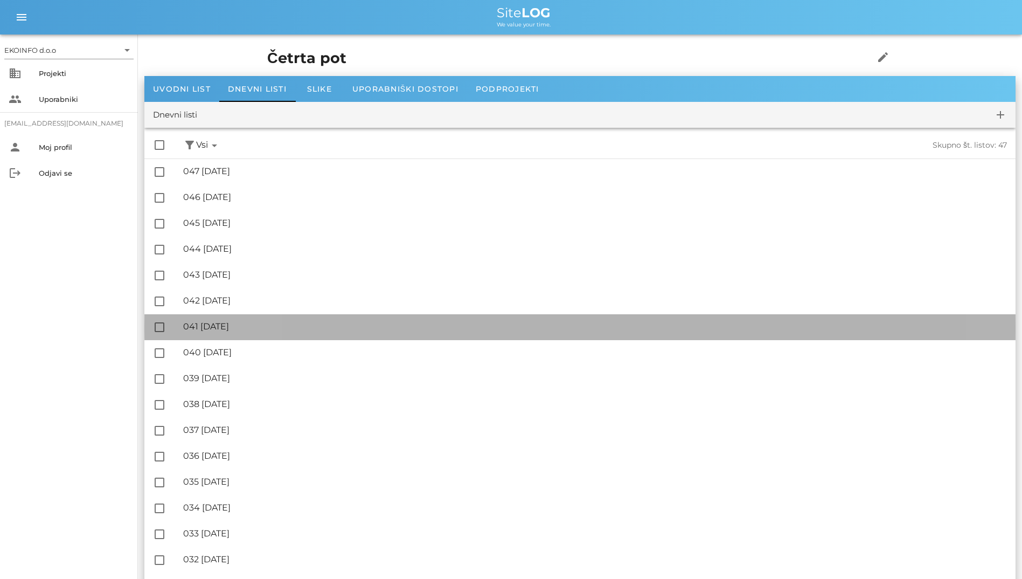
click at [658, 331] on div "🔏 041 sreda, 06.08.2025" at bounding box center [595, 326] width 824 height 10
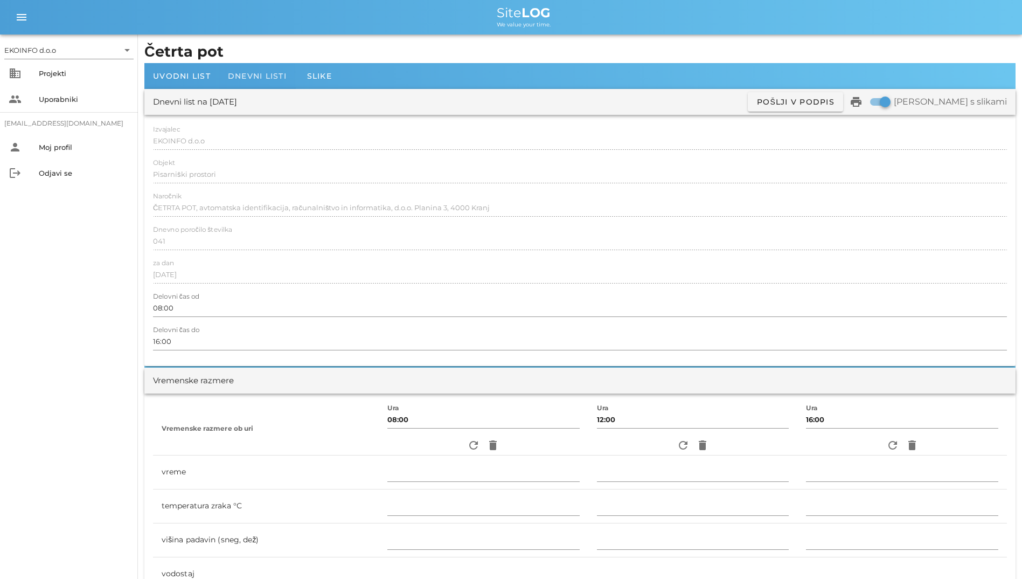
click at [241, 76] on span "Dnevni listi" at bounding box center [257, 76] width 59 height 10
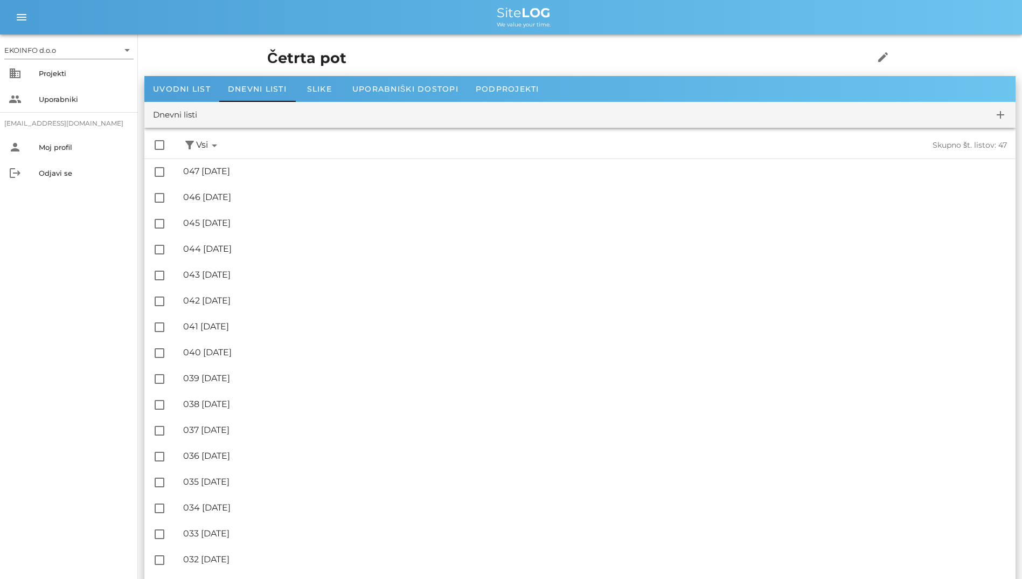
drag, startPoint x: 490, startPoint y: 8, endPoint x: 575, endPoint y: 27, distance: 87.8
click at [575, 27] on div "Site LOG We value your time." at bounding box center [523, 17] width 979 height 22
click at [435, 31] on div "menu menu Site LOG We value your time." at bounding box center [511, 17] width 1022 height 34
click at [267, 57] on h1 "Četrta pot" at bounding box center [553, 58] width 573 height 22
click at [267, 56] on h1 "Četrta pot" at bounding box center [553, 58] width 573 height 22
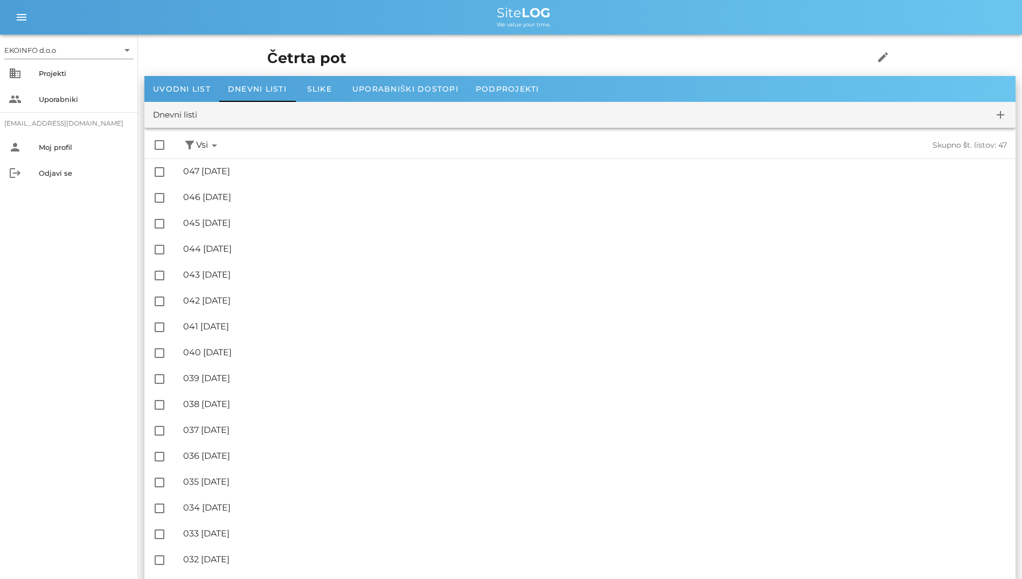
click at [267, 49] on h1 "Četrta pot" at bounding box center [553, 58] width 573 height 22
drag, startPoint x: 246, startPoint y: 49, endPoint x: 171, endPoint y: 58, distance: 75.4
click at [267, 58] on h1 "Četrta pot" at bounding box center [553, 58] width 573 height 22
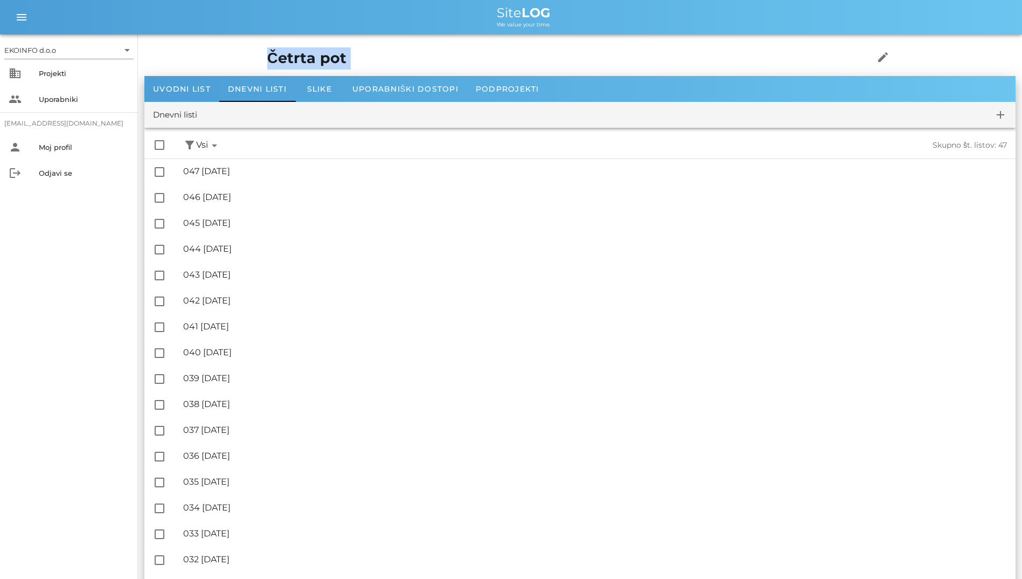
click at [267, 58] on h1 "Četrta pot" at bounding box center [553, 58] width 573 height 22
copy div "Četrta pot edit"
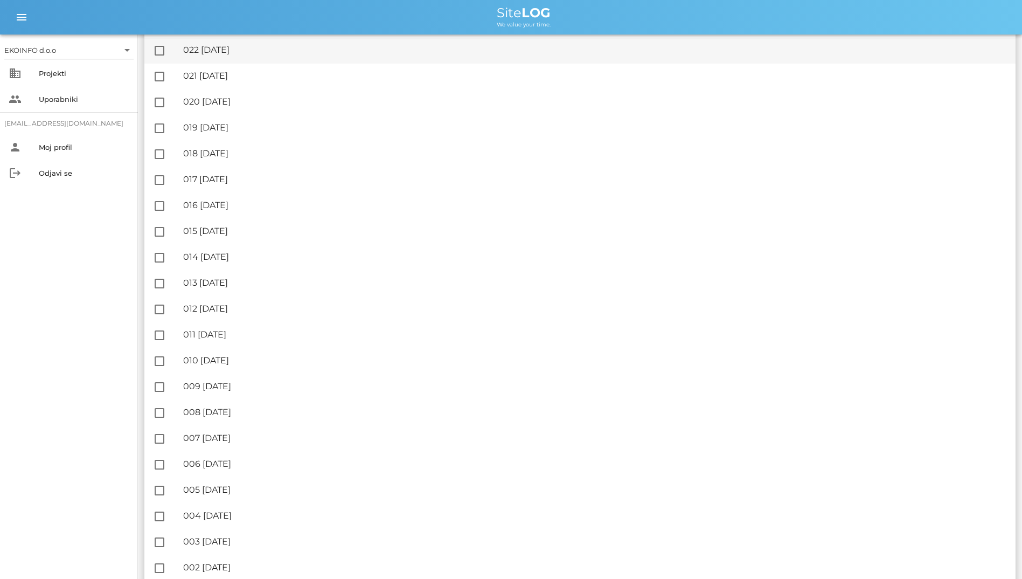
scroll to position [806, 0]
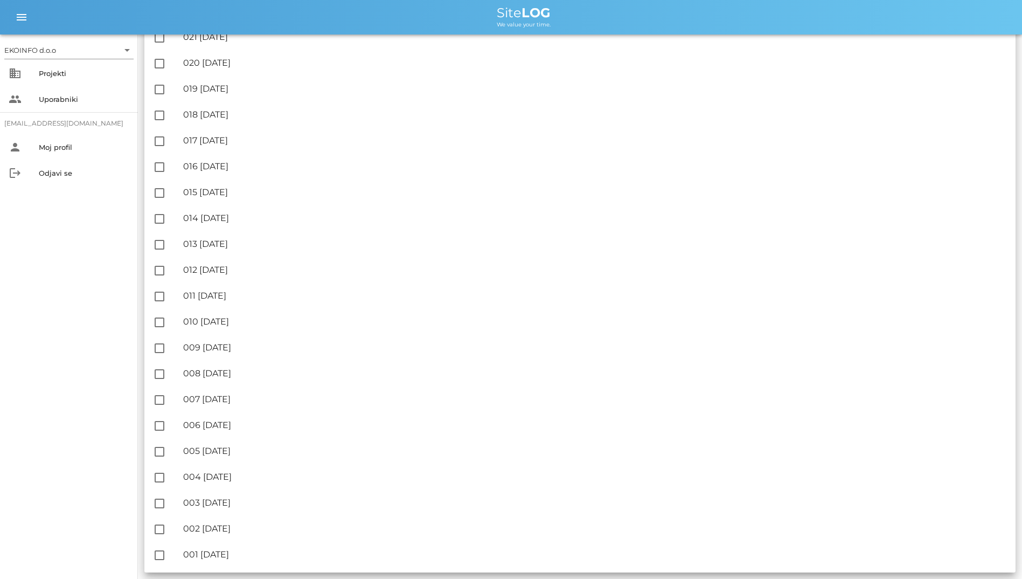
click at [127, 215] on div "EKOINFO d.o.o arrow_drop_down business Projekti people Uporabniki student2@info…" at bounding box center [69, 306] width 138 height 544
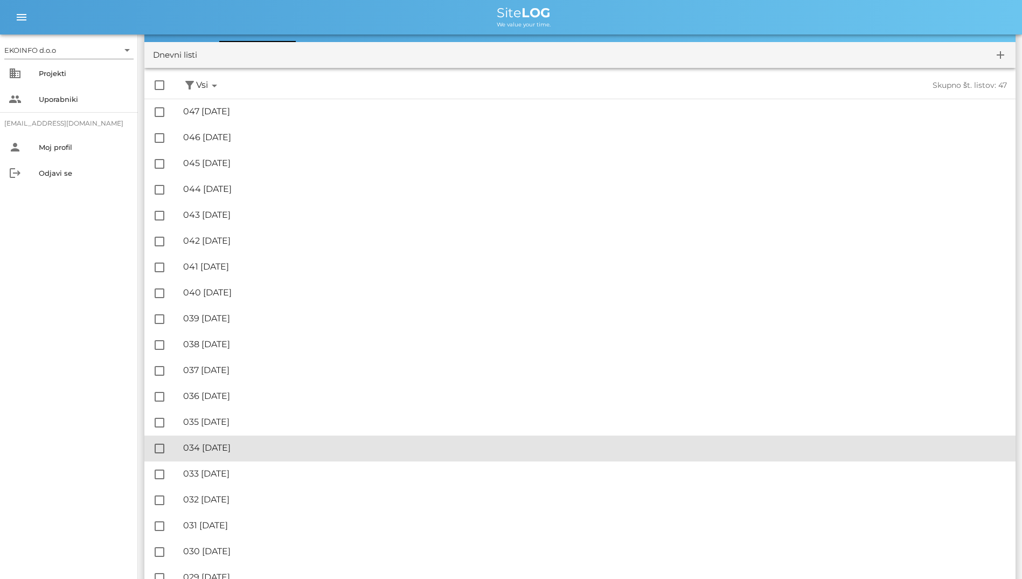
scroll to position [0, 0]
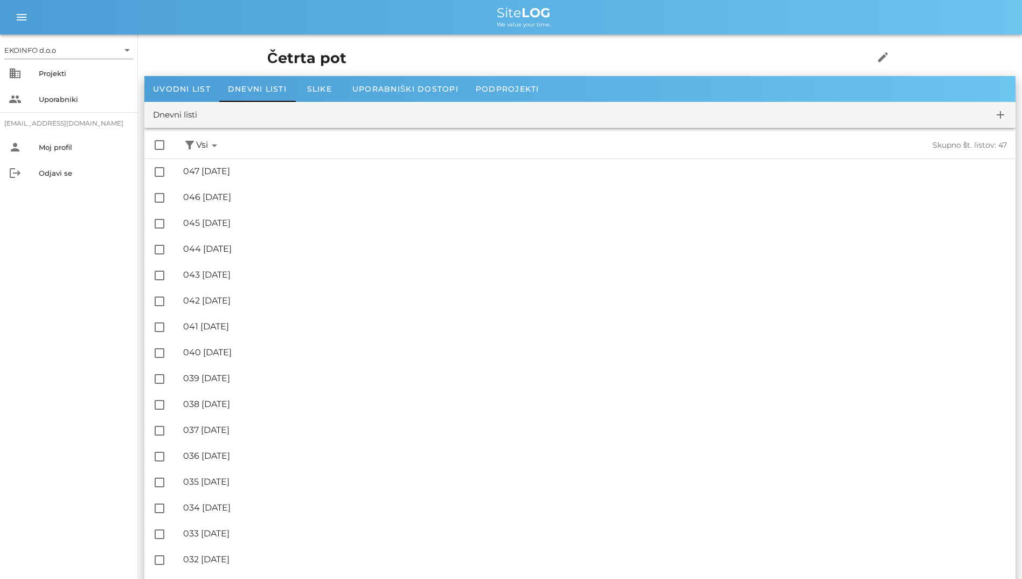
click at [522, 108] on div "Dnevni listi add" at bounding box center [579, 115] width 871 height 26
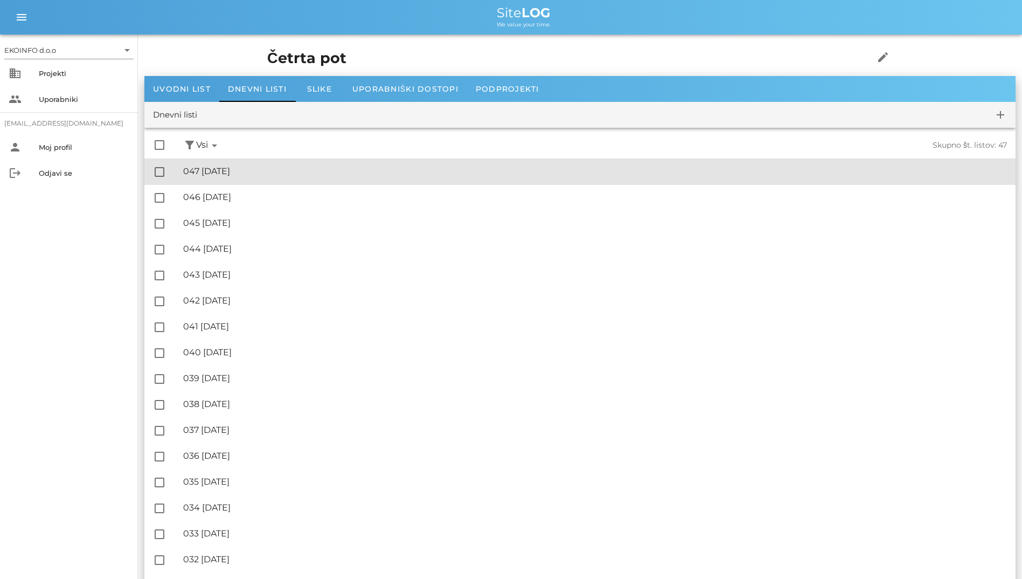
click at [502, 183] on div "🔏 047 torek, 12.08.2025 ✓ Podpisal: Nadzornik ✓ Podpisal: Sestavljalec ✓ Podpis…" at bounding box center [595, 171] width 824 height 24
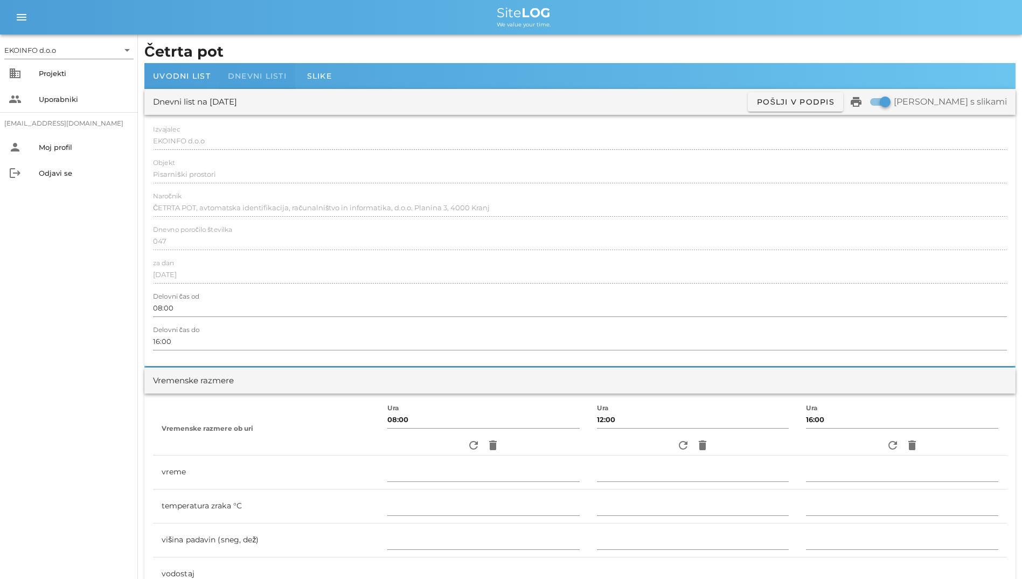
click at [275, 75] on span "Dnevni listi" at bounding box center [257, 76] width 59 height 10
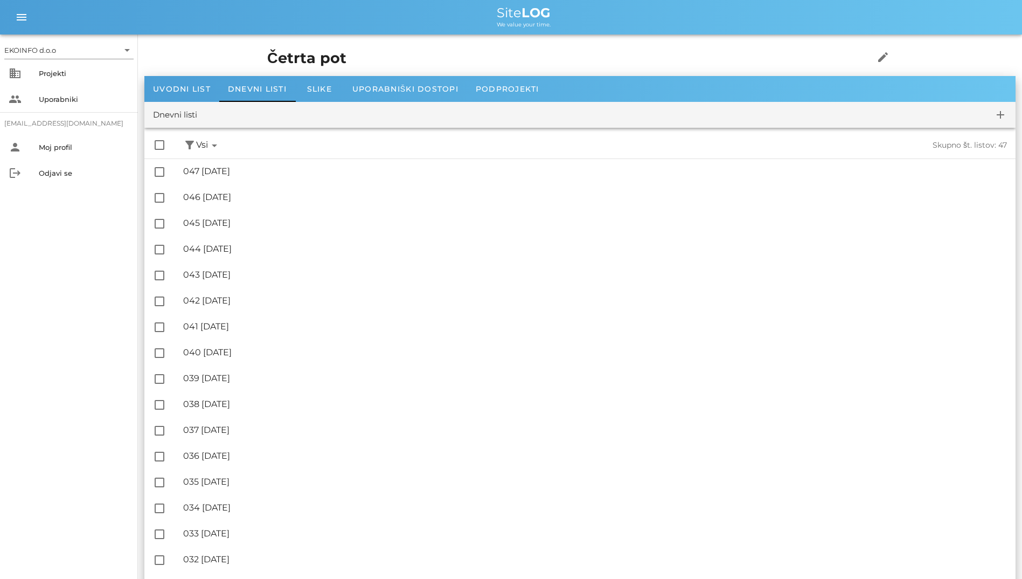
click at [660, 71] on div "Četrta pot edit" at bounding box center [580, 58] width 638 height 35
drag, startPoint x: 697, startPoint y: 39, endPoint x: 582, endPoint y: 55, distance: 115.4
click at [582, 55] on h1 "Četrta pot" at bounding box center [553, 58] width 573 height 22
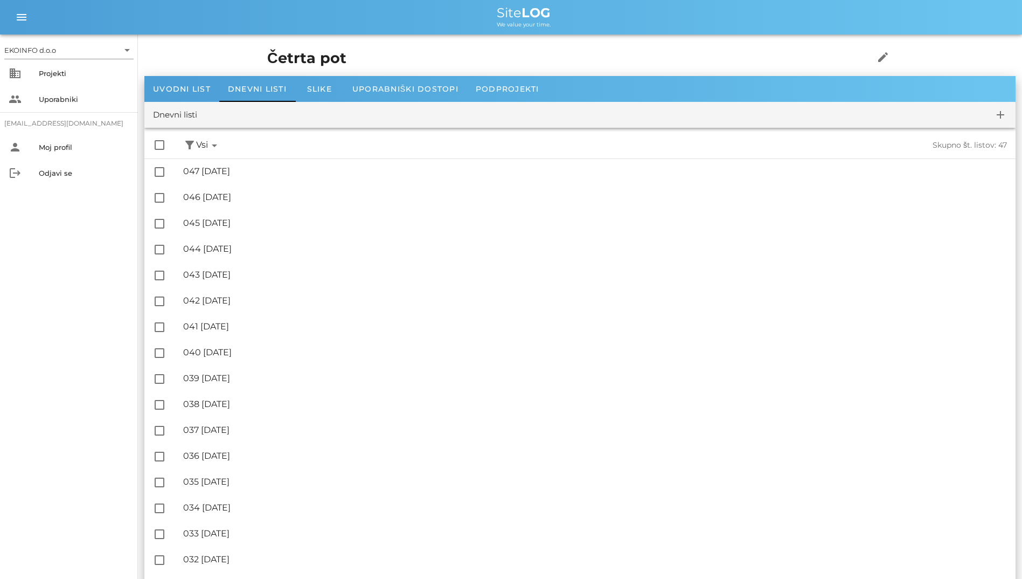
click at [582, 55] on h1 "Četrta pot" at bounding box center [553, 58] width 573 height 22
click at [261, 45] on div "Četrta pot edit" at bounding box center [580, 58] width 638 height 35
drag, startPoint x: 211, startPoint y: 45, endPoint x: 167, endPoint y: 52, distance: 44.7
click at [267, 52] on h1 "Četrta pot" at bounding box center [553, 58] width 573 height 22
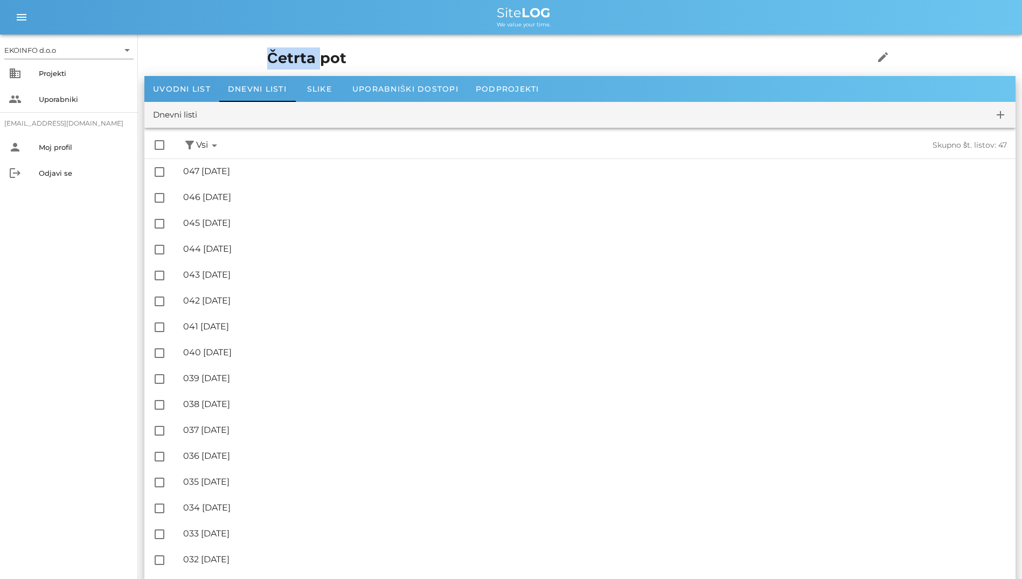
click at [267, 52] on h1 "Četrta pot" at bounding box center [553, 58] width 573 height 22
drag, startPoint x: 167, startPoint y: 52, endPoint x: 329, endPoint y: 47, distance: 161.7
click at [329, 47] on div "Četrta pot edit" at bounding box center [580, 58] width 638 height 35
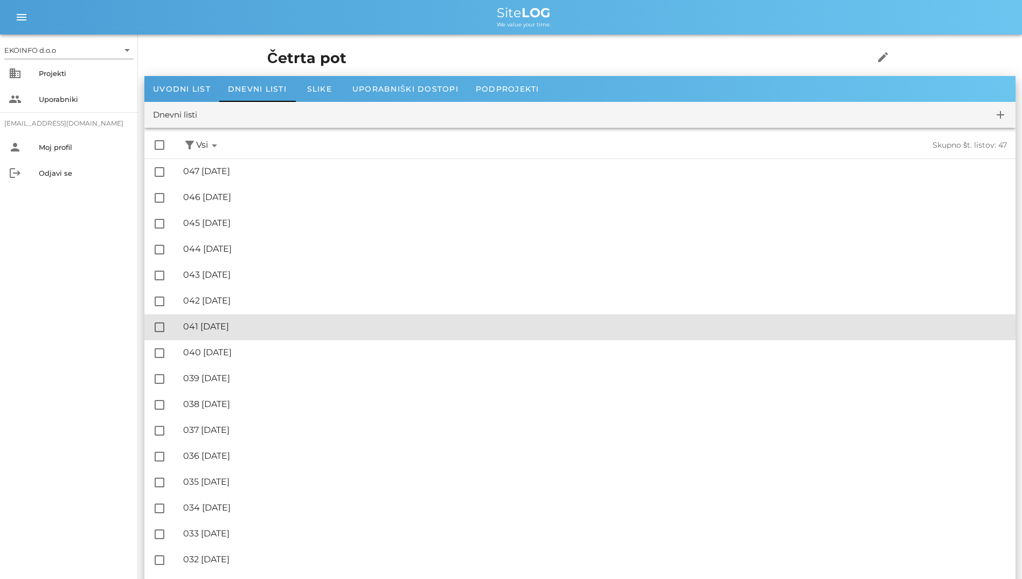
drag, startPoint x: 525, startPoint y: 315, endPoint x: 763, endPoint y: -18, distance: 409.3
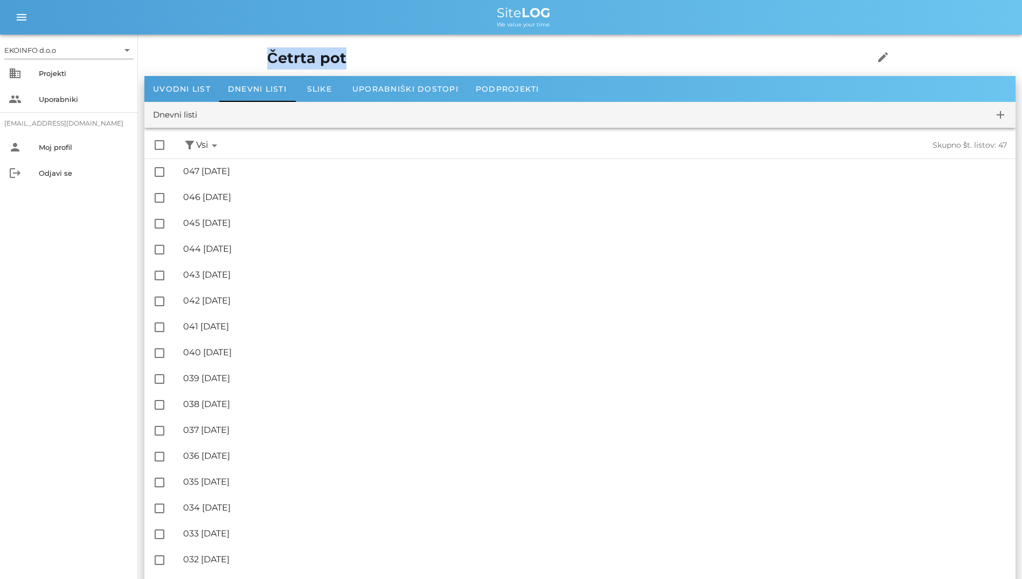
drag, startPoint x: 152, startPoint y: 45, endPoint x: 586, endPoint y: 67, distance: 434.2
click at [586, 67] on div "Četrta pot edit" at bounding box center [580, 58] width 638 height 35
drag, startPoint x: 586, startPoint y: 67, endPoint x: 482, endPoint y: 53, distance: 104.4
click at [482, 53] on h1 "Četrta pot" at bounding box center [553, 58] width 573 height 22
drag, startPoint x: 149, startPoint y: 56, endPoint x: 385, endPoint y: 53, distance: 236.0
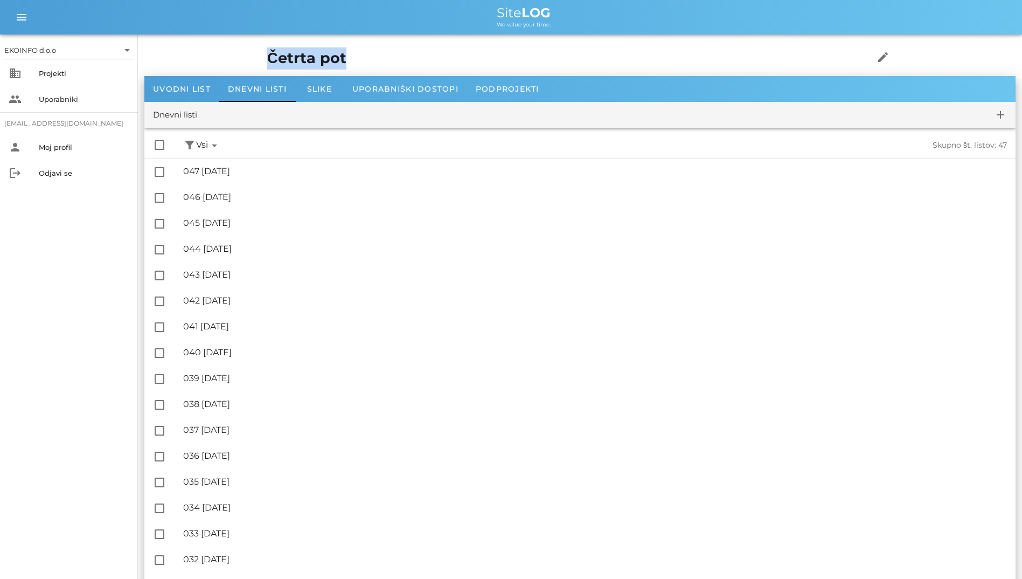
click at [385, 53] on div "Četrta pot edit" at bounding box center [580, 58] width 638 height 35
drag, startPoint x: 385, startPoint y: 53, endPoint x: 324, endPoint y: 64, distance: 61.7
click at [324, 64] on h1 "Četrta pot" at bounding box center [553, 58] width 573 height 22
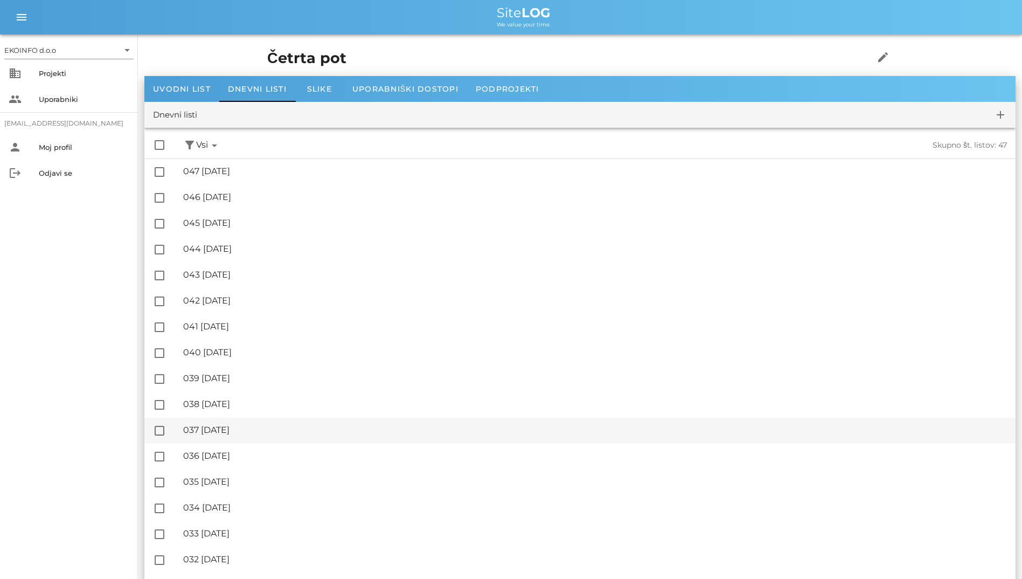
scroll to position [269, 0]
